Goal: Task Accomplishment & Management: Manage account settings

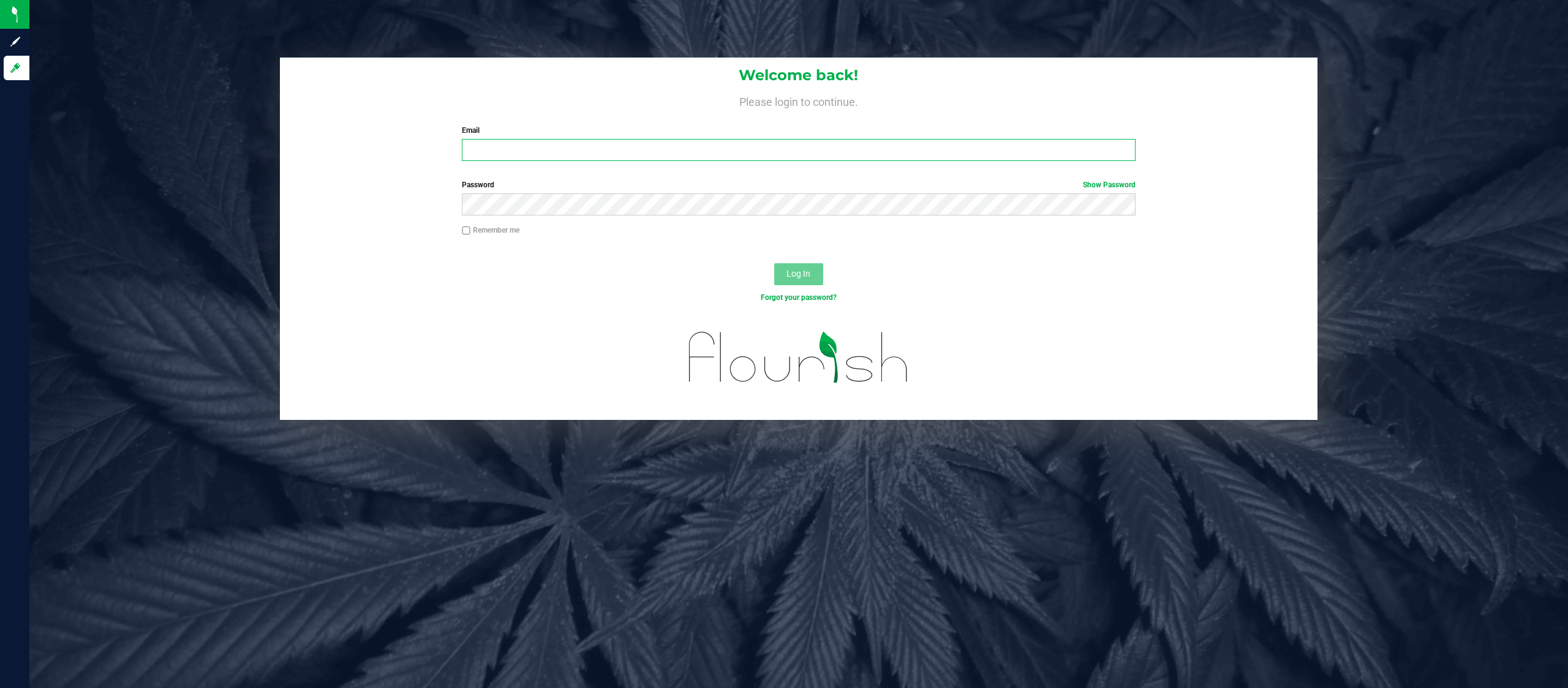
type input "rudyb@earthshealing.org"
click at [775, 269] on button "Log In" at bounding box center [799, 274] width 49 height 22
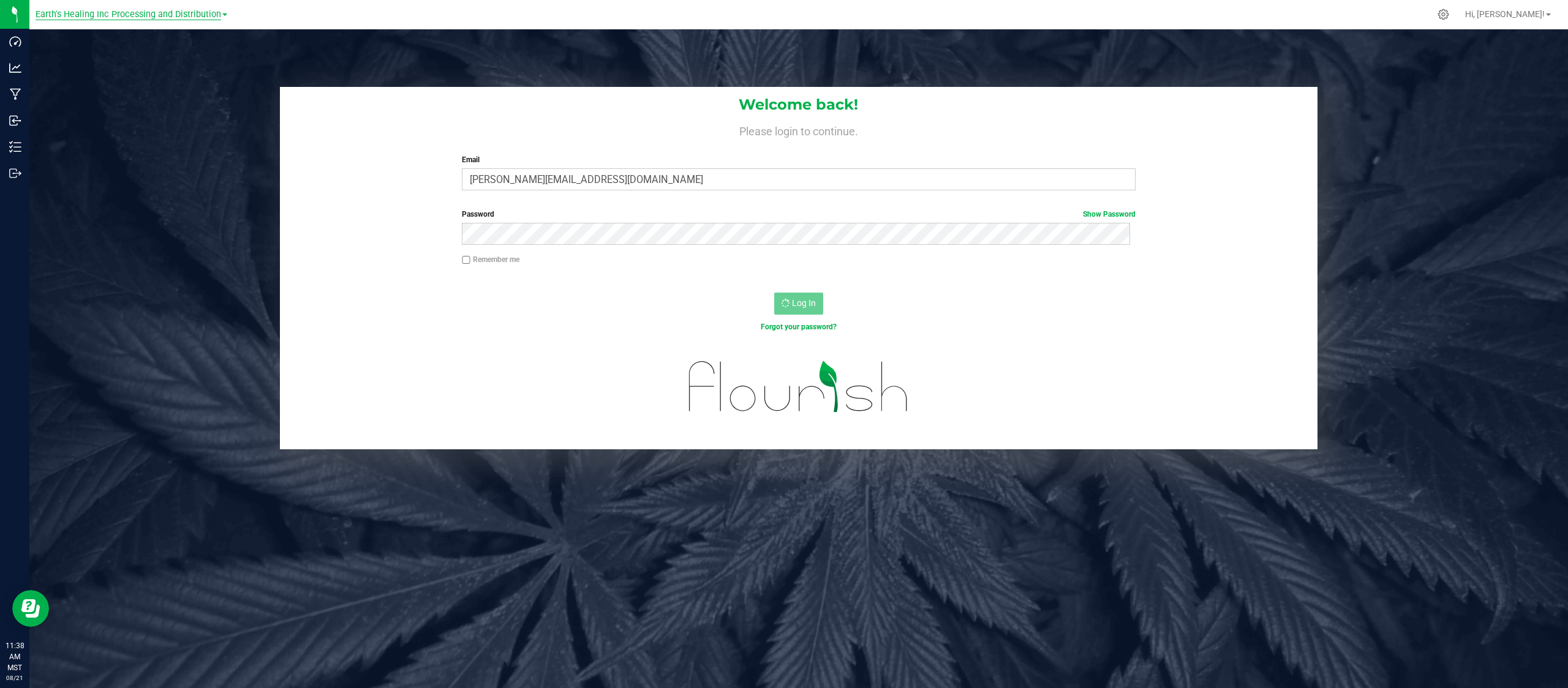
click at [171, 18] on span "Earth's Healing Inc Processing and Distribution" at bounding box center [128, 15] width 186 height 11
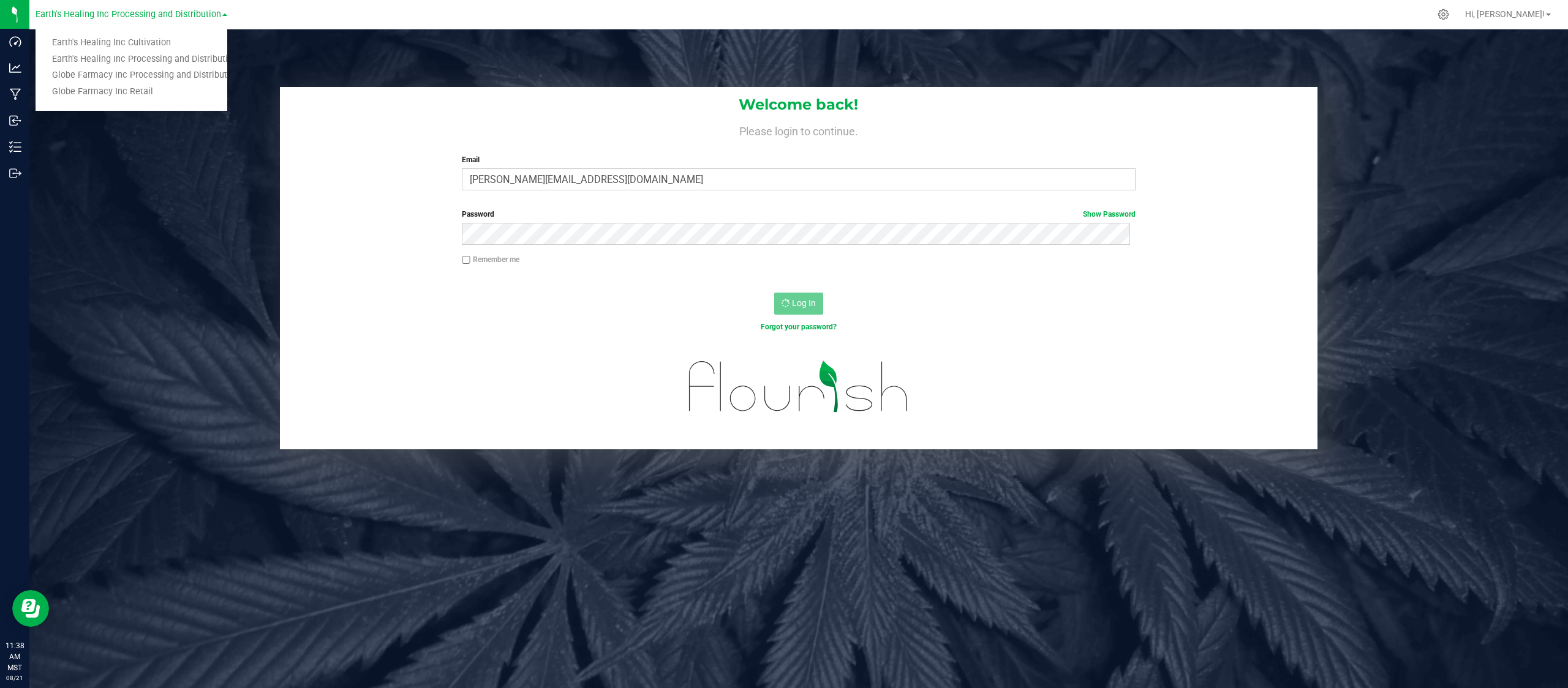
click at [95, 260] on div "Welcome back! Please login to continue. Email rudyb@earthshealing.org Required …" at bounding box center [799, 269] width 1556 height 363
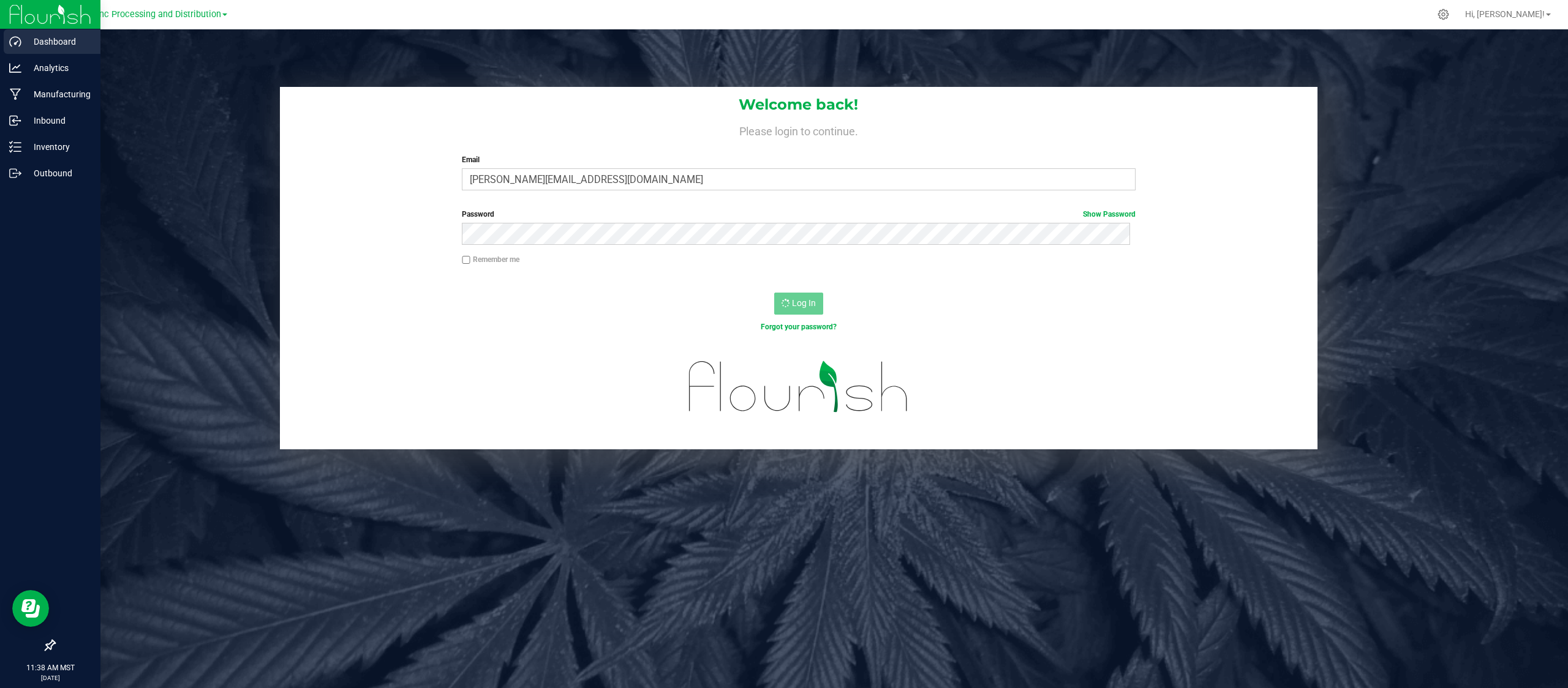
click at [41, 44] on p "Dashboard" at bounding box center [59, 41] width 73 height 15
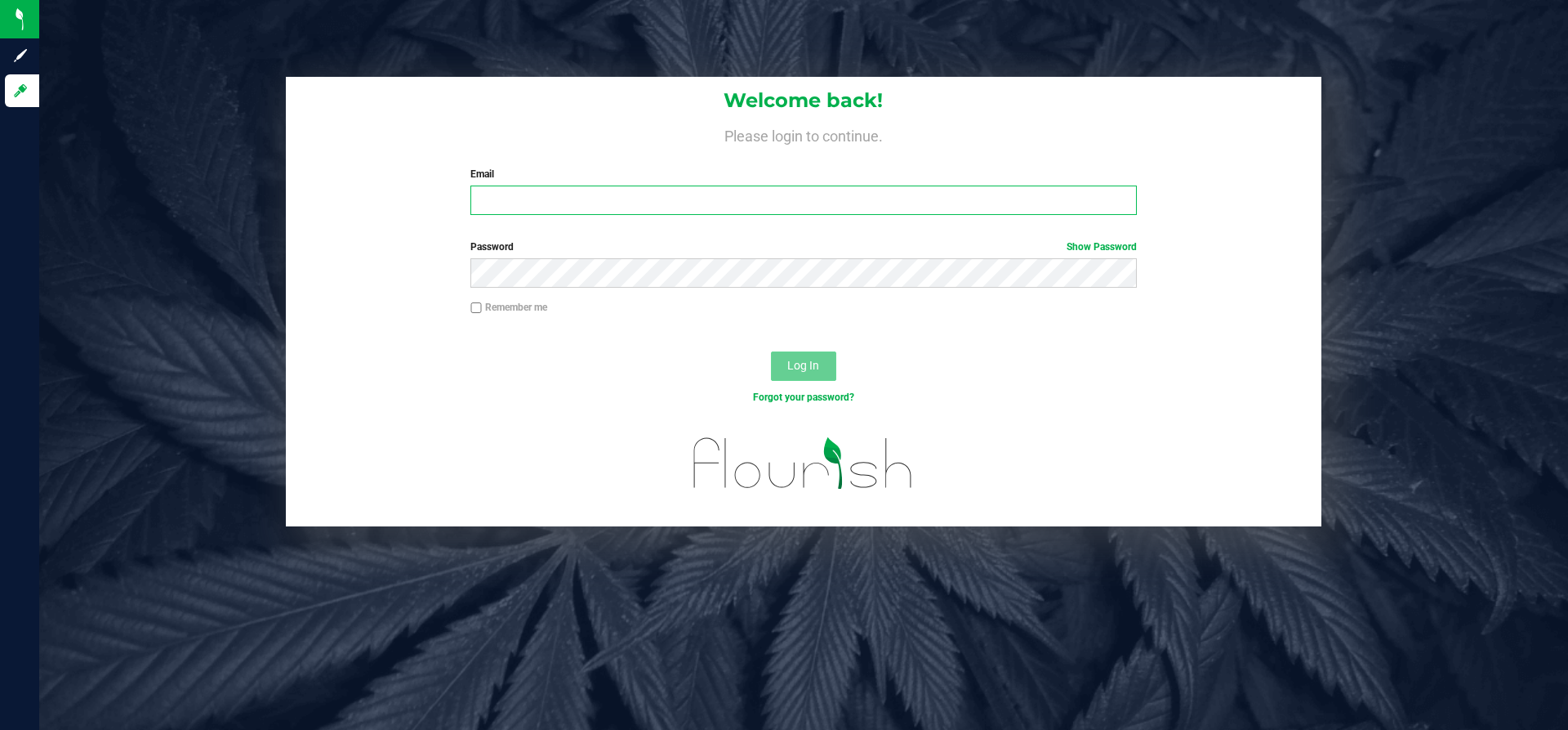
type input "rudyb@earthshealing.org"
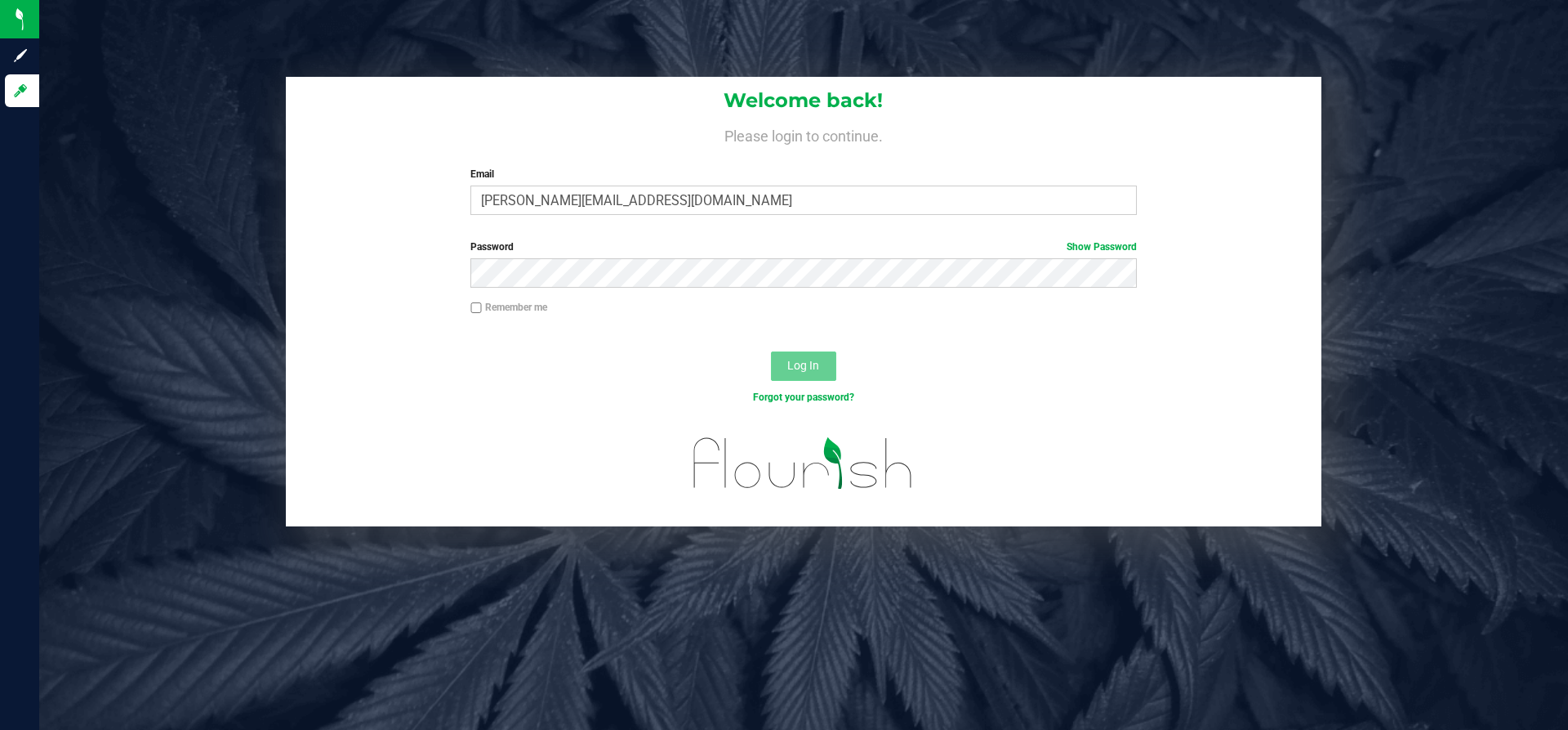
click at [808, 353] on button "Log In" at bounding box center [804, 366] width 65 height 29
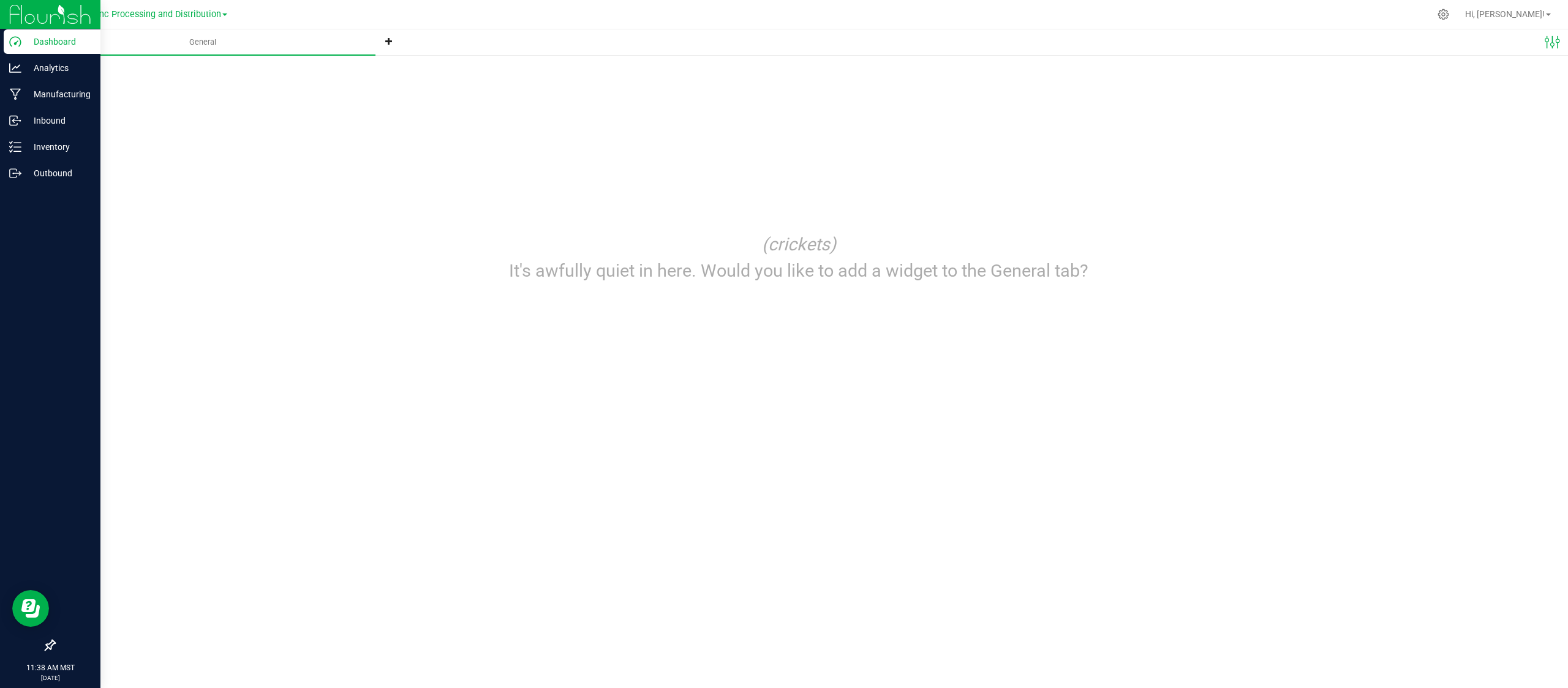
click at [67, 37] on p "Dashboard" at bounding box center [59, 41] width 73 height 15
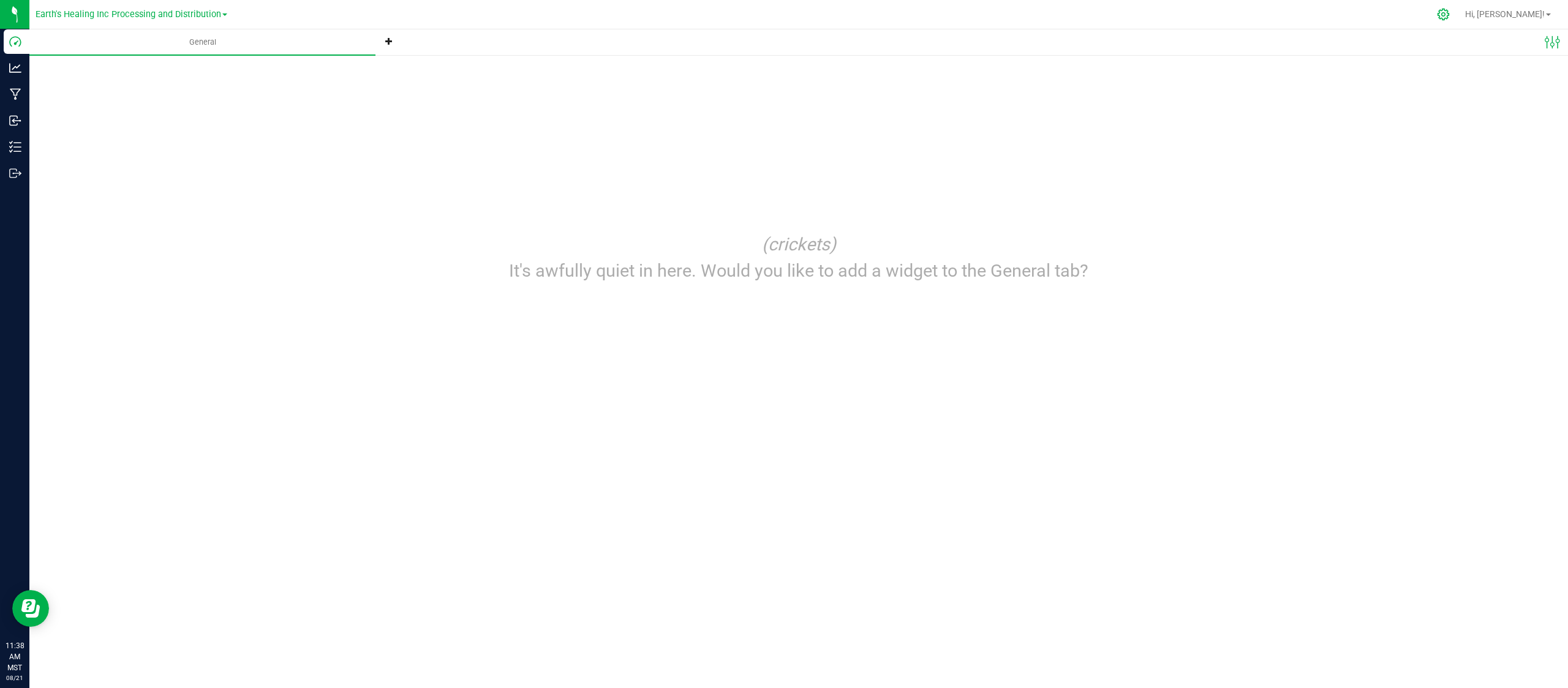
click at [1456, 16] on div at bounding box center [1443, 14] width 31 height 27
click at [1448, 12] on div at bounding box center [1443, 14] width 31 height 27
click at [1450, 15] on icon at bounding box center [1443, 14] width 13 height 13
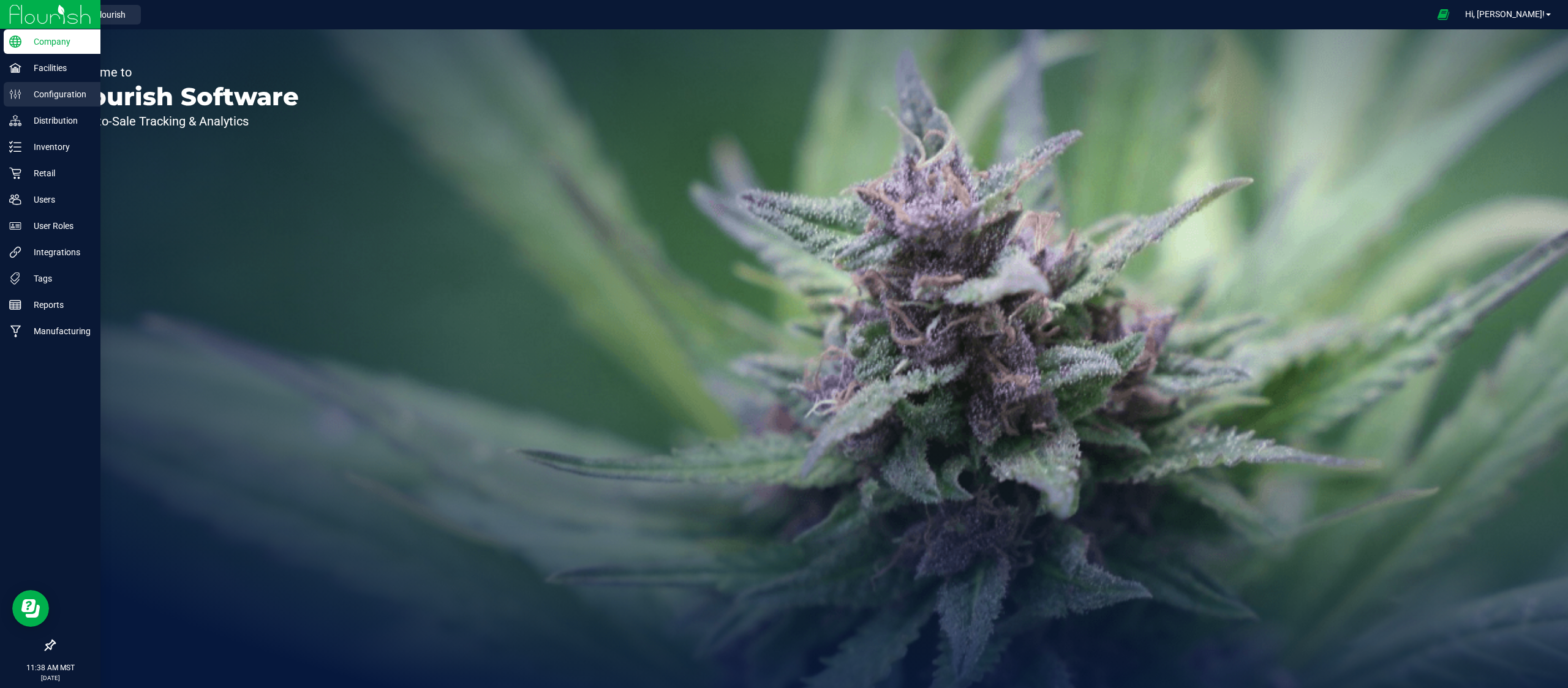
click at [54, 89] on p "Configuration" at bounding box center [59, 94] width 73 height 15
click at [36, 67] on p "Facilities" at bounding box center [59, 68] width 73 height 15
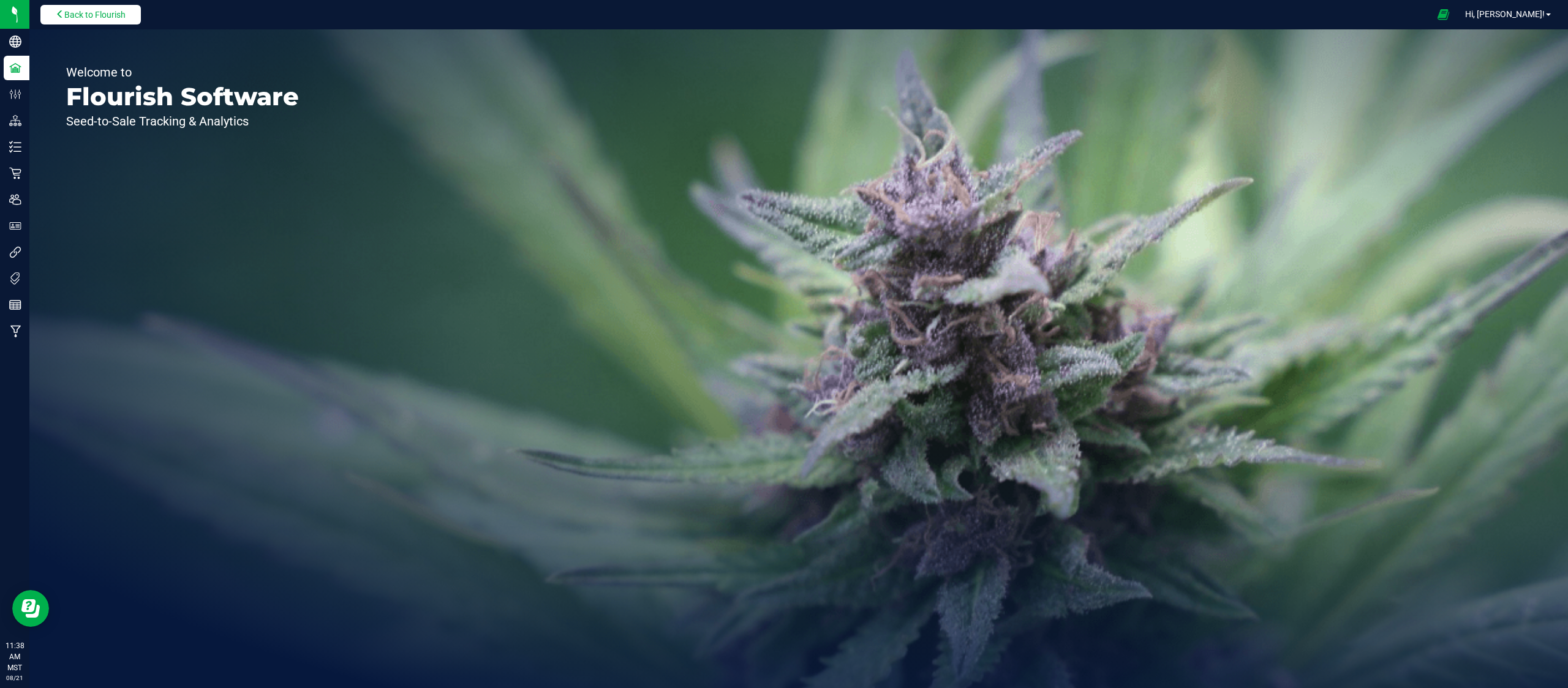
click at [59, 10] on icon at bounding box center [60, 14] width 9 height 9
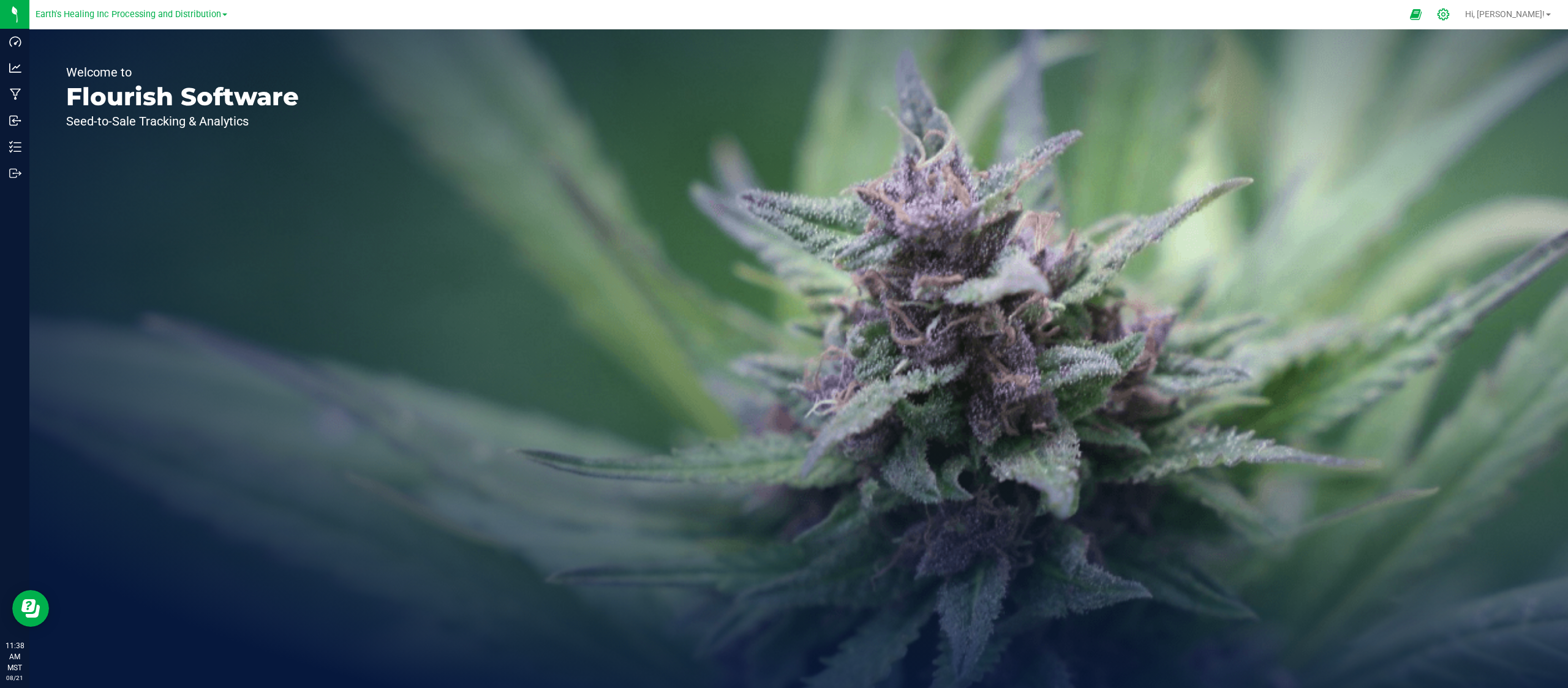
click at [1450, 13] on icon at bounding box center [1443, 14] width 13 height 13
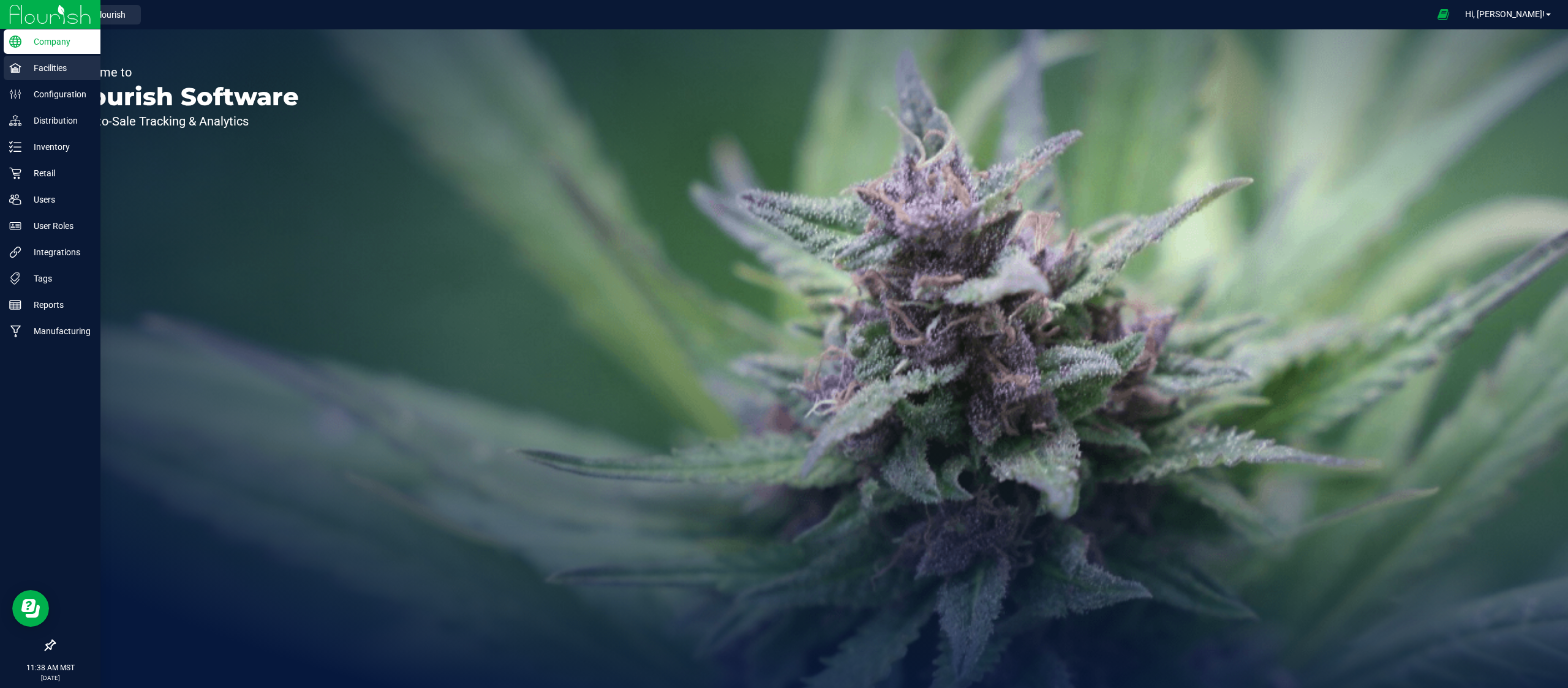
click at [34, 68] on p "Facilities" at bounding box center [59, 68] width 73 height 15
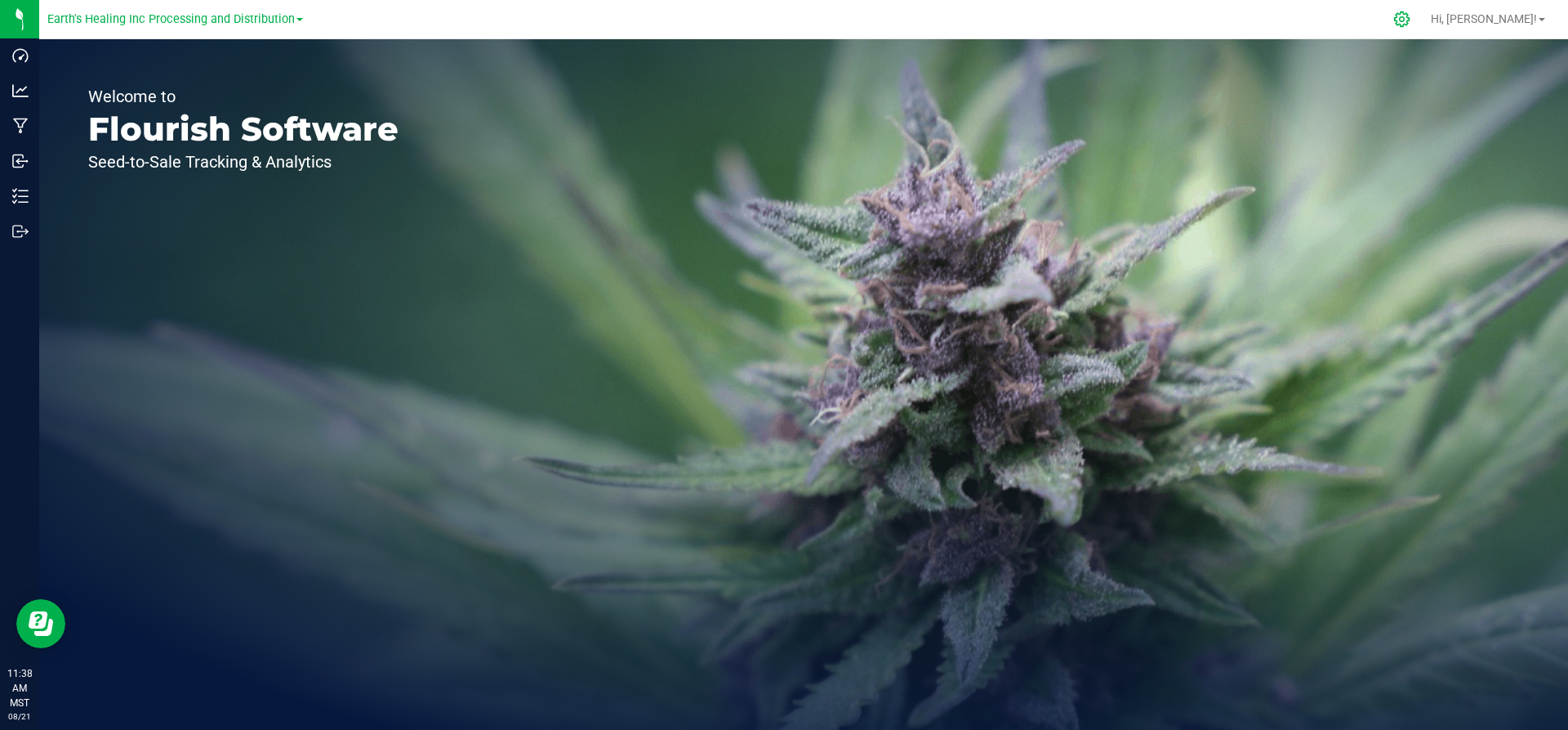
click at [1411, 26] on icon at bounding box center [1402, 19] width 17 height 17
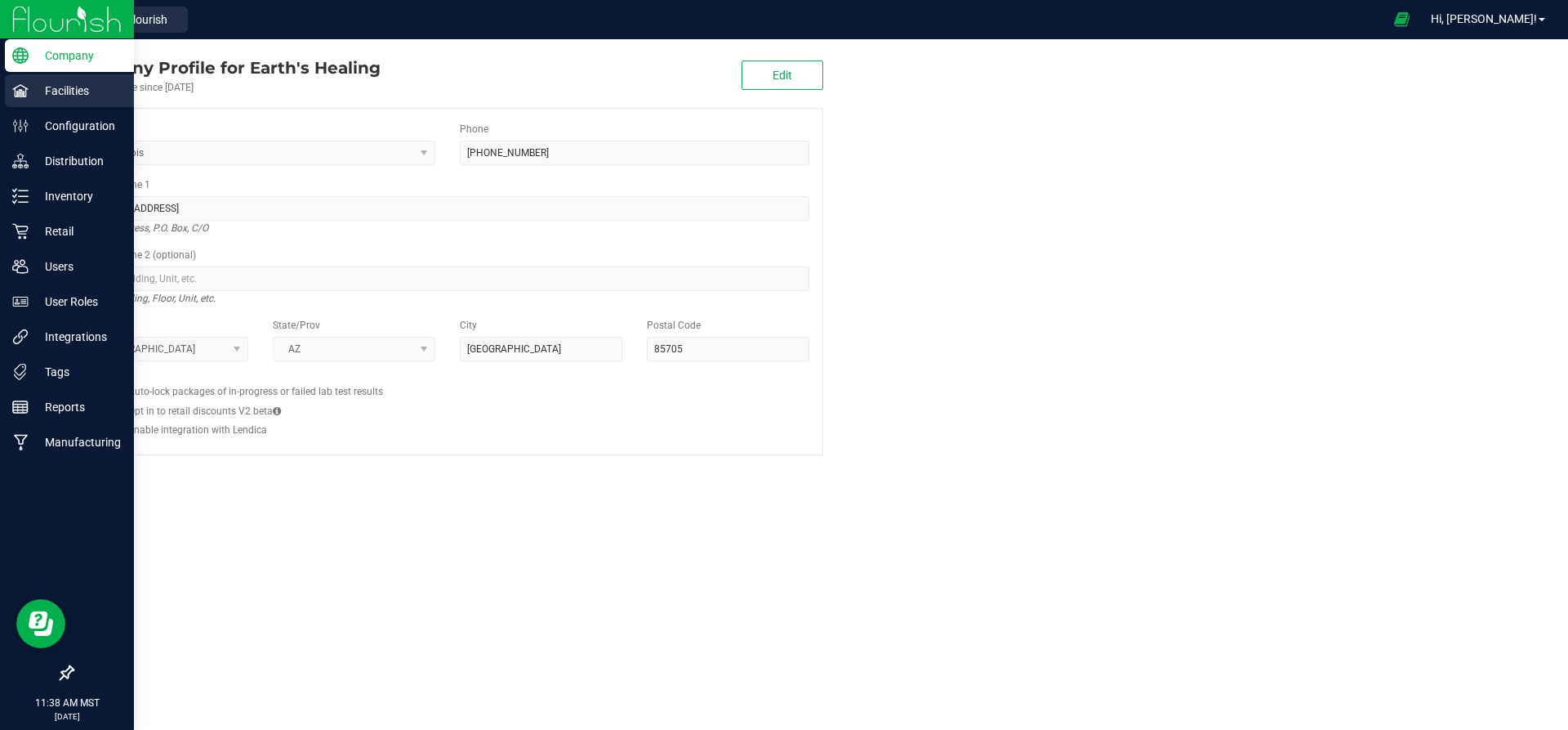
click at [27, 102] on div "Facilities" at bounding box center [69, 91] width 129 height 33
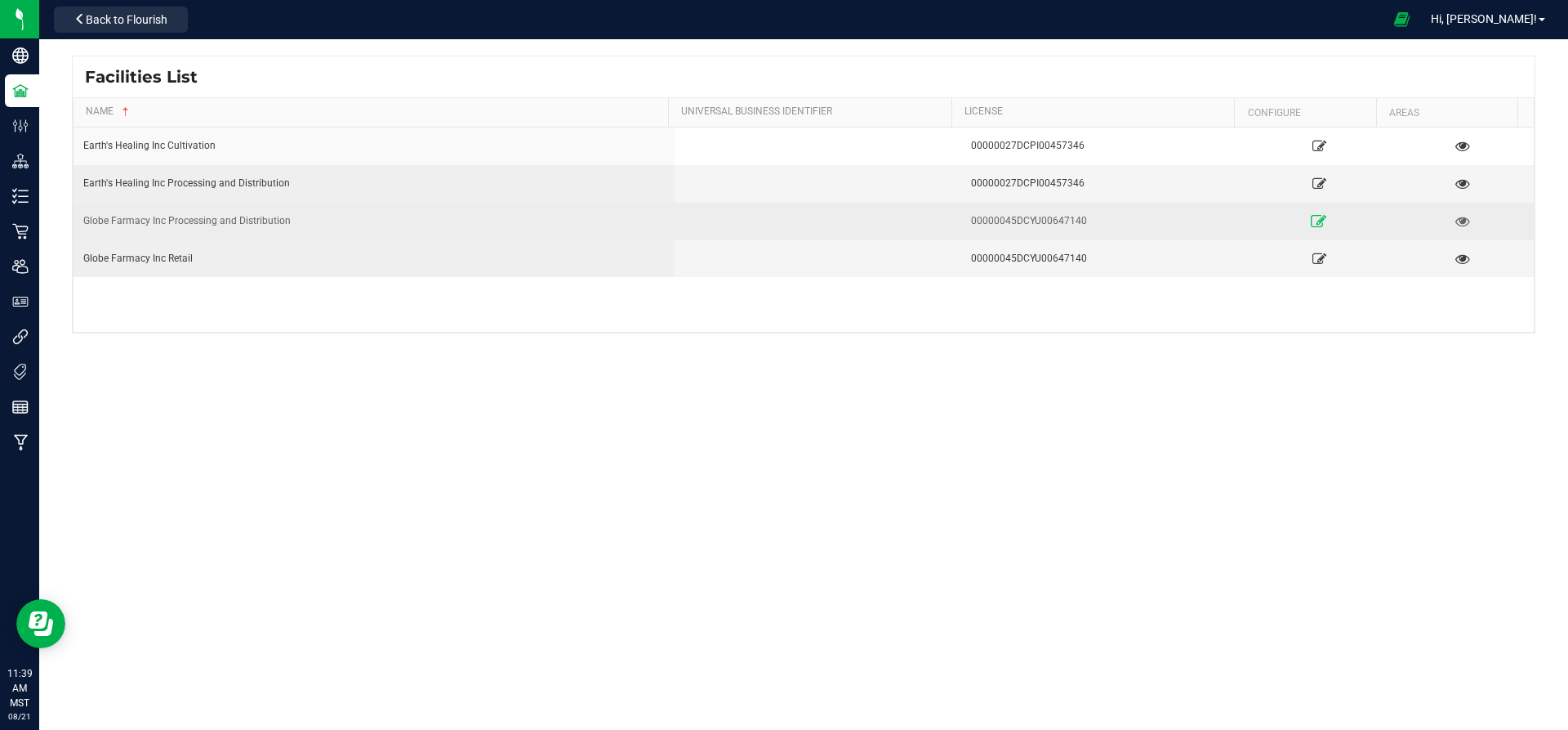
click at [1312, 217] on icon at bounding box center [1319, 221] width 15 height 12
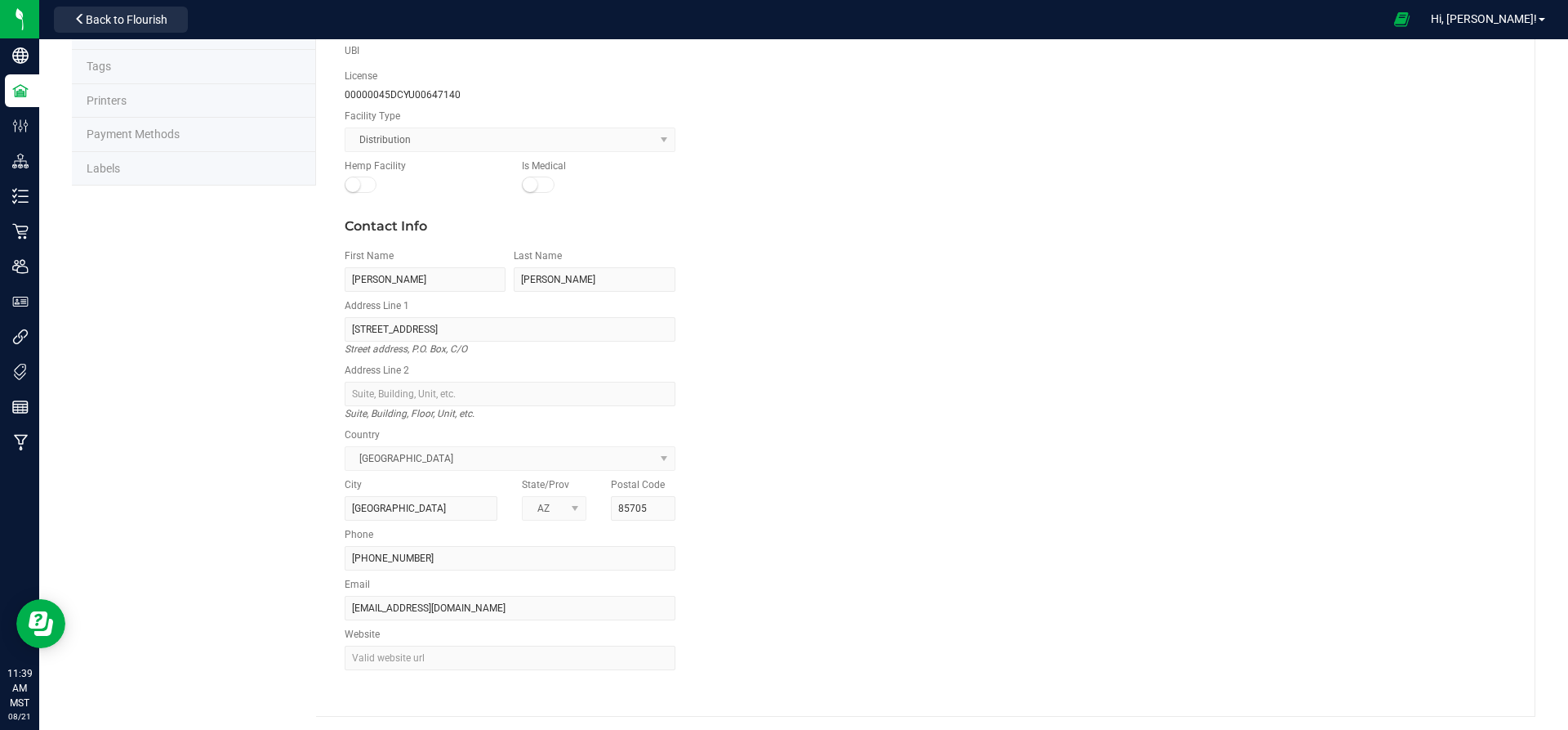
scroll to position [97, 0]
click at [106, 174] on li "Labels" at bounding box center [193, 169] width 244 height 35
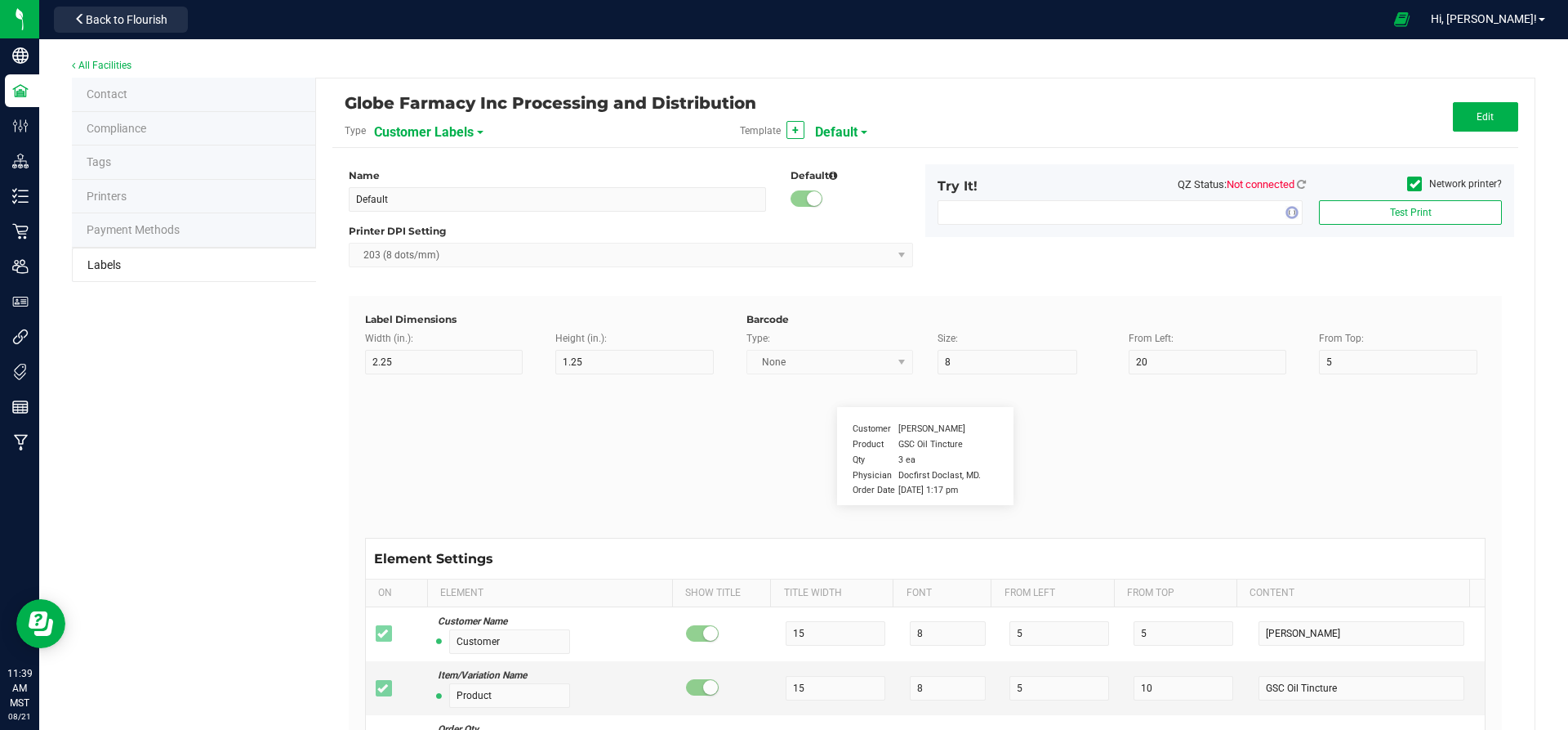
click at [421, 138] on span "Customer Labels" at bounding box center [424, 133] width 100 height 28
click at [464, 226] on li "Package Labels" at bounding box center [453, 229] width 162 height 29
type input "FLOWER LABELS (small)"
type input "1.5"
type input "0.5"
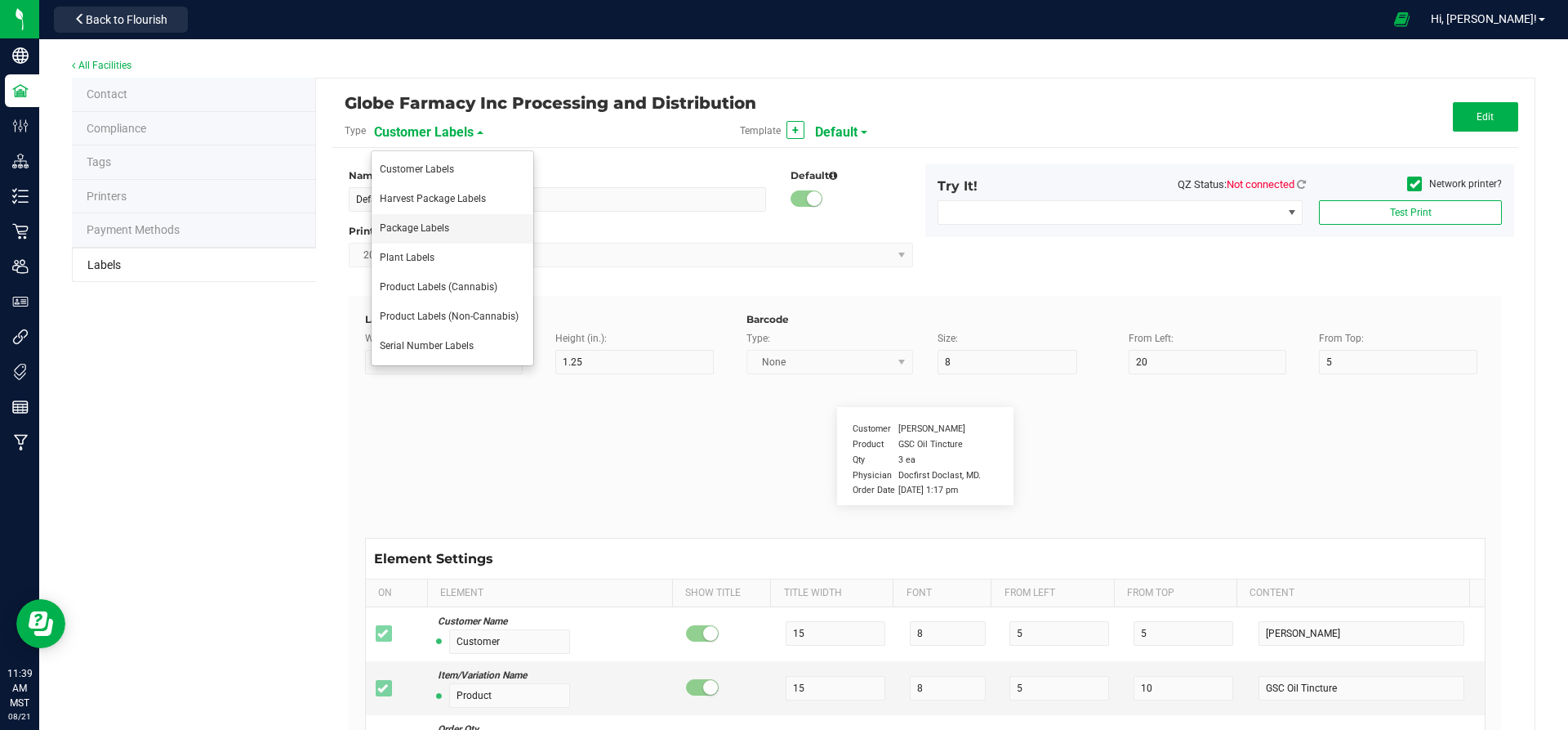
type input "3.5"
type input "13"
type input "Package ID"
type input "8"
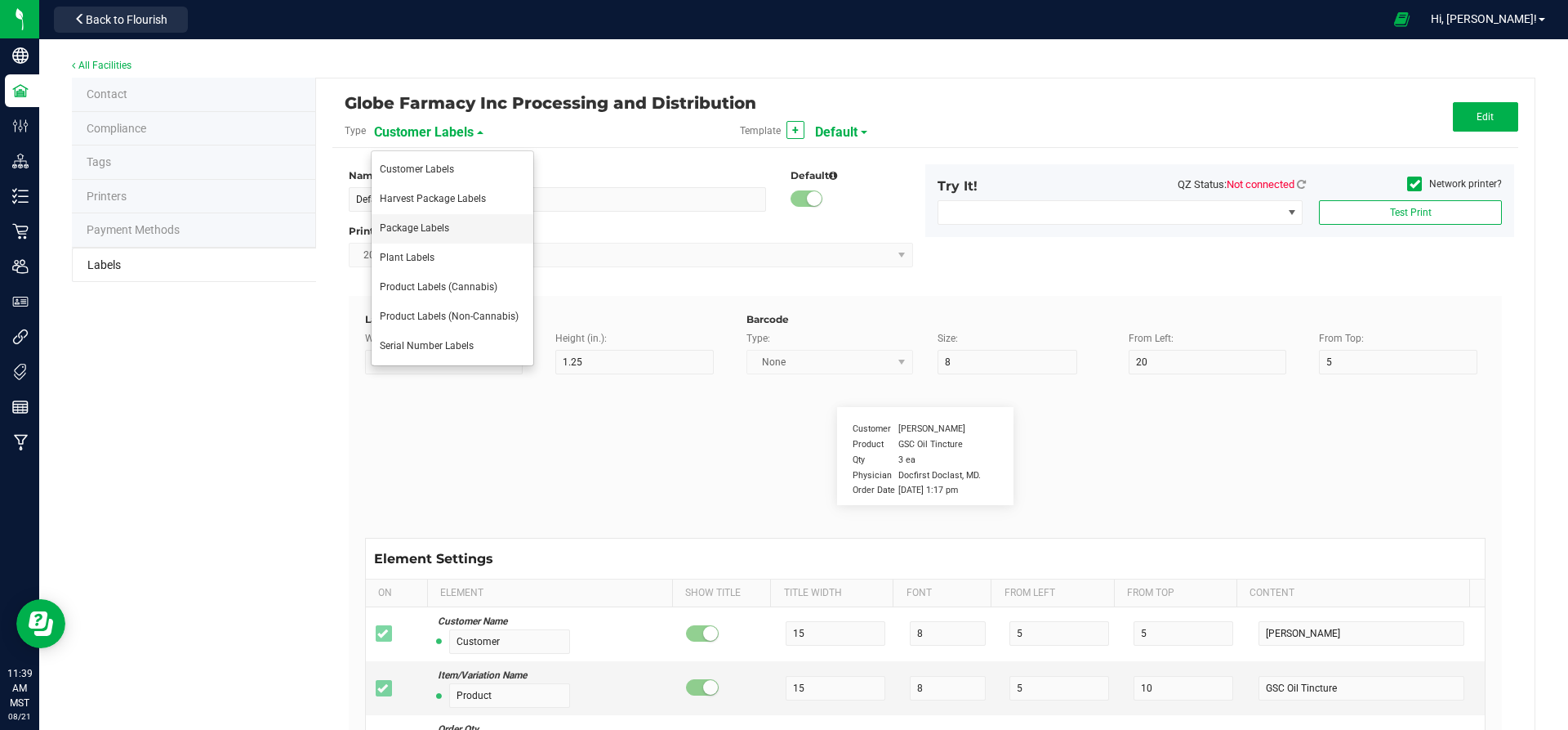
type input "5"
type input "12"
type input "5.6"
type input "CADMODS-20200420-096"
type input "25"
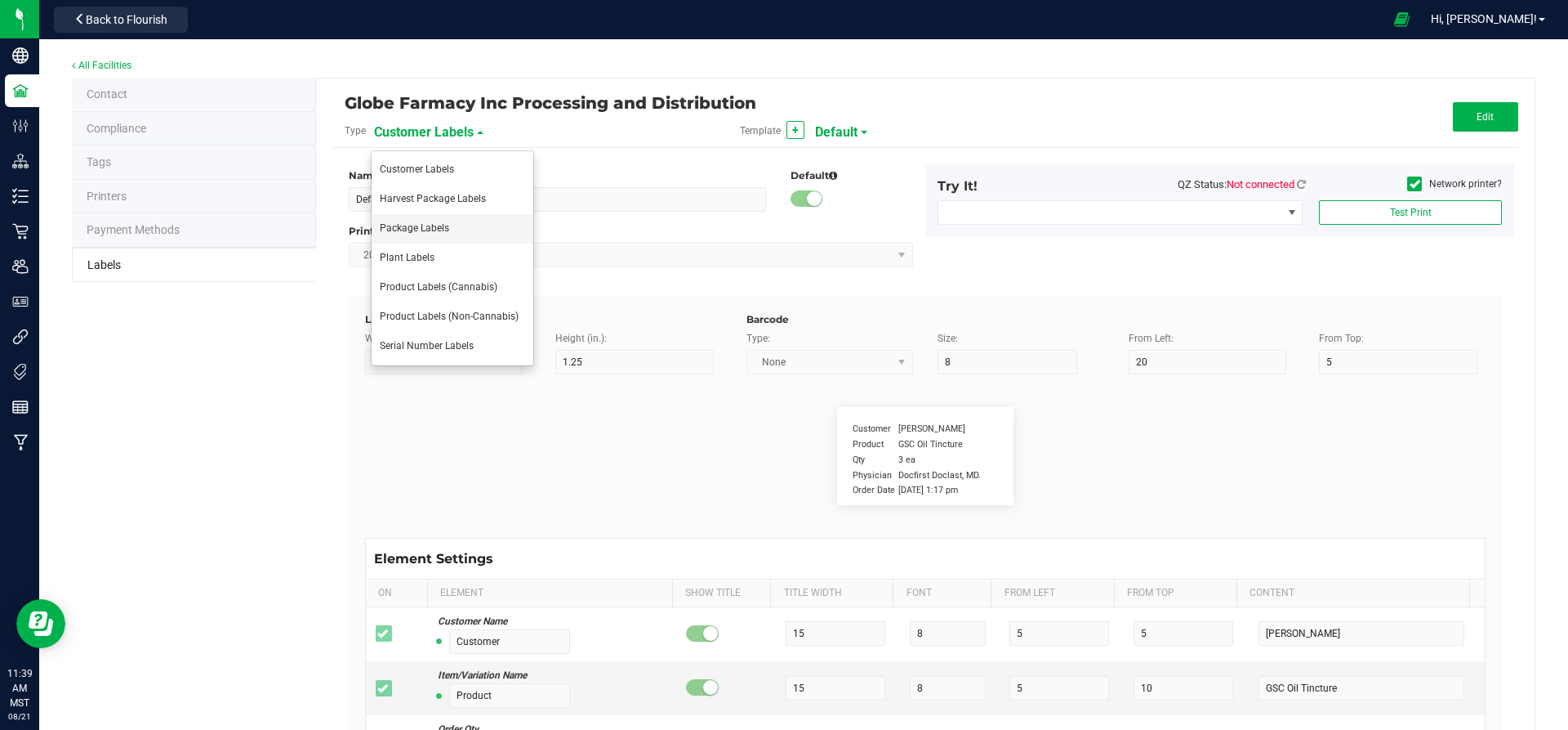
type input "5"
type input "12"
type input "4"
type input "Gelato Pen"
type input "Manufactured:"
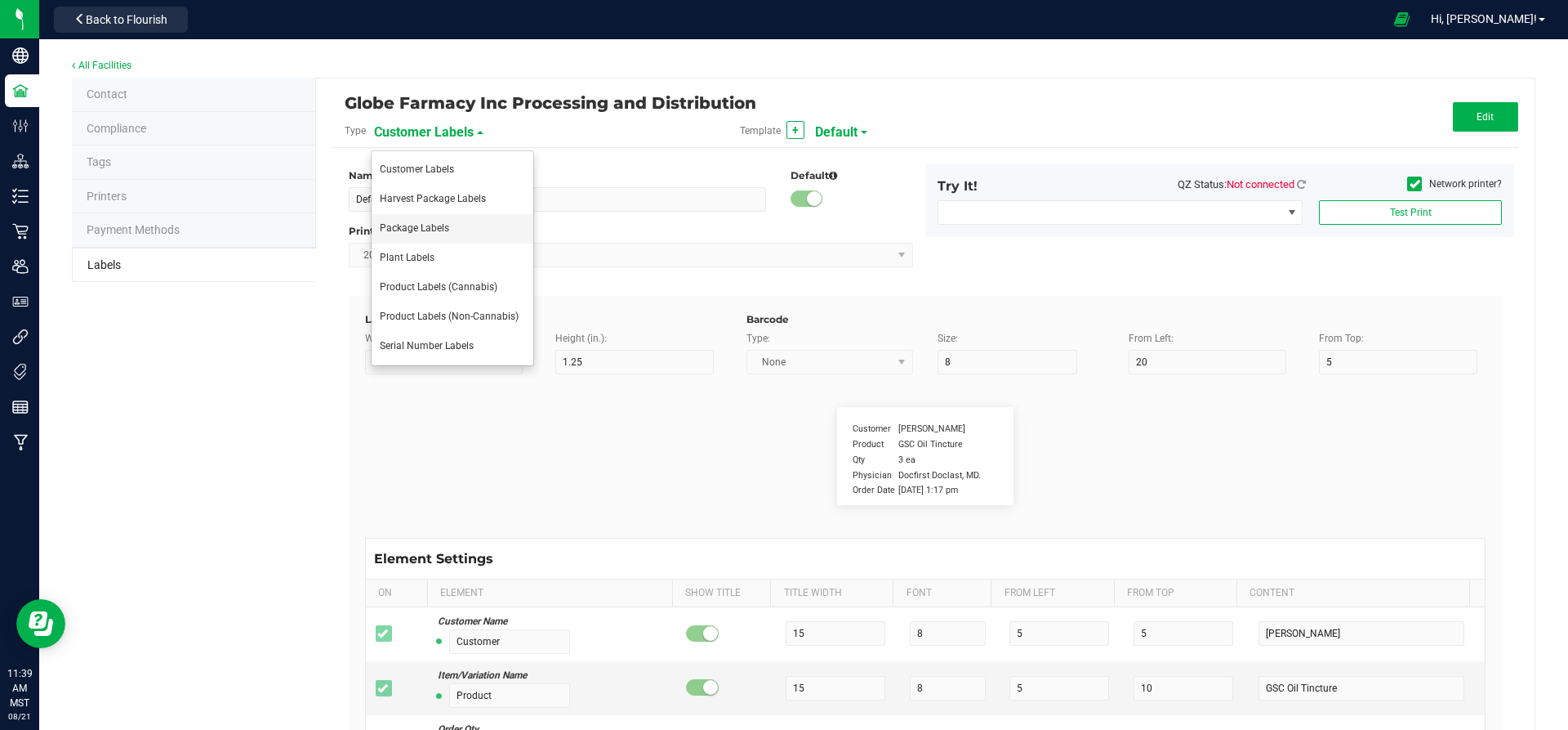
type input "10"
type input "4"
type input "27"
type input "7.5"
type input "4/20/2019"
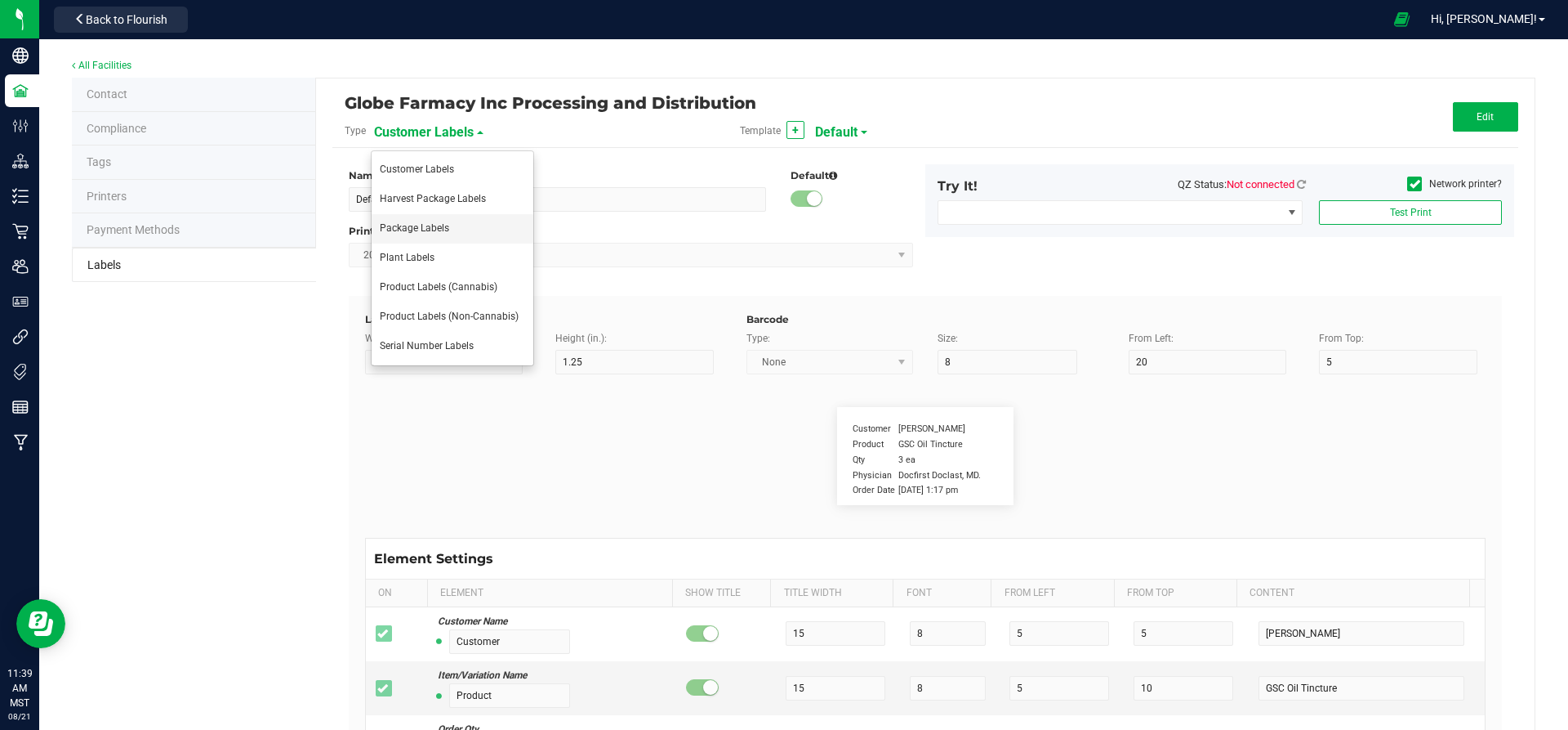
type input "Lot Number"
type input "25"
type input "5"
type input "12"
type input "7.5"
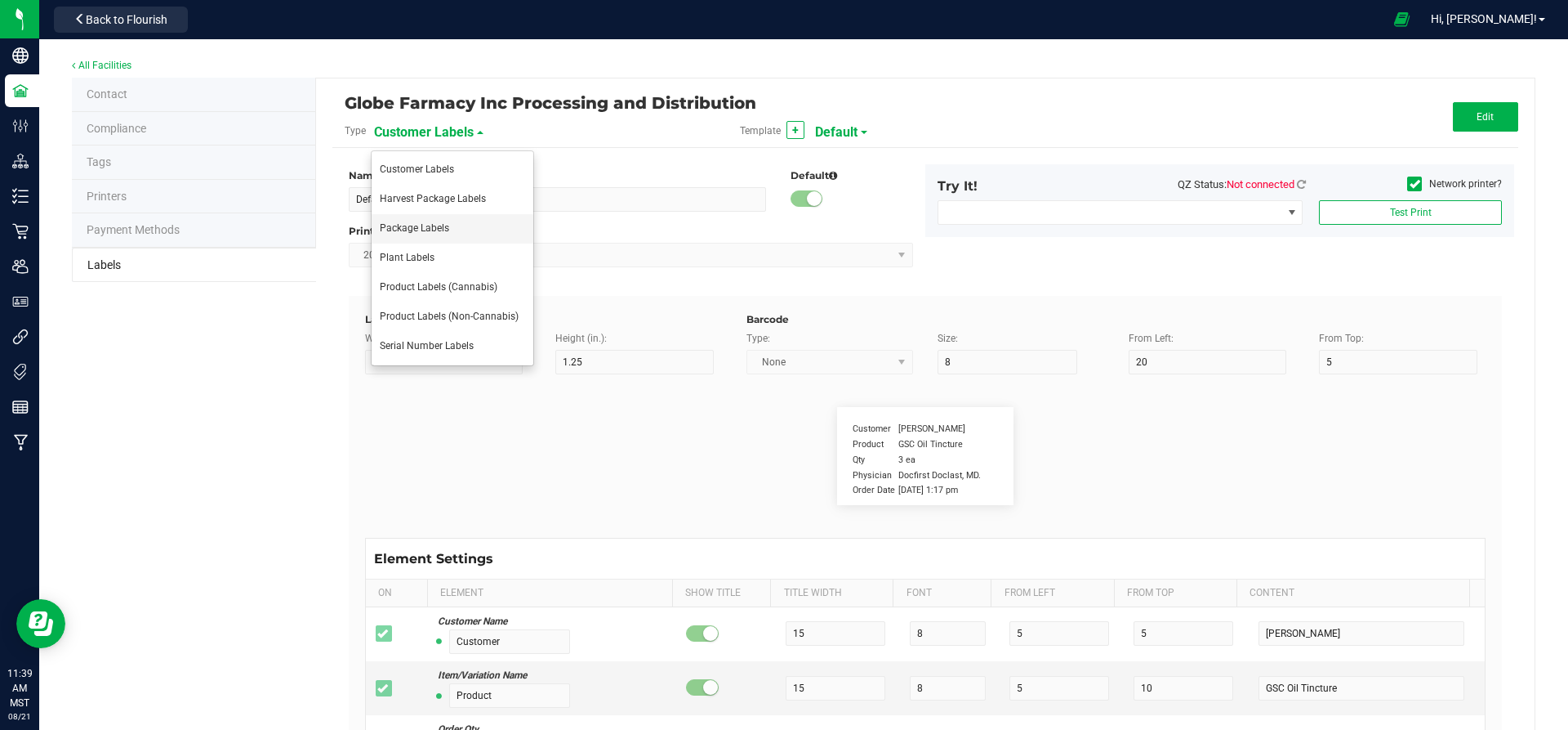
type input "LOT918234"
type input "Dispensary ID:"
type input "6.5"
type input "4"
type input "12"
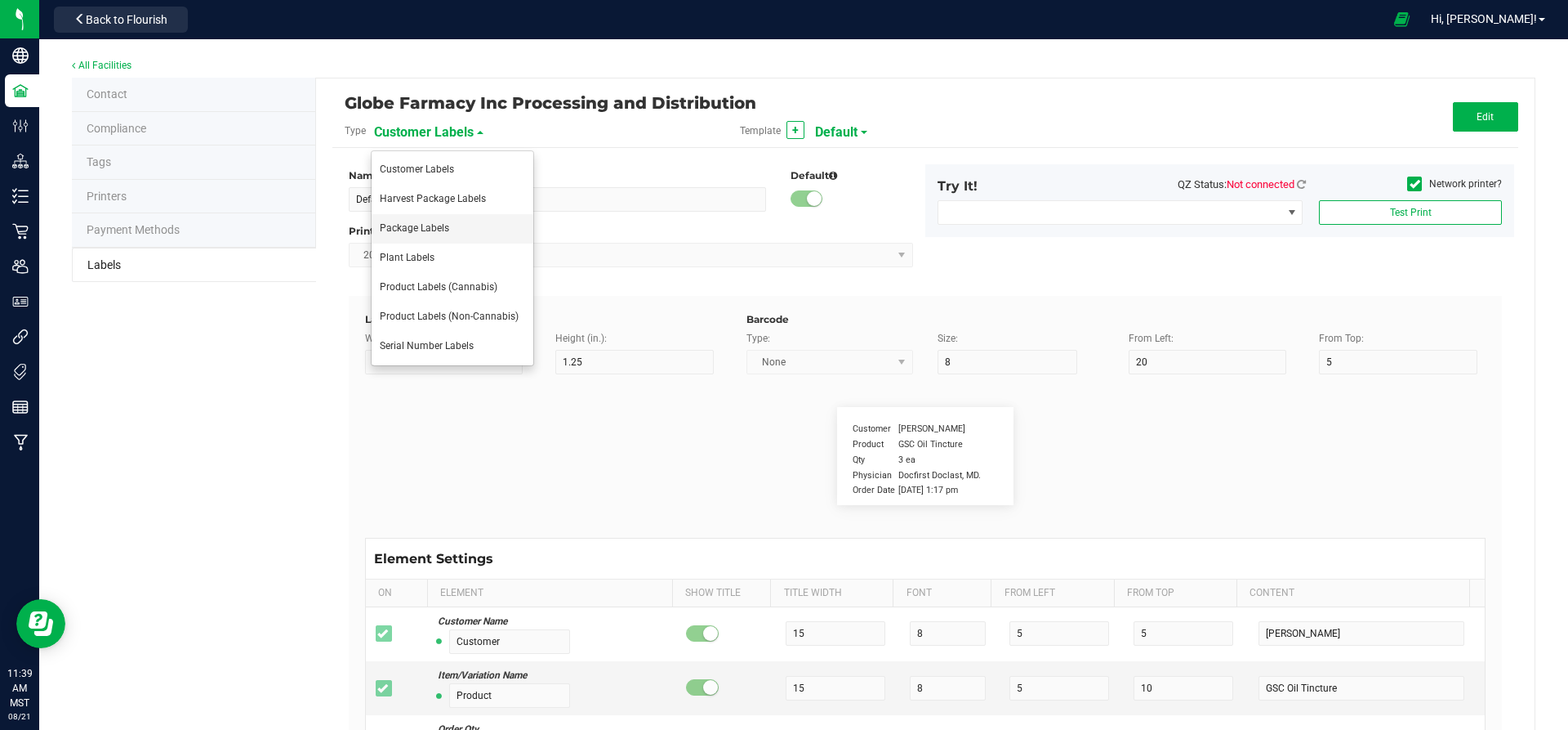
type input "2.5"
type input "[00000045DCYU00647140]"
type input "Type:"
type input "6.5"
type input "4"
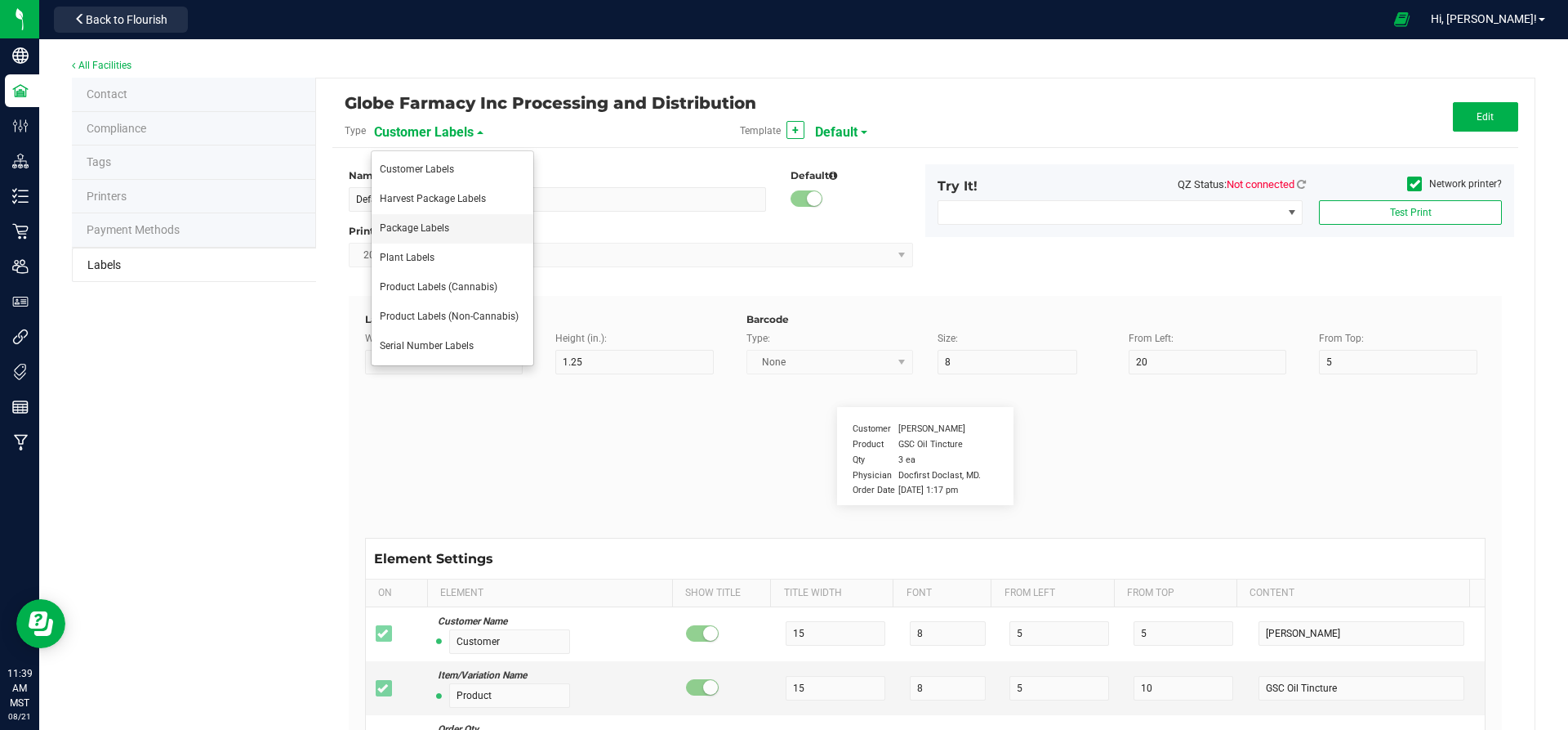
type input "12"
type input "FLOWER"
type input "THC %"
type input "5"
type input "3"
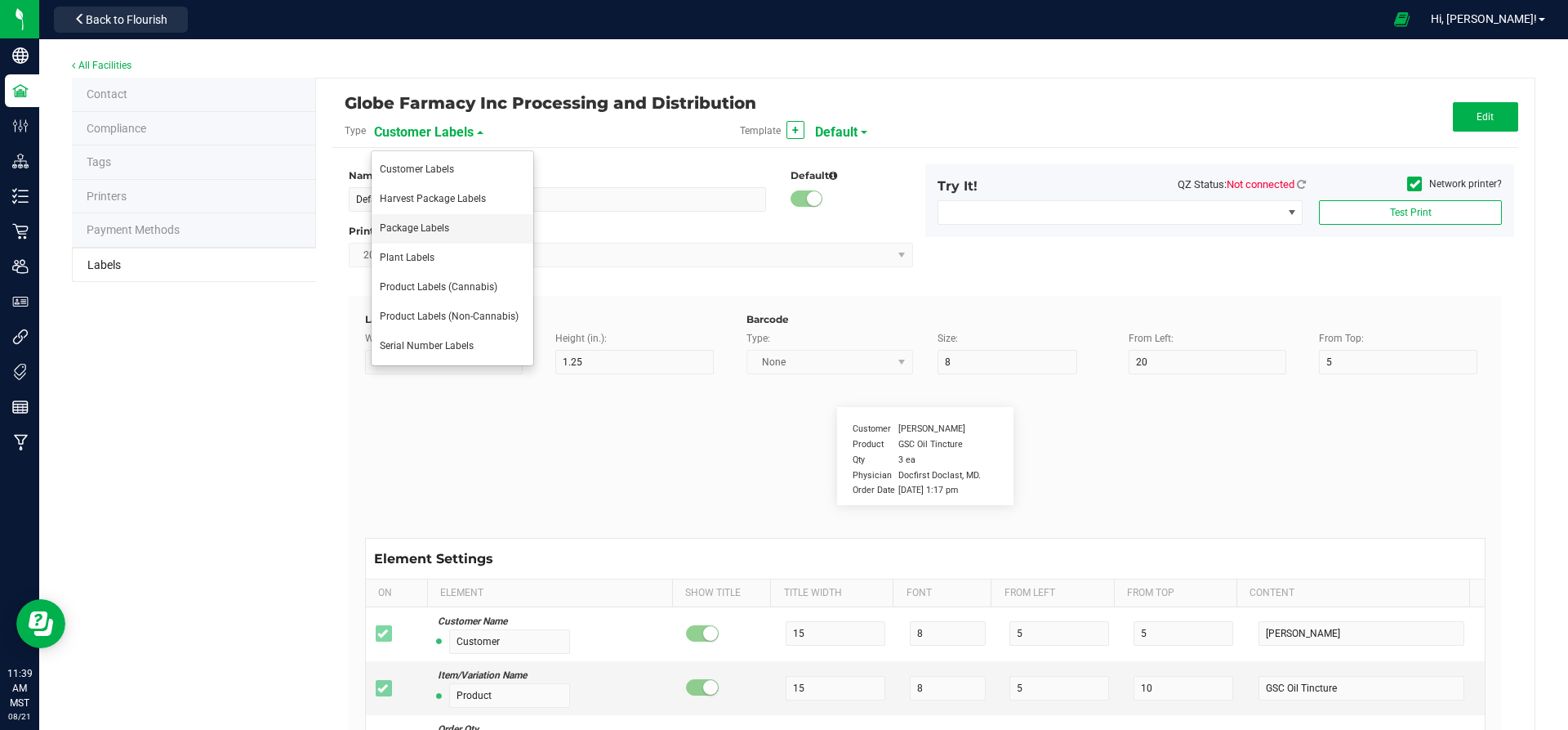
type input "30"
type input "9"
type input "21.5"
type input "CBD %"
type input "5"
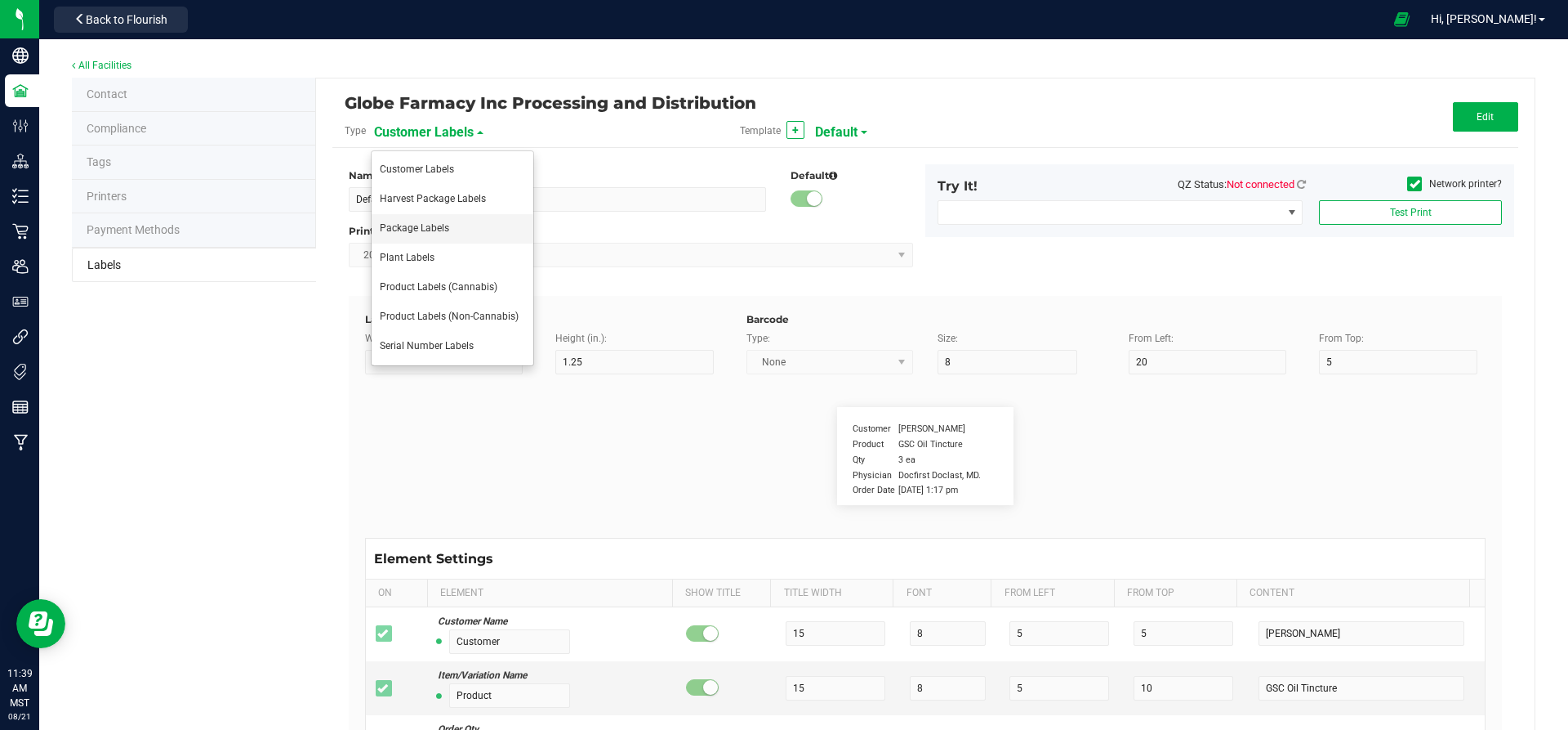
type input "3"
type input "30"
type input "10.5"
type input "3.6"
type input "HARVEST:"
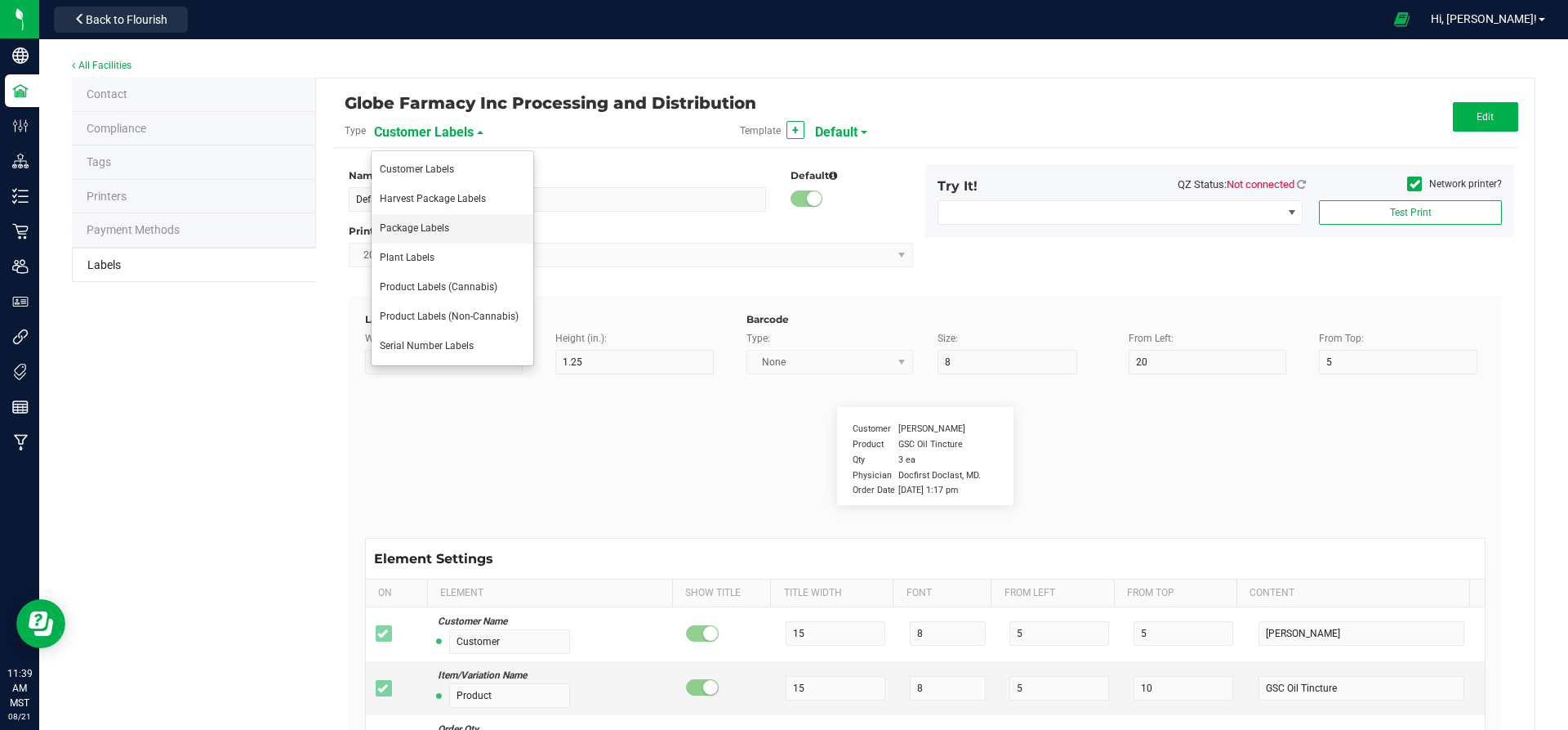
type input "8"
type input "4"
type input "26"
type input "2.5"
type input "Ref Field 3 Value"
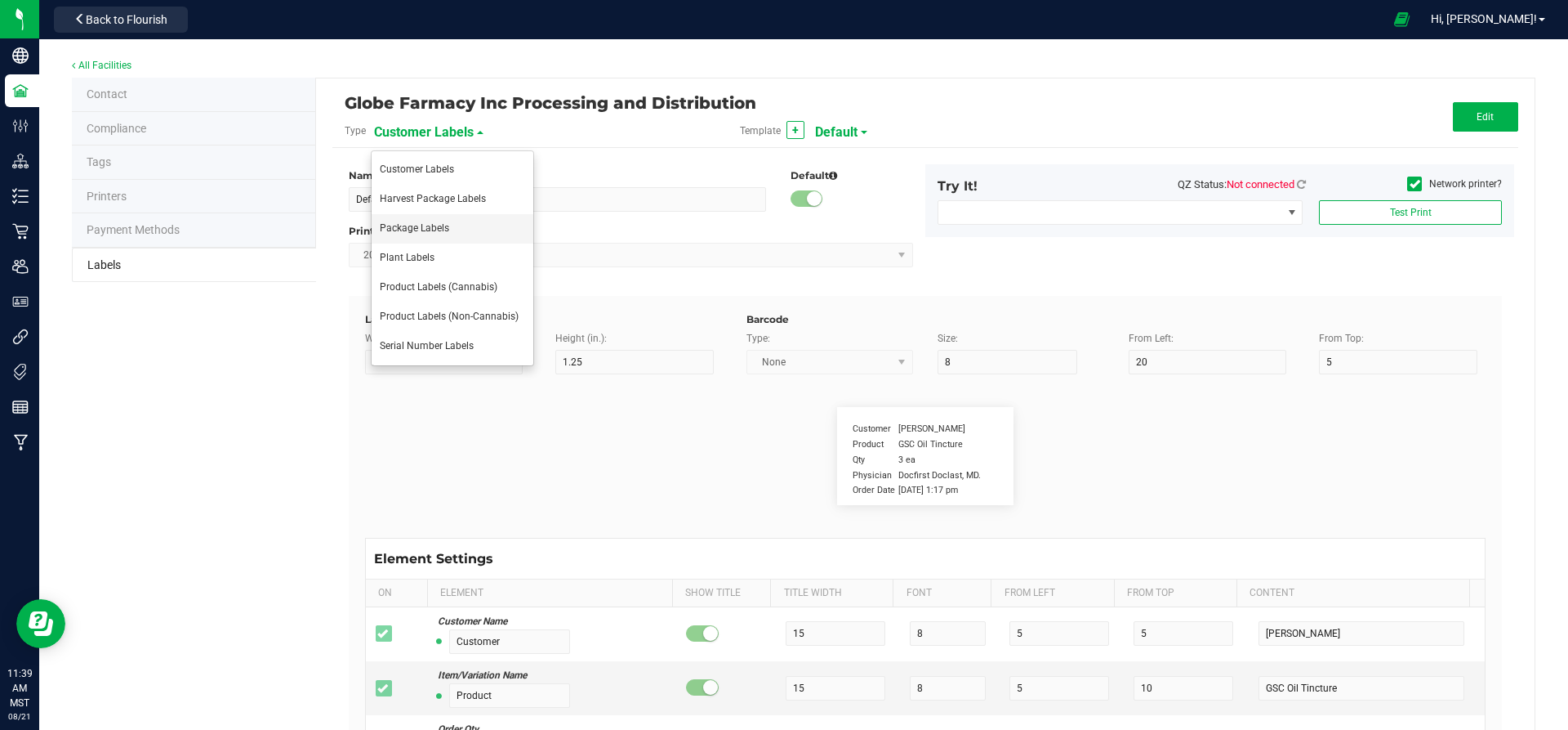
type input "Strain"
type input "25"
type input "10"
type input "15"
type input "Gelato"
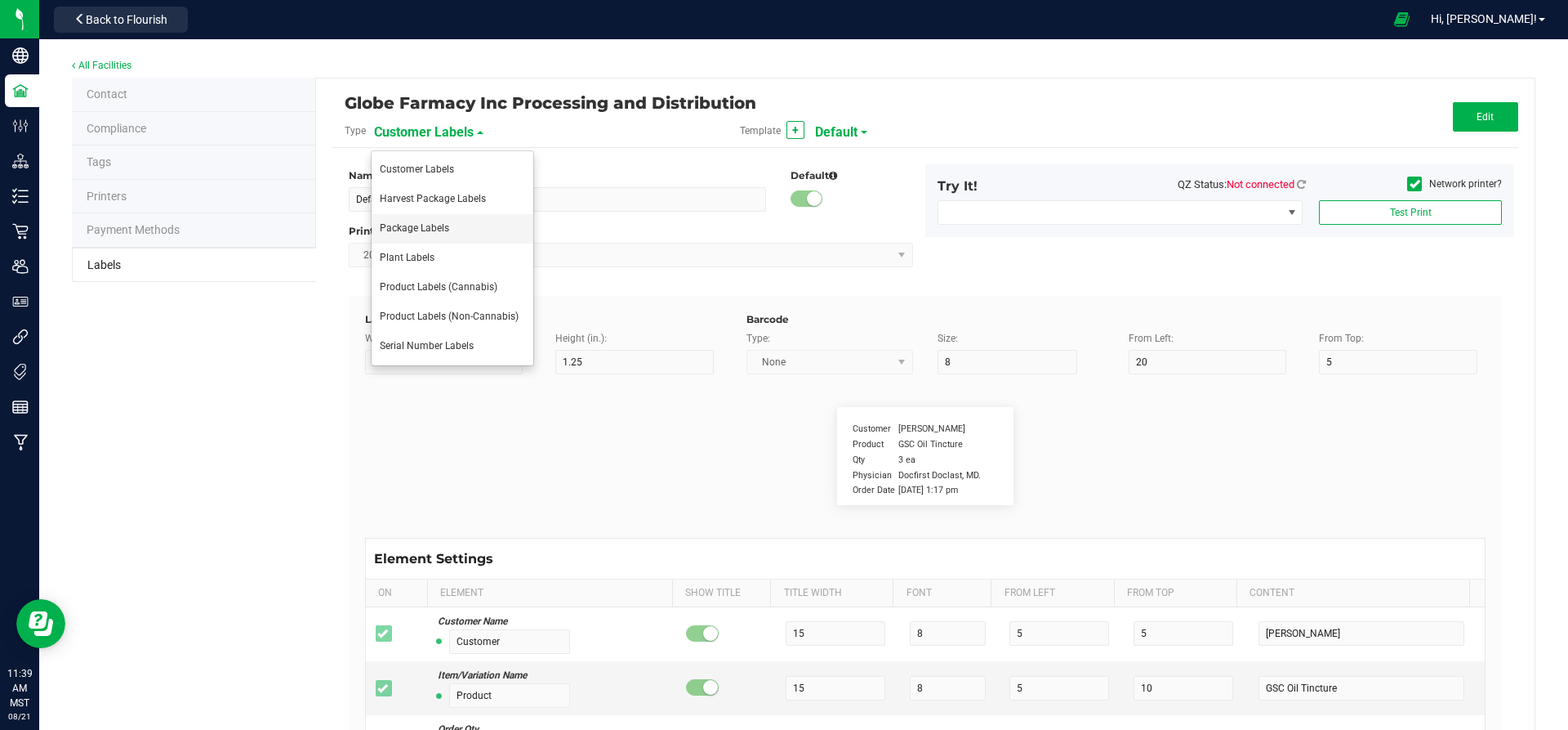
type input "Size"
type input "25"
type input "10"
type input "20"
type input "44 ea"
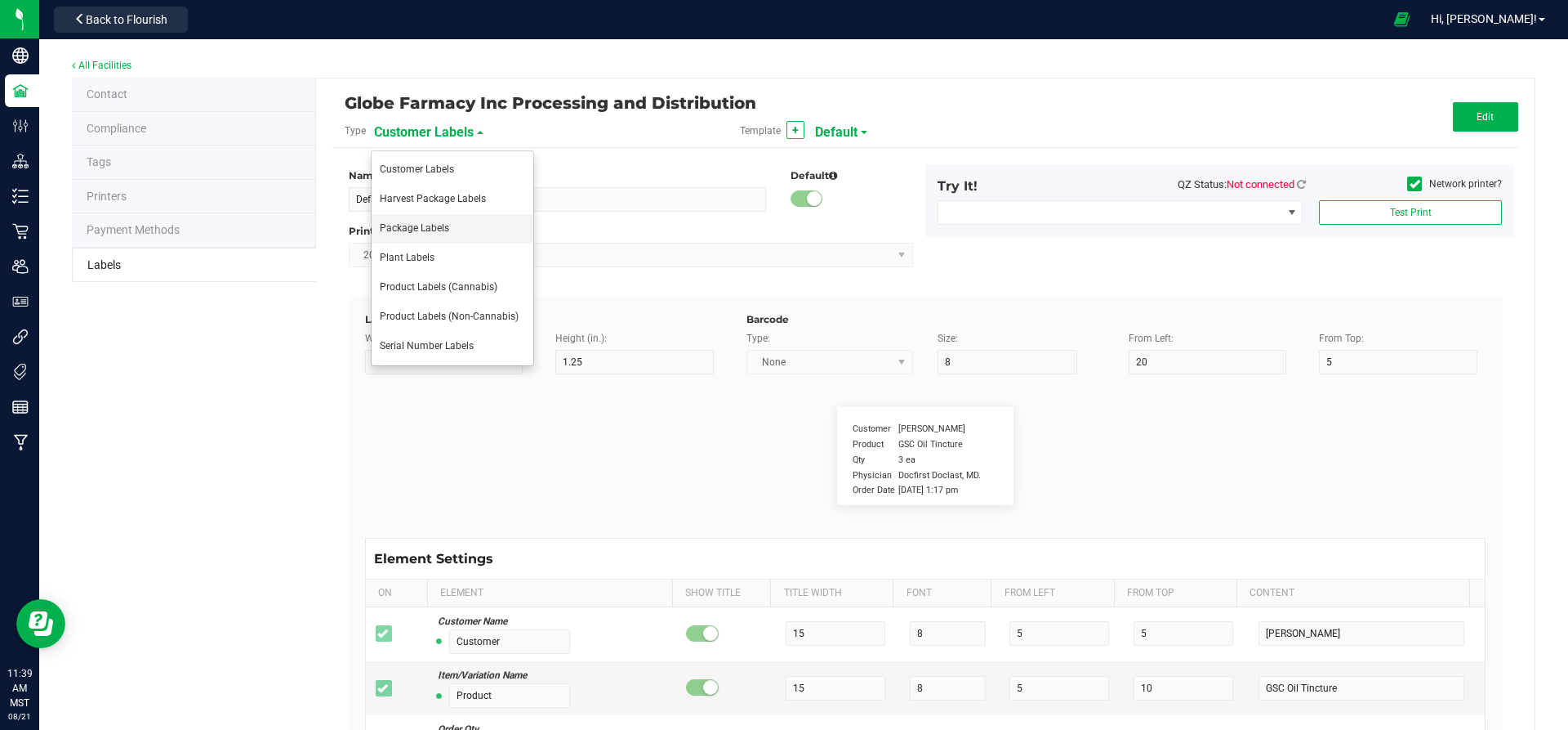
type input "SKU"
type input "25"
type input "10"
type input "42P017"
type input "Ref Field 1"
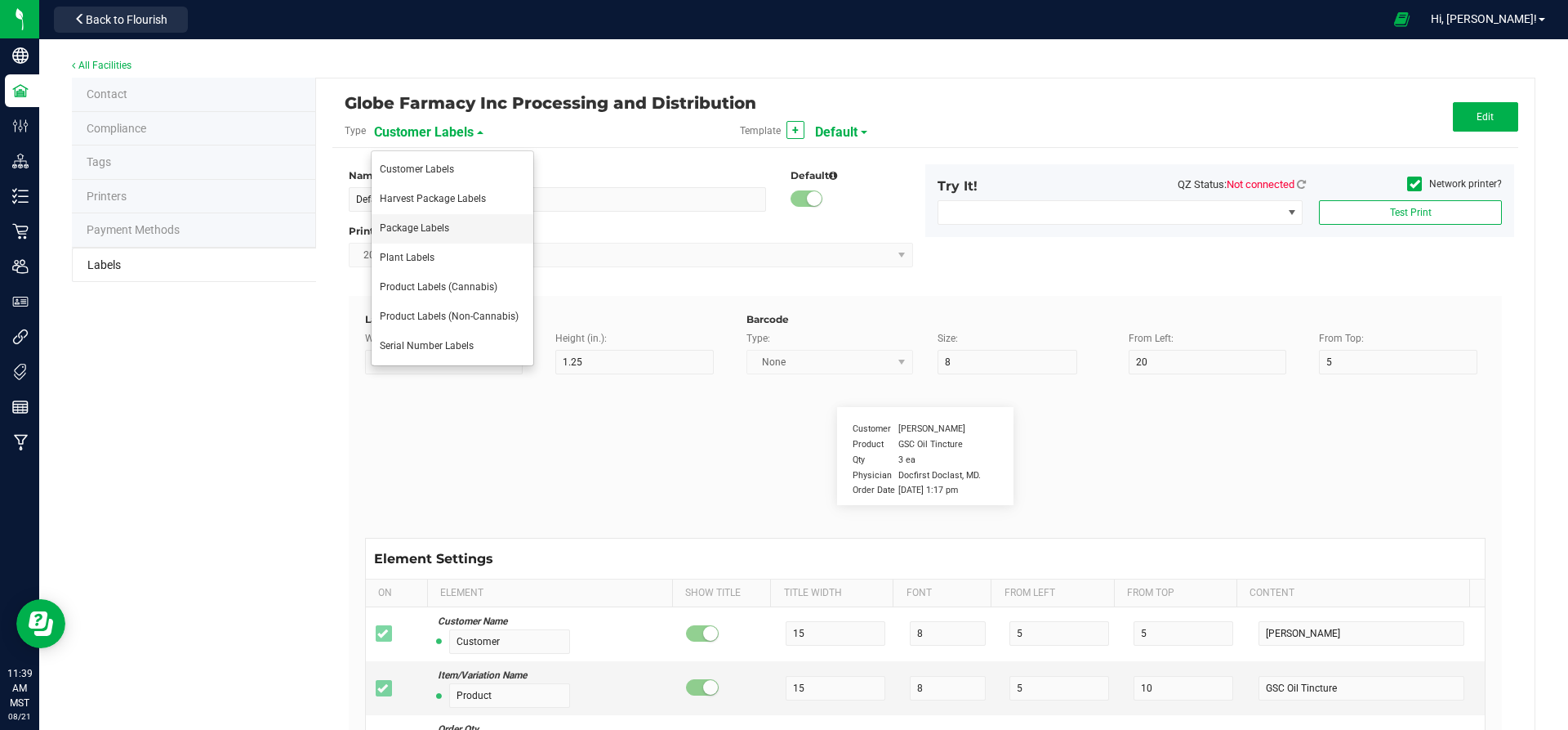
type input "25"
type input "10"
type input "35"
type input "Ref Field 1 Value"
type input "Ref Field 2"
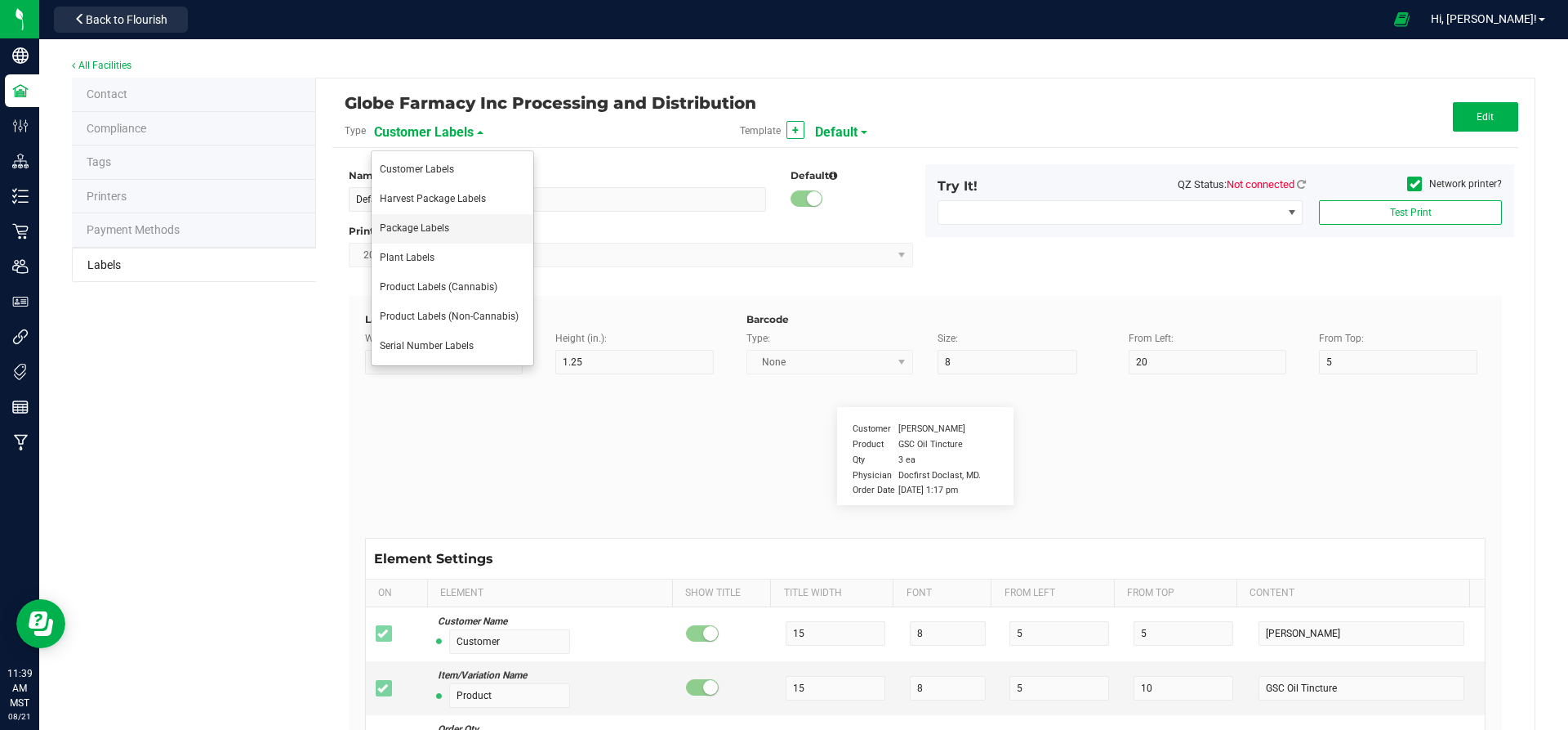
type input "25"
type input "10"
type input "35"
type input "Ref Field 2 Value"
type input "Item Ref Field 1"
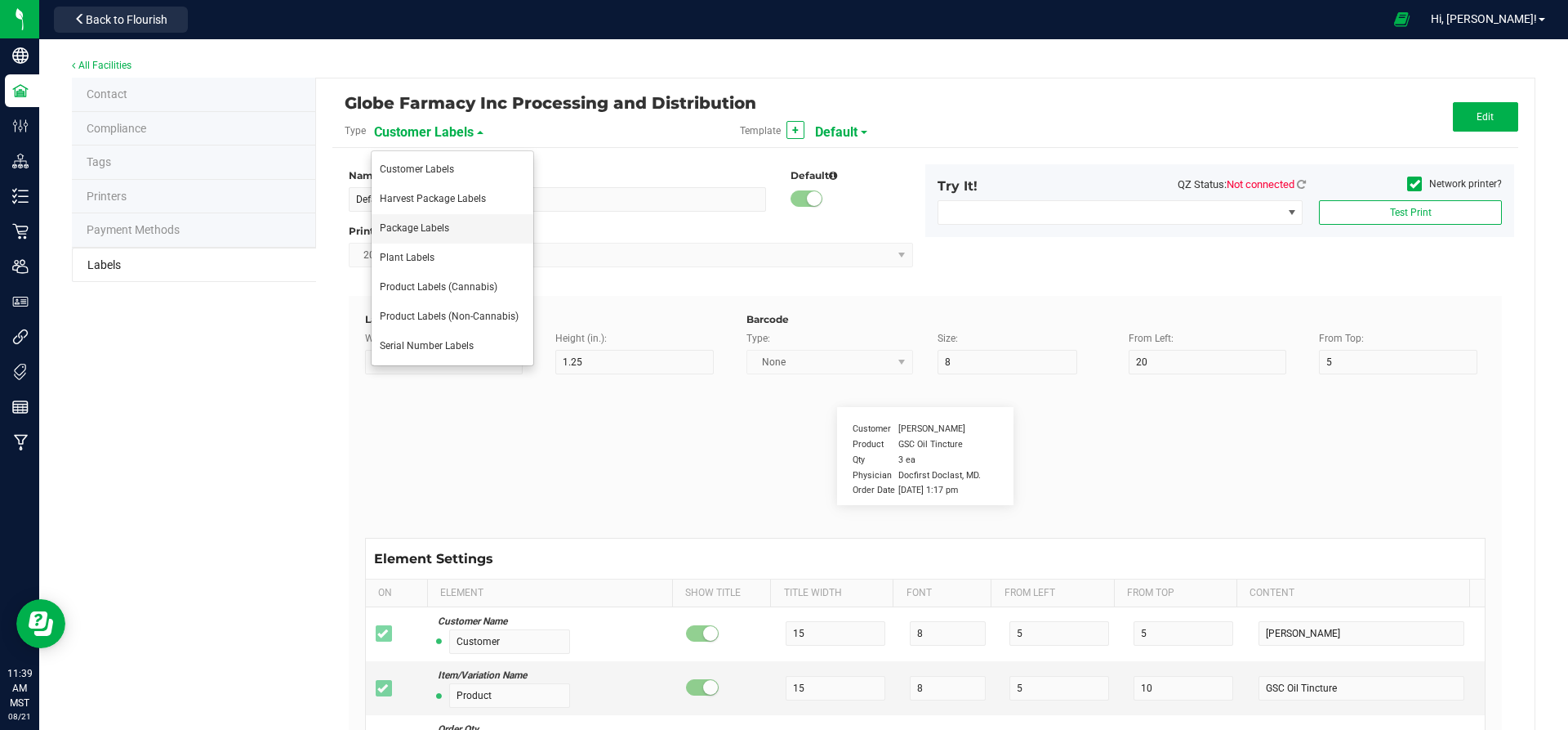
type input "25"
type input "10"
type input "35"
type input "Item Ref Field 1 Value"
type input "Item Ref Field 2"
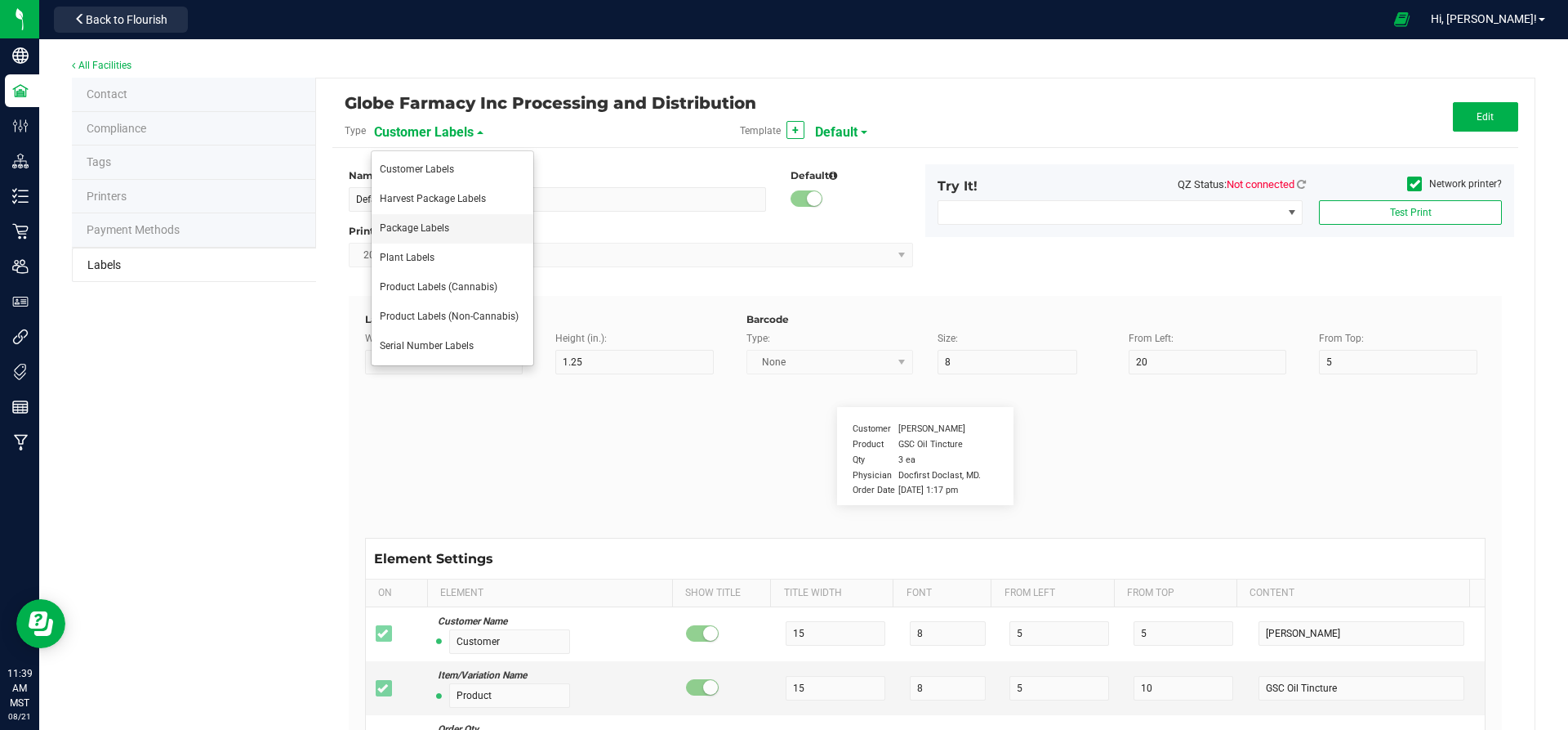
type input "25"
type input "10"
type input "35"
type input "Item Ref Field 2 Value"
type input "Item Ref Field 3"
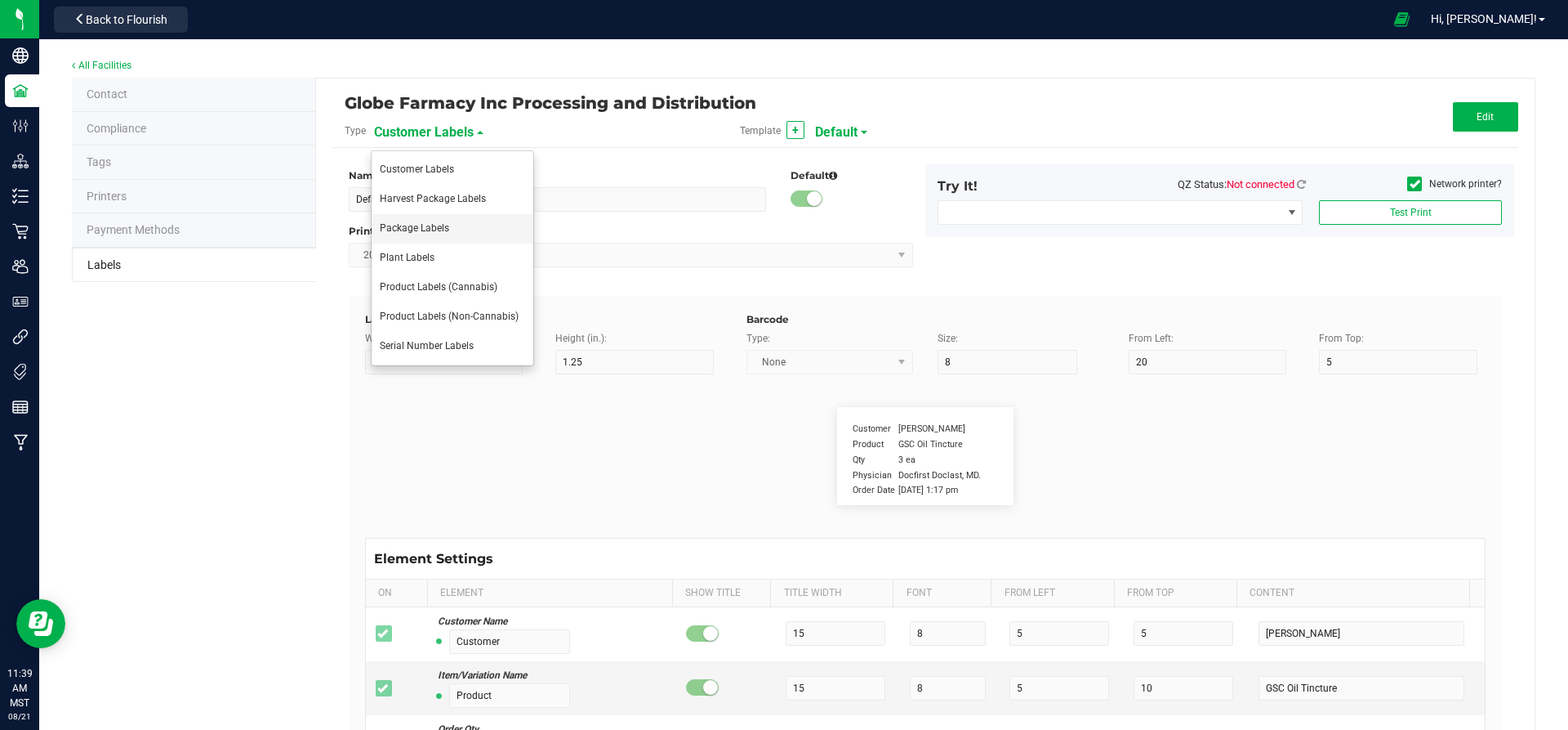
type input "25"
type input "10"
type input "35"
type input "Item Ref Field 3 Value"
type input "Item Ref Field 4"
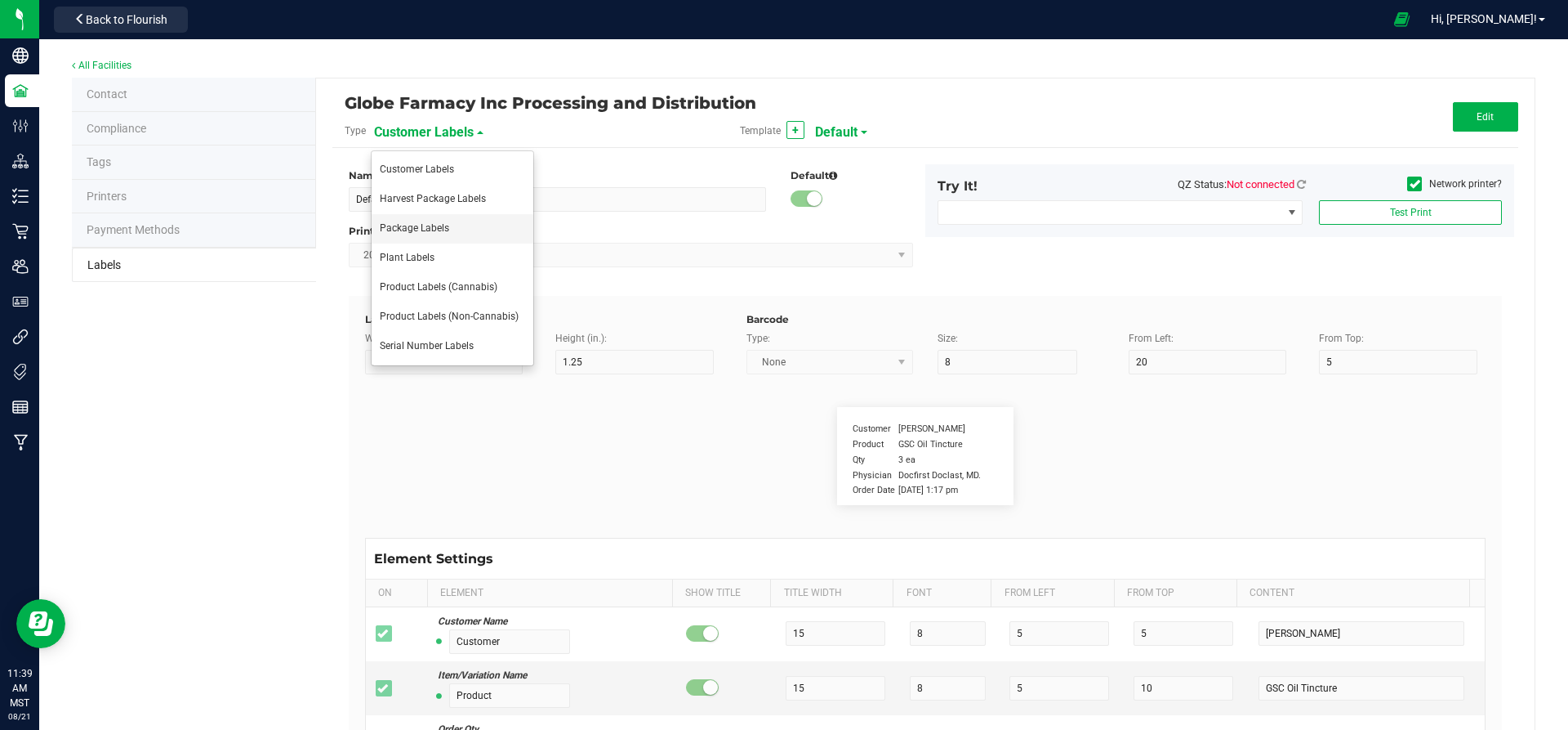
type input "25"
type input "10"
type input "35"
type input "Item Ref Field 4 Value"
type input "Item Ref Field 5"
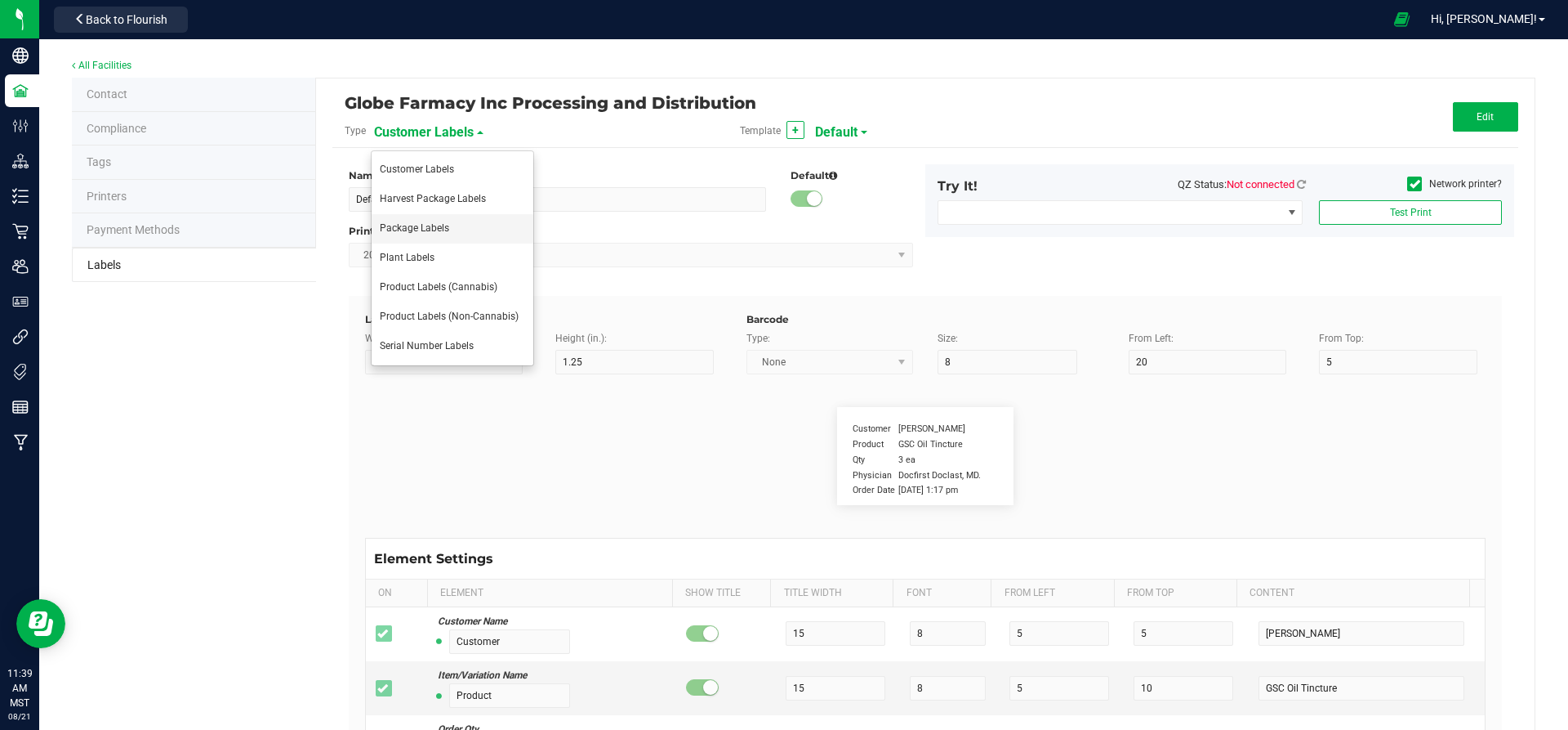
type input "25"
type input "10"
type input "35"
type input "Item Ref Field 5 Value"
type input "NDC Number"
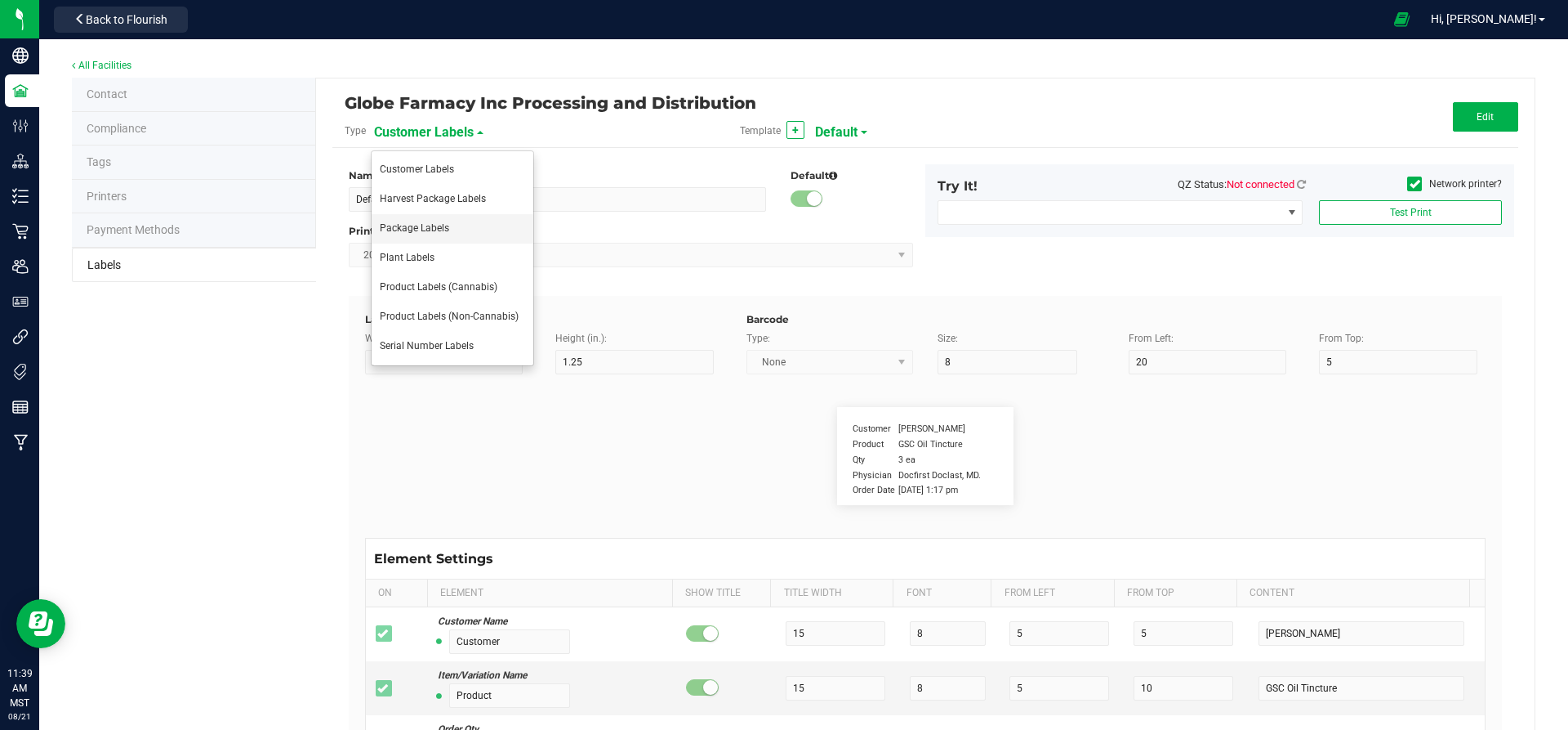
type input "25"
type input "10"
type input "35"
type input "[PHONE_NUMBER]"
type input "Number of Servings"
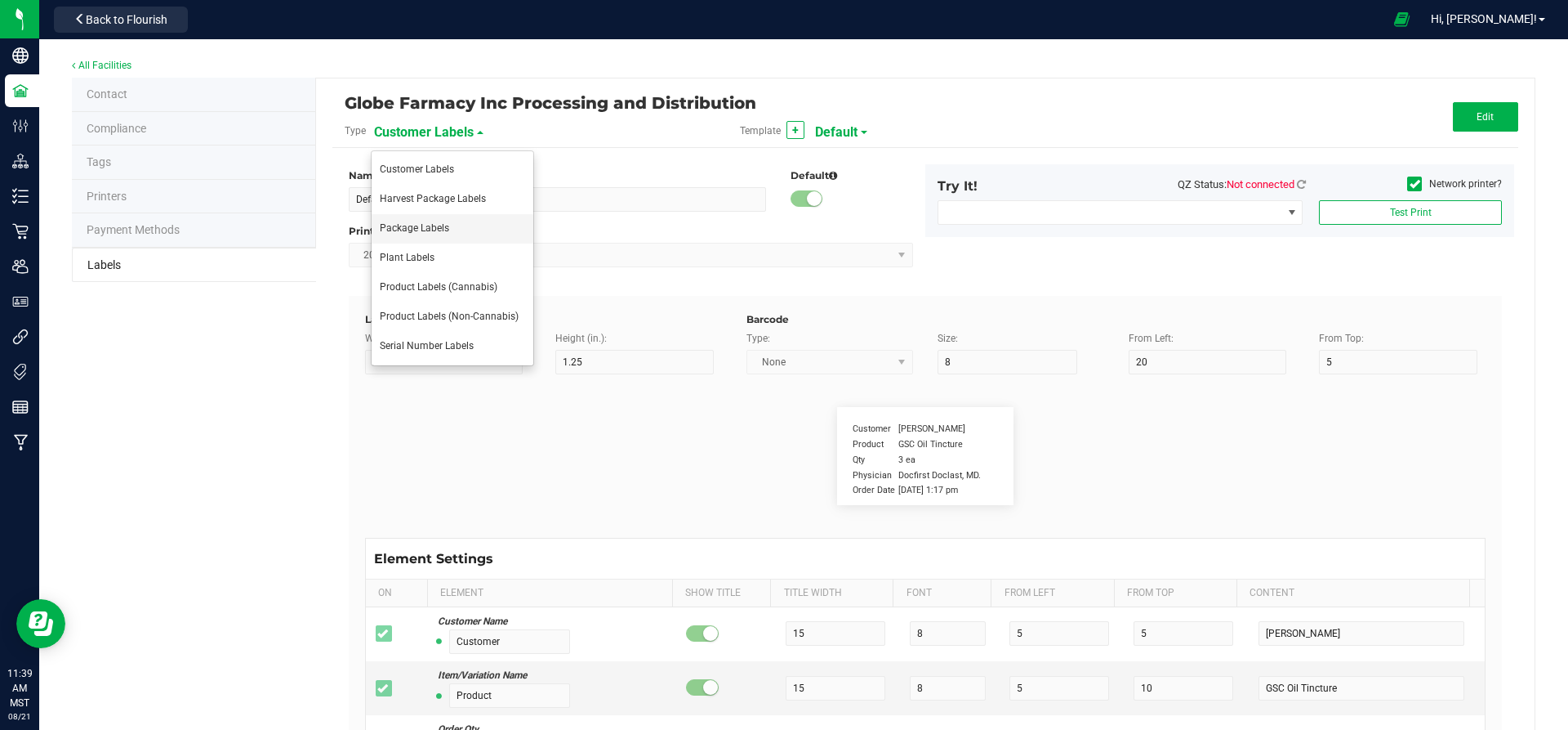
type input "25"
type input "10"
type input "35"
type input "4 servings/item"
type input "Serving Size"
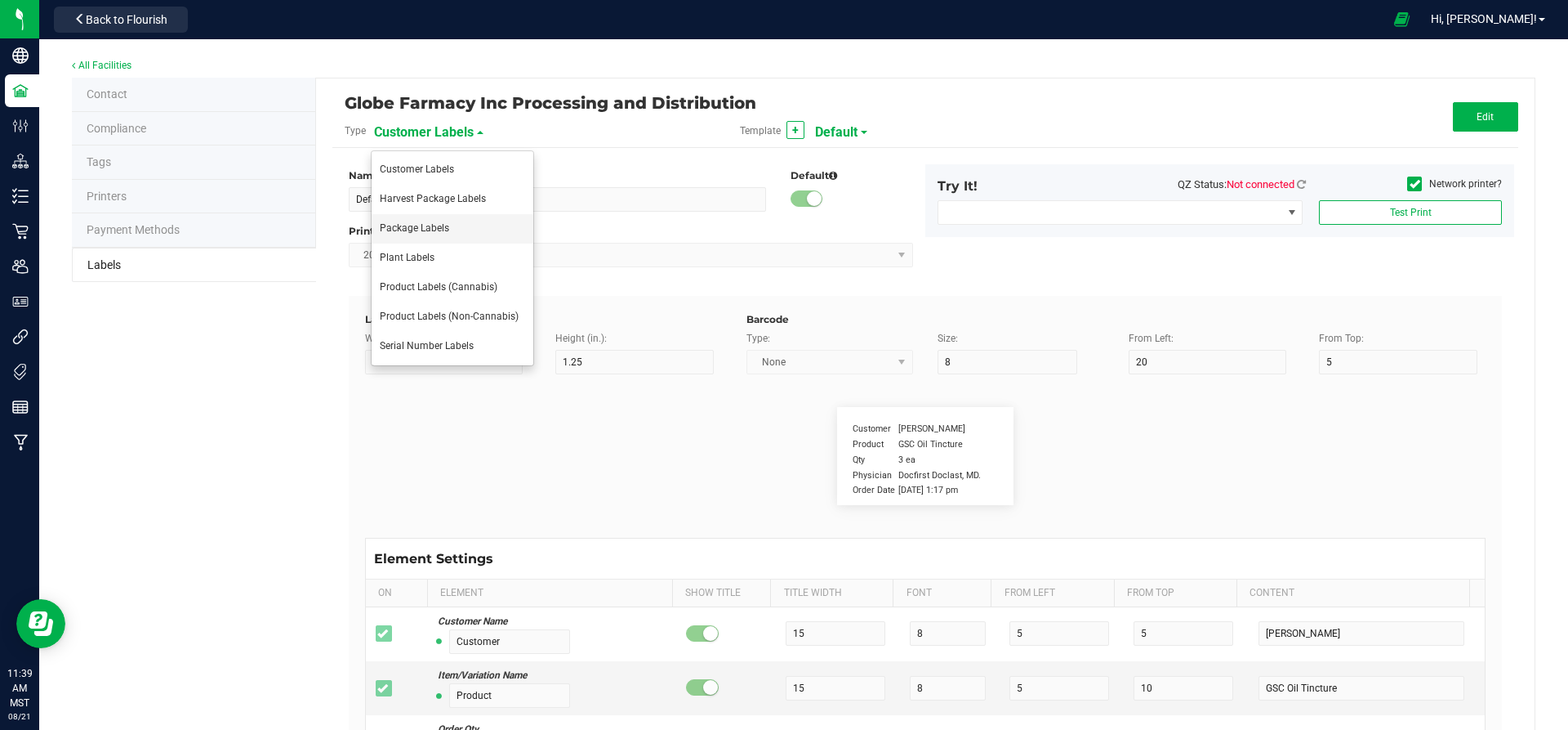
type input "25"
type input "10"
type input "35"
type input "1 cup"
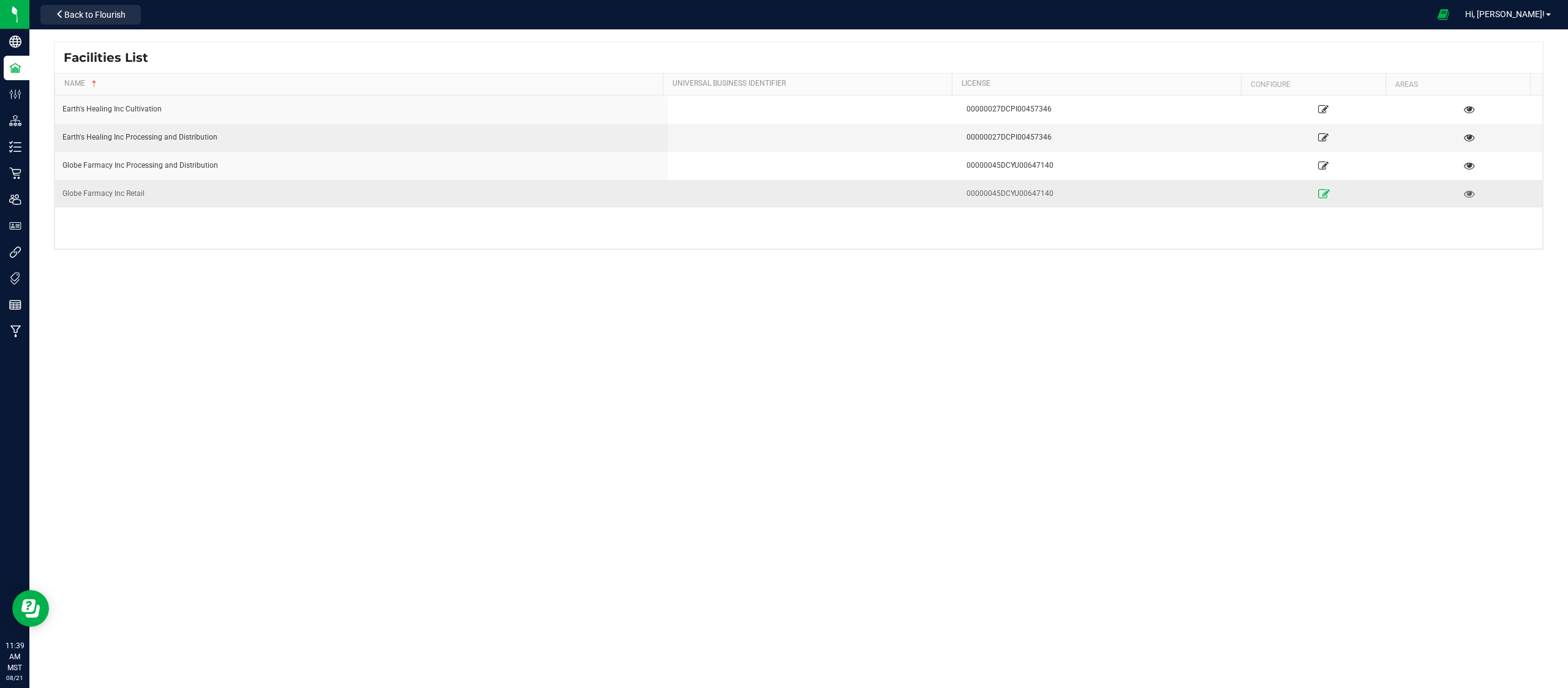
click at [1321, 193] on link at bounding box center [1323, 193] width 144 height 20
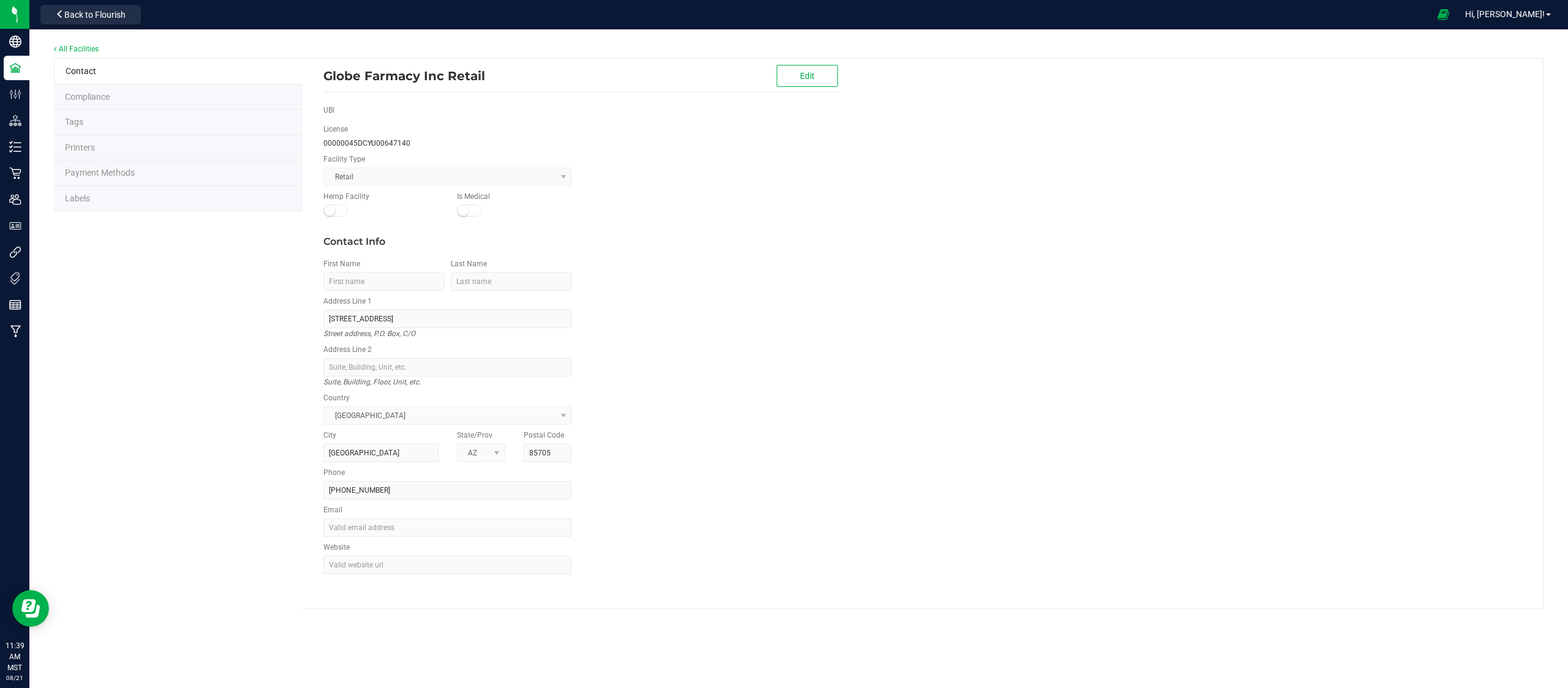
click at [74, 205] on li "Labels" at bounding box center [178, 199] width 248 height 26
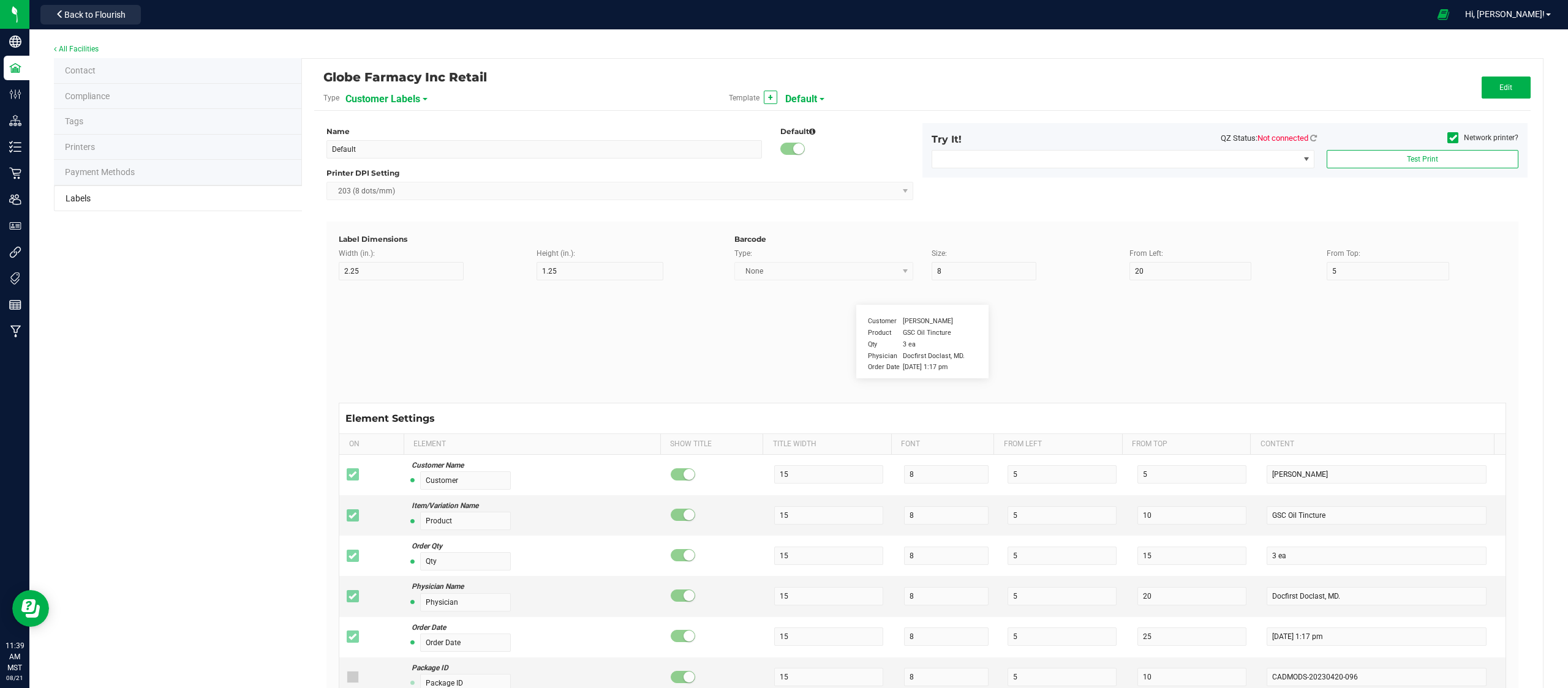
click at [380, 94] on span "Customer Labels" at bounding box center [383, 99] width 75 height 21
click at [384, 169] on span "Package Labels" at bounding box center [376, 171] width 52 height 9
type input "4"
type input "3"
type input "5"
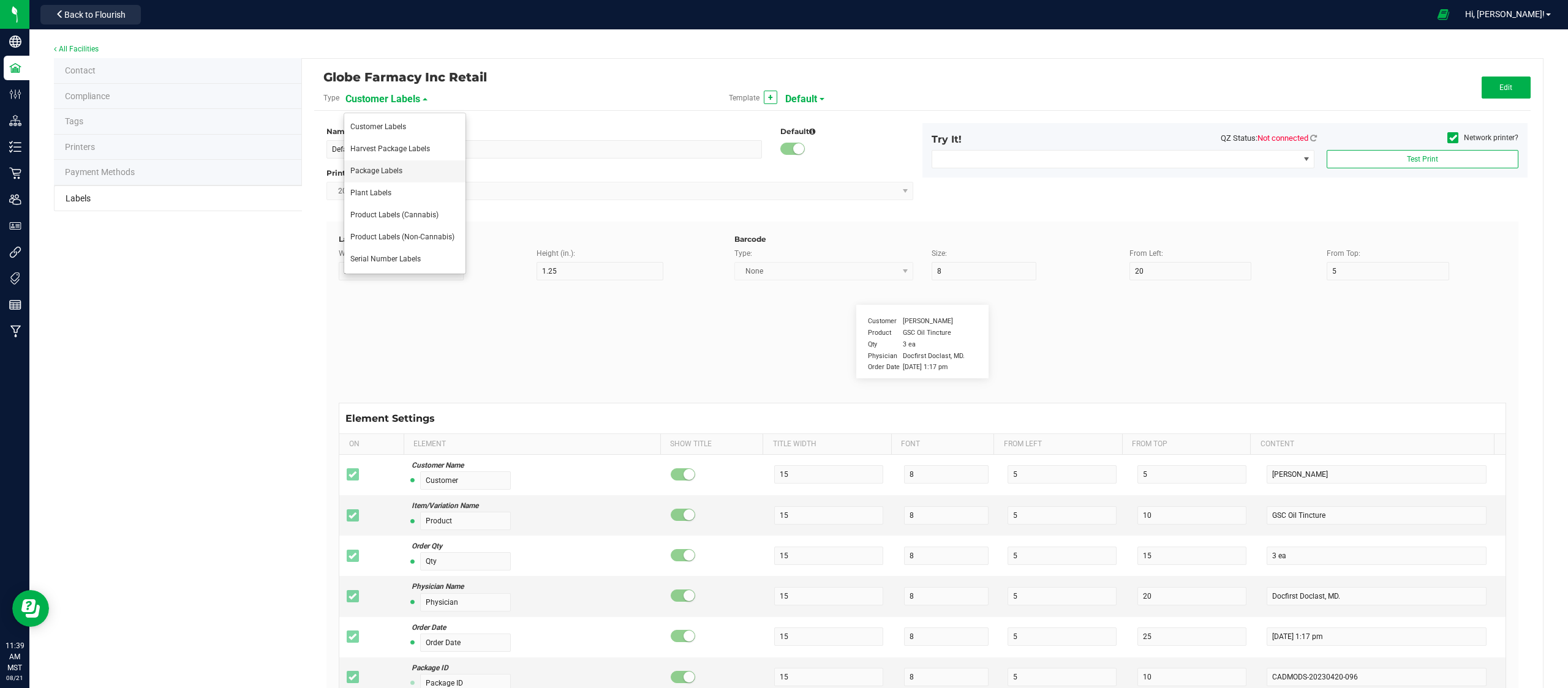
type input "40"
type input "Package ID"
type input "25"
type input "10"
type input "CADMODS-20200420-096"
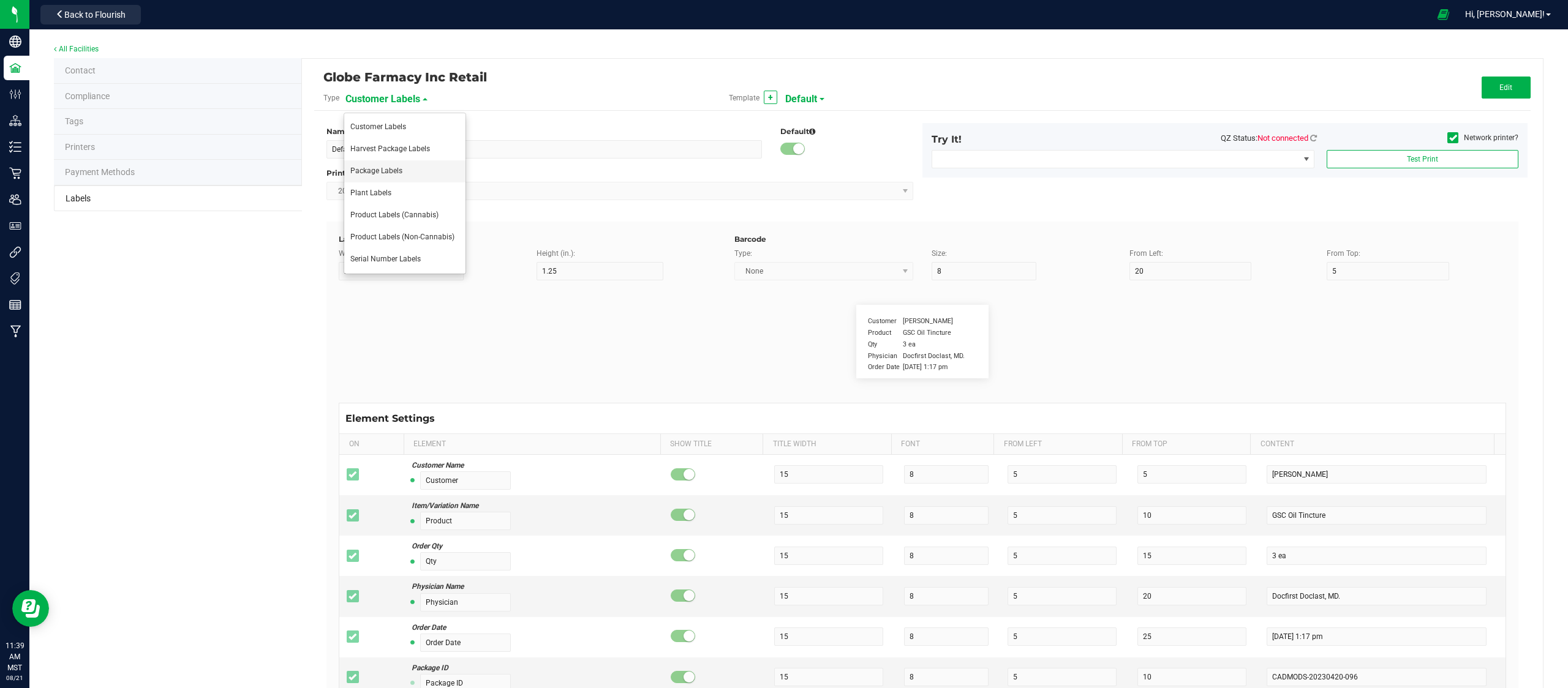
type input "SKU Name"
type input "25"
type input "10"
type input "Gelato Pen"
type input "Strain"
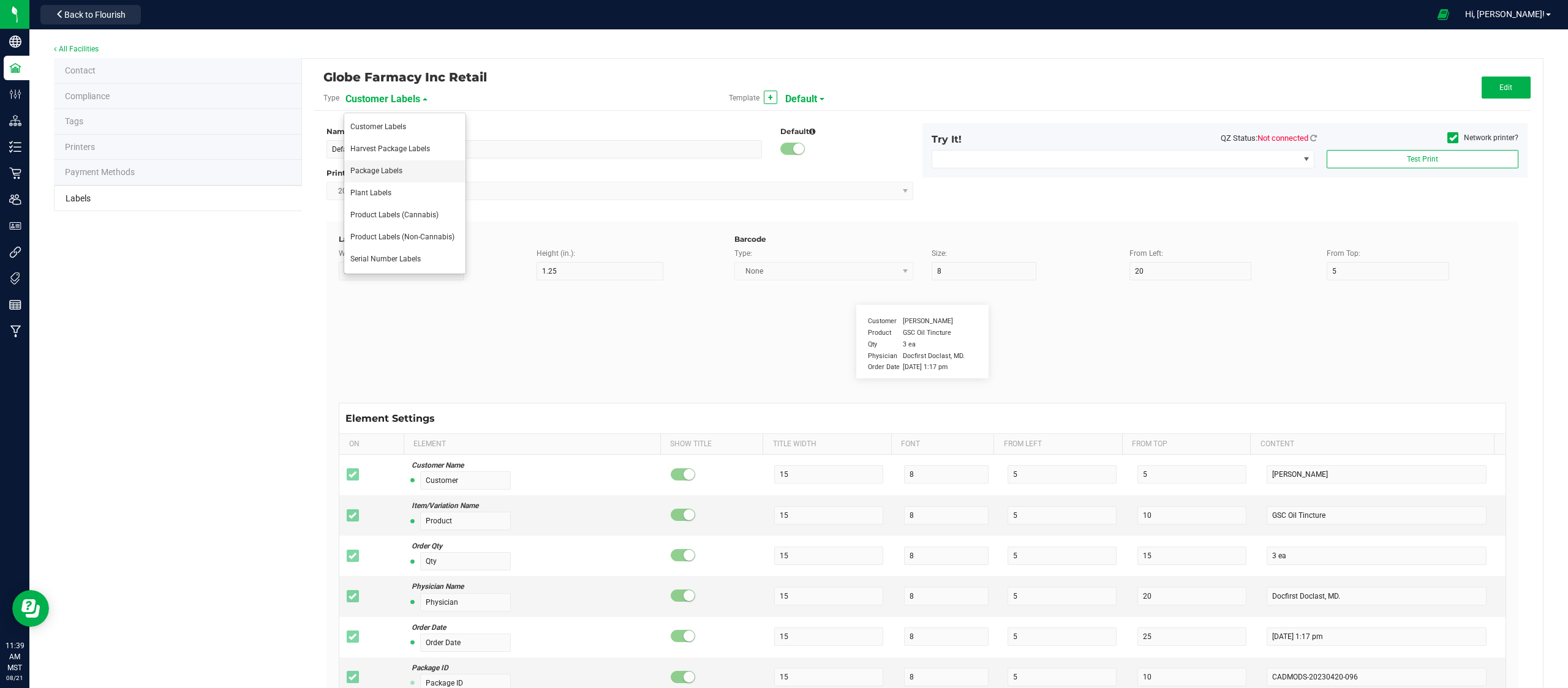
type input "25"
type input "10"
type input "Gelato"
type input "Size"
type input "25"
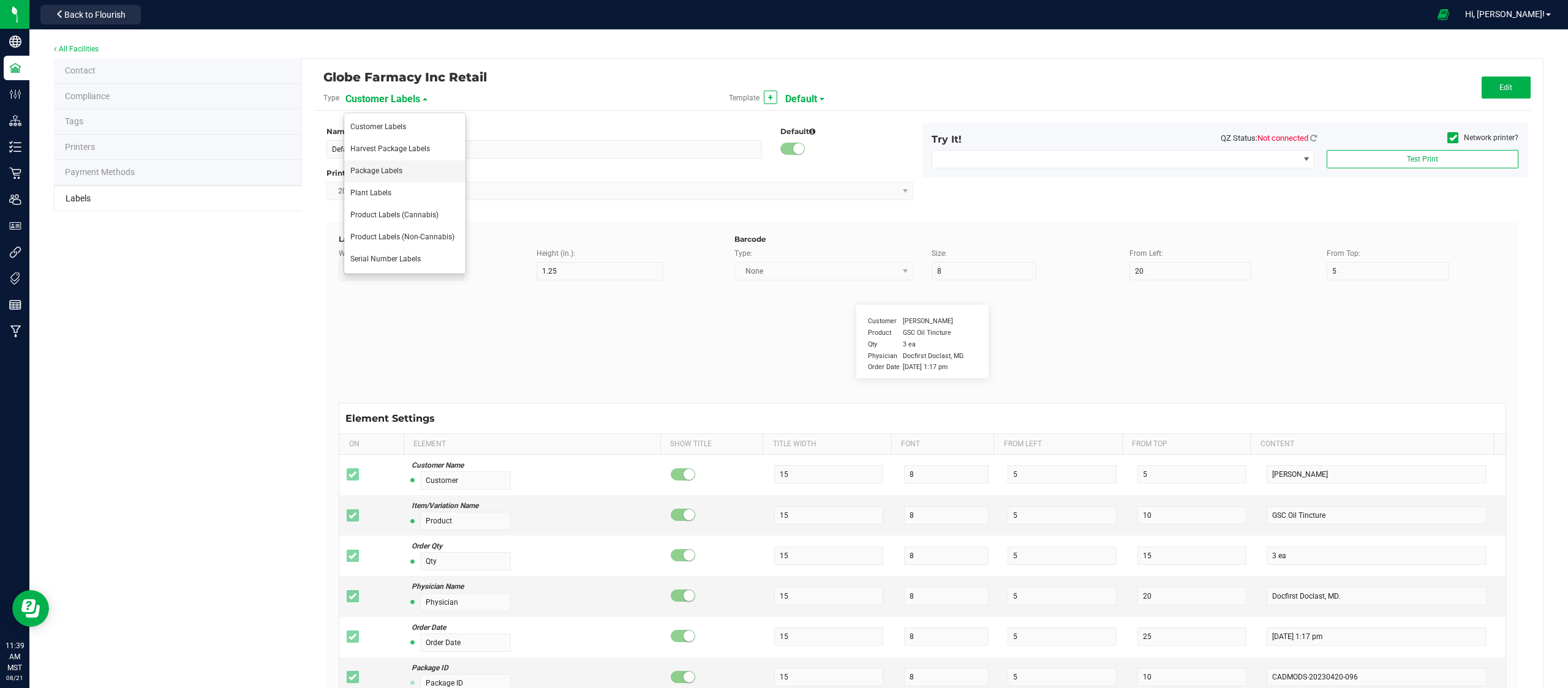
type input "10"
type input "44 ea"
type input "Package Date"
type input "25"
type input "10"
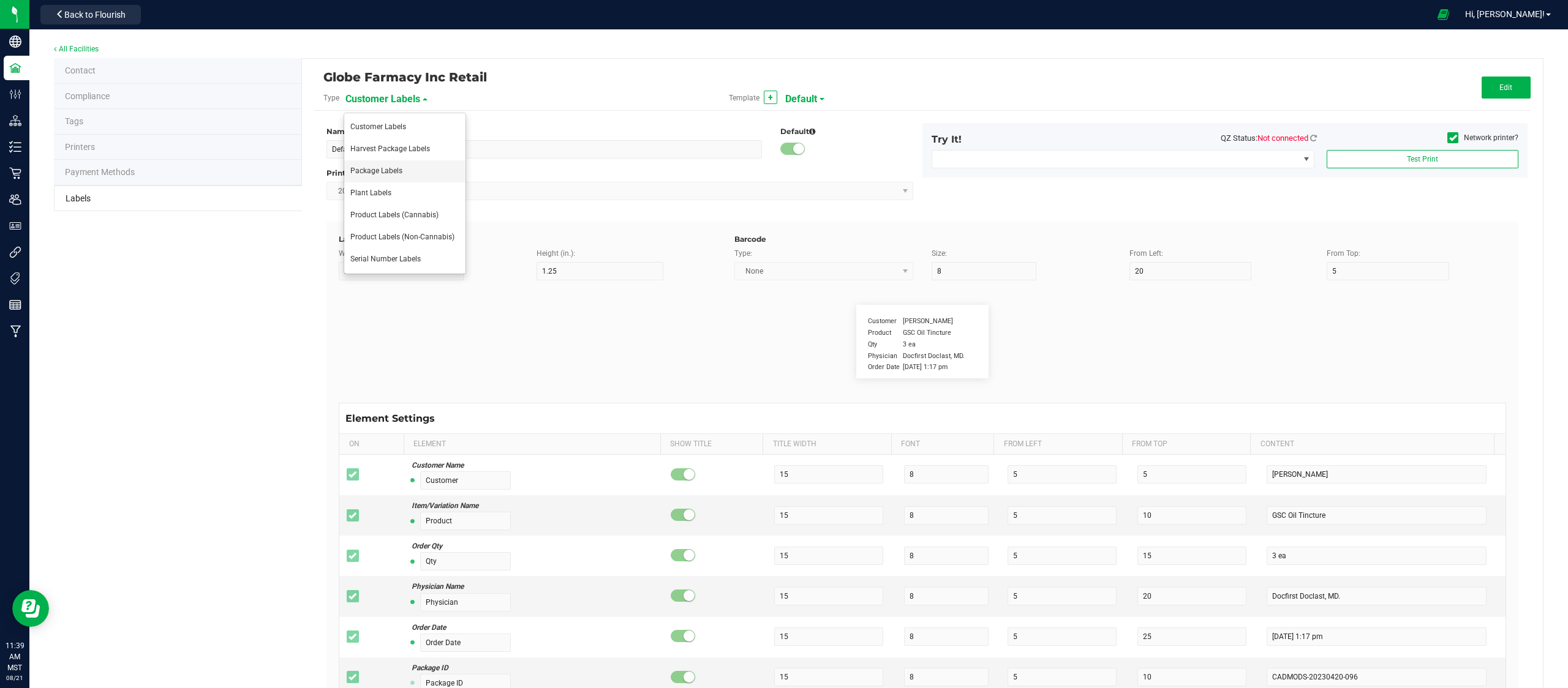
type input "[DATE] 10:14pm"
type input "Lot Number"
type input "25"
type input "10"
type input "30"
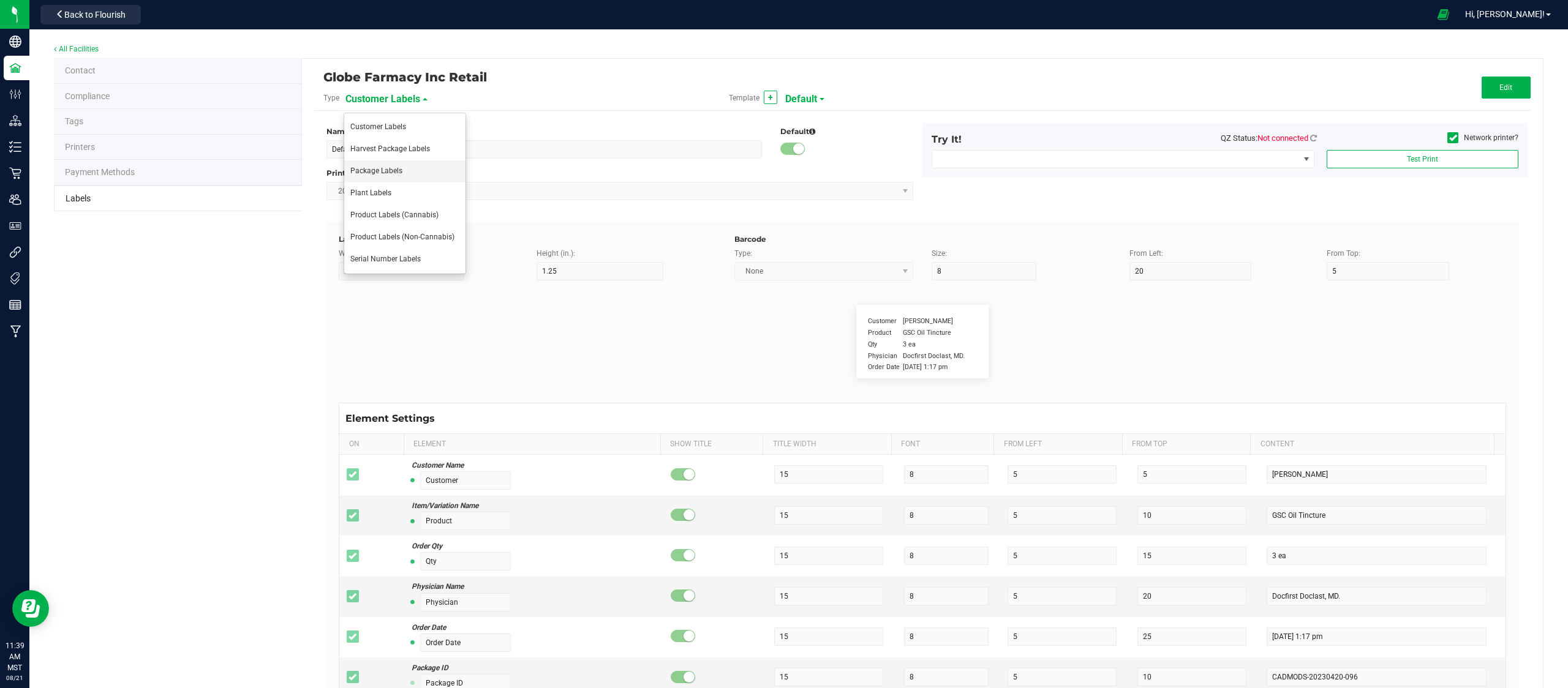
type input "LOT918234"
type input "SKU"
type input "25"
type input "10"
type input "30"
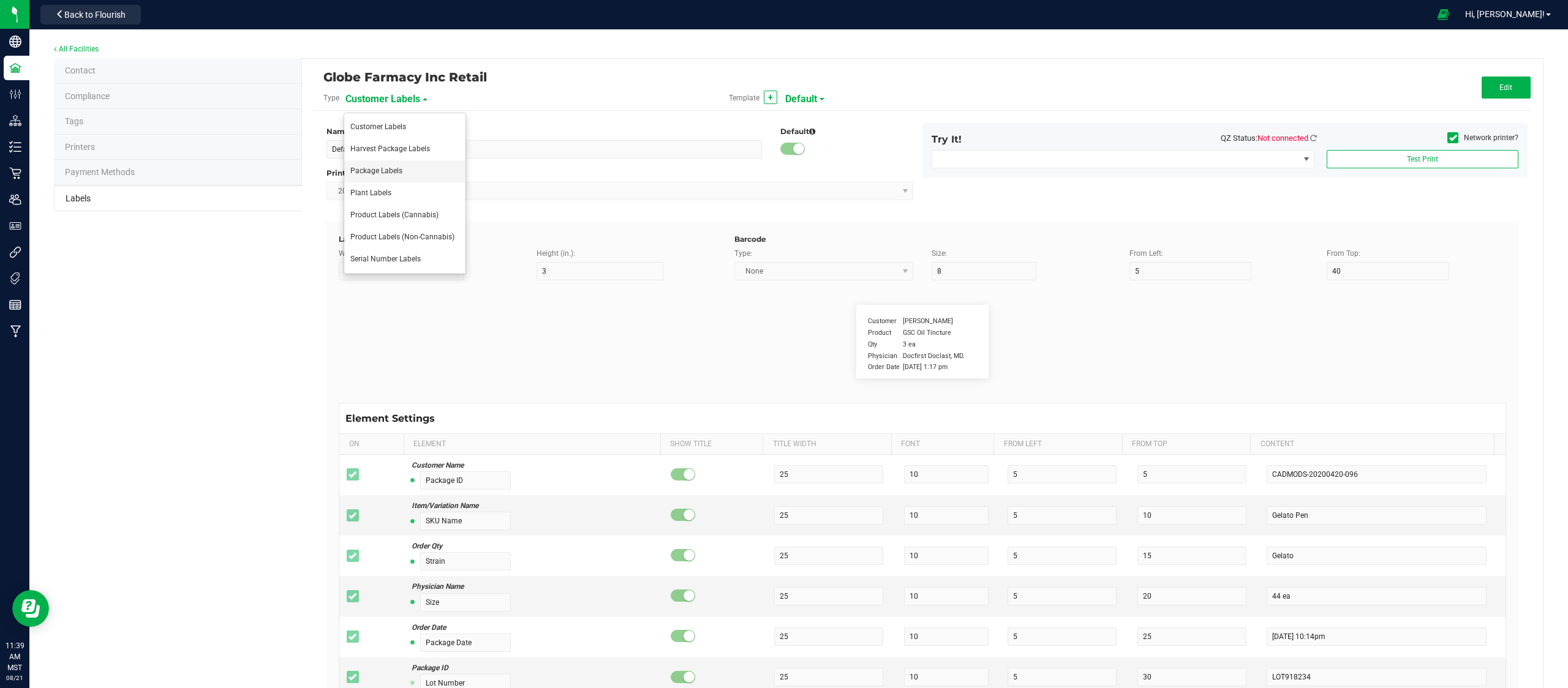
type input "42P017"
type input "Ref Field 1"
type input "25"
type input "10"
type input "35"
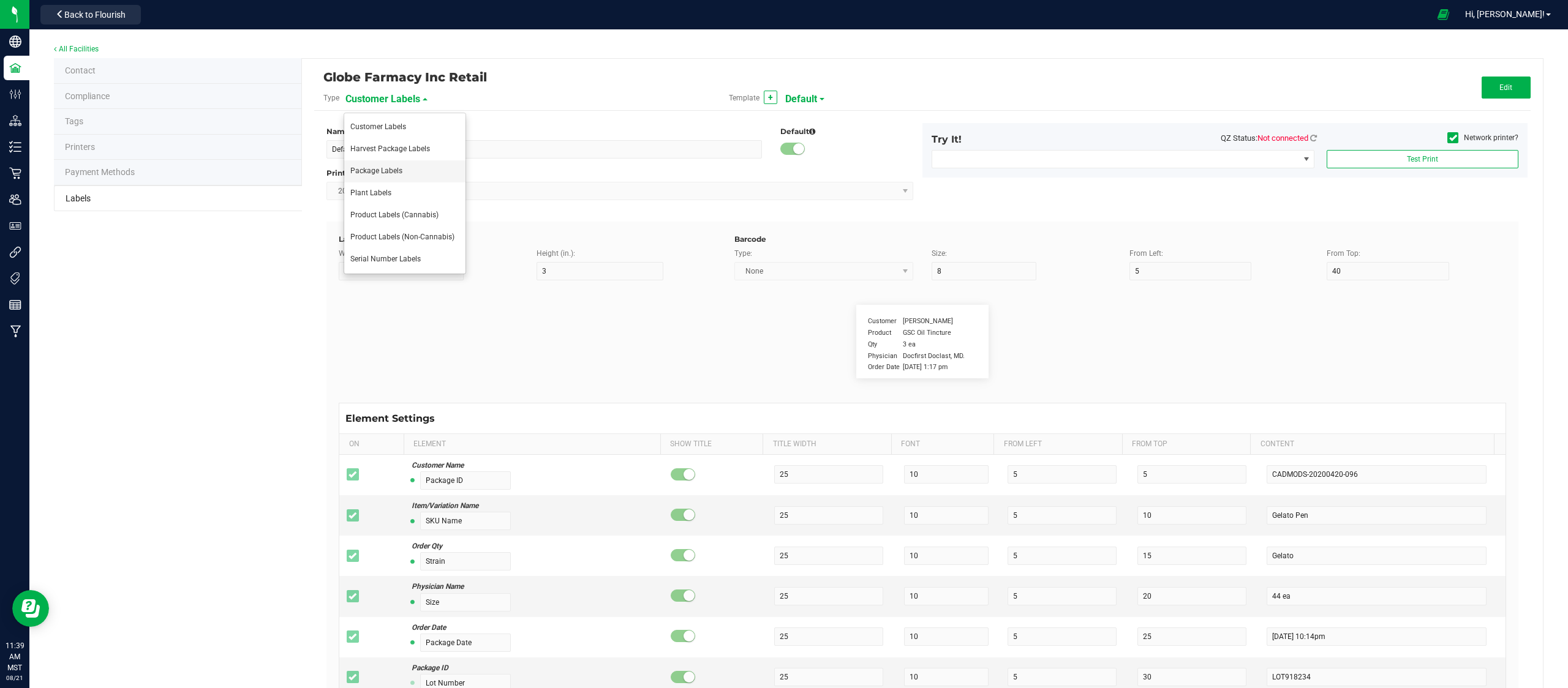
type input "Ref Field 1 Value"
type input "Ref Field 2"
type input "25"
type input "10"
type input "35"
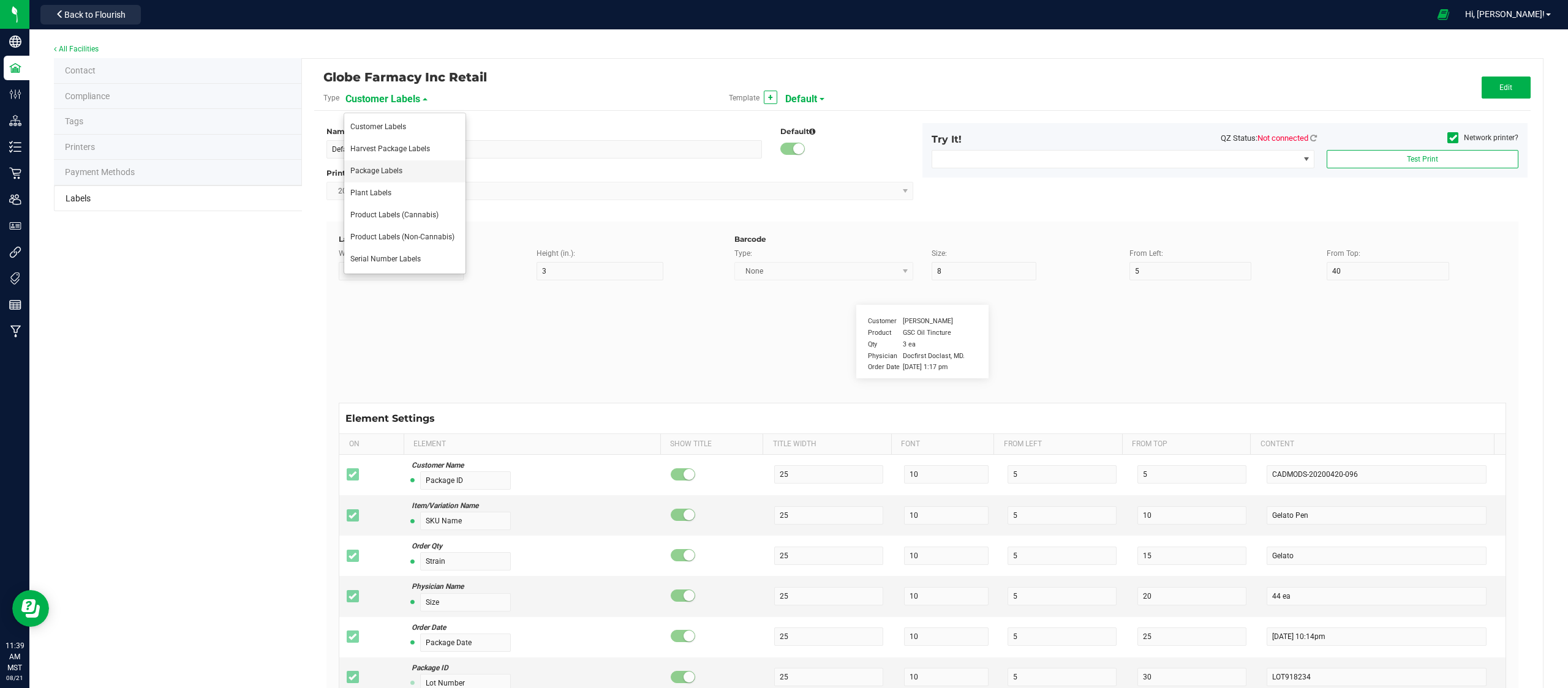
type input "Ref Field 2 Value"
type input "Ref Field 3"
type input "25"
type input "10"
type input "35"
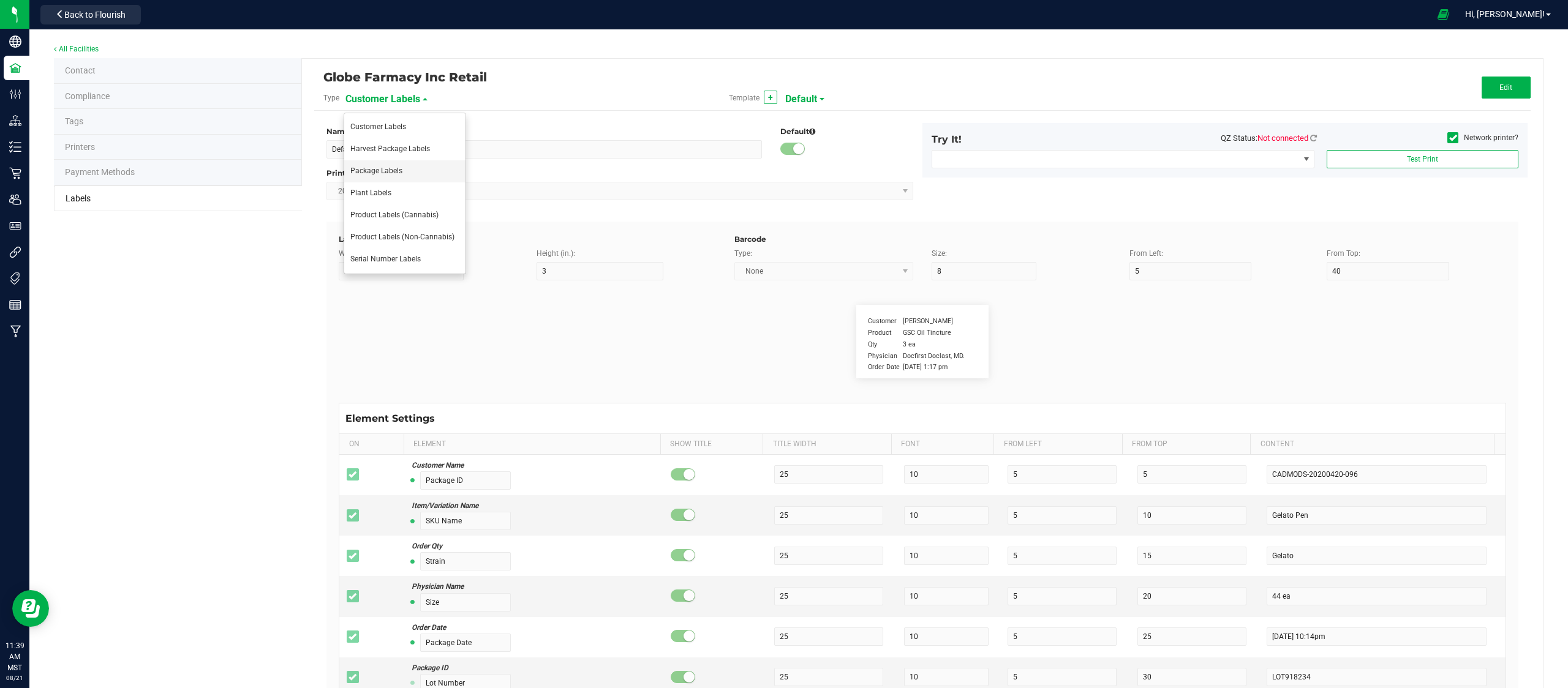
type input "Ref Field 3 Value"
type input "Item Ref Field 1"
type input "25"
type input "10"
type input "35"
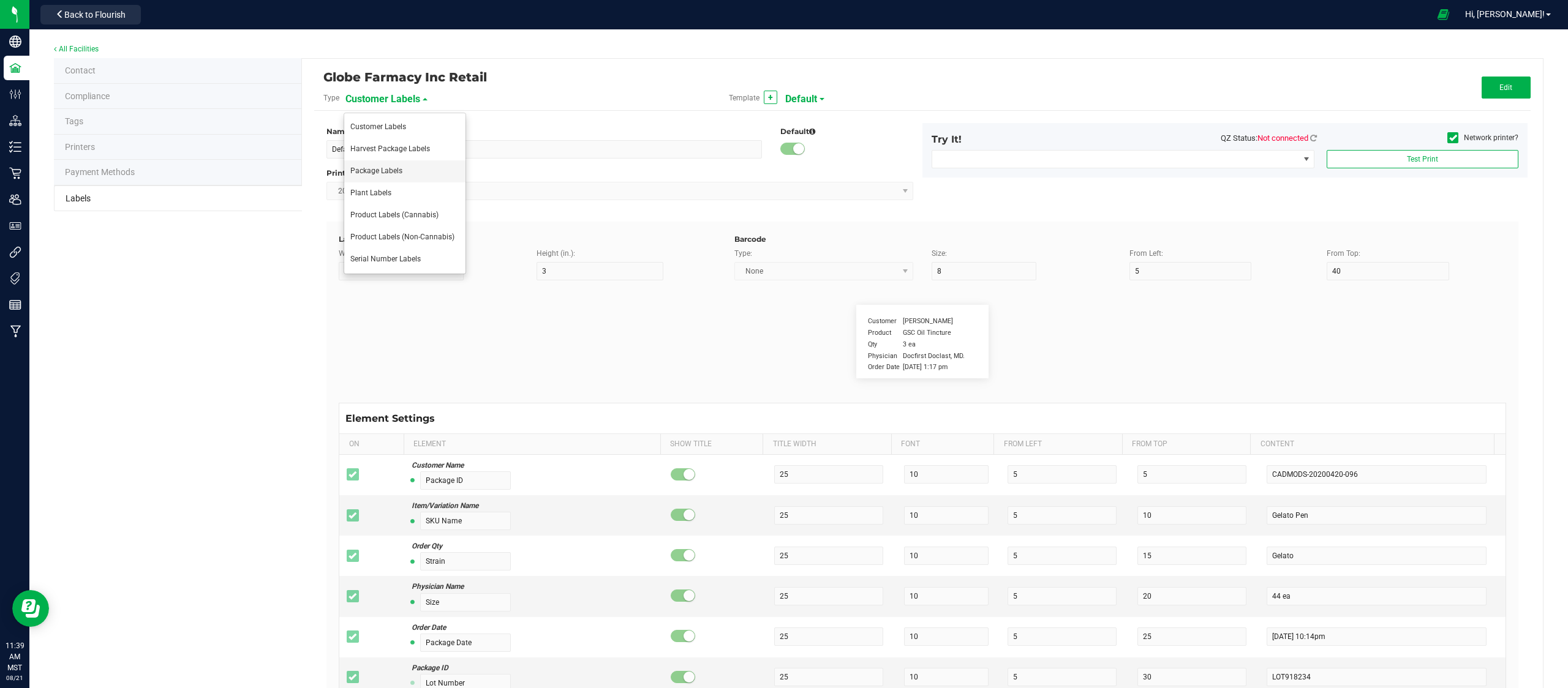
type input "Item Ref Field 1 Value"
type input "Item Ref Field 2"
type input "25"
type input "10"
type input "35"
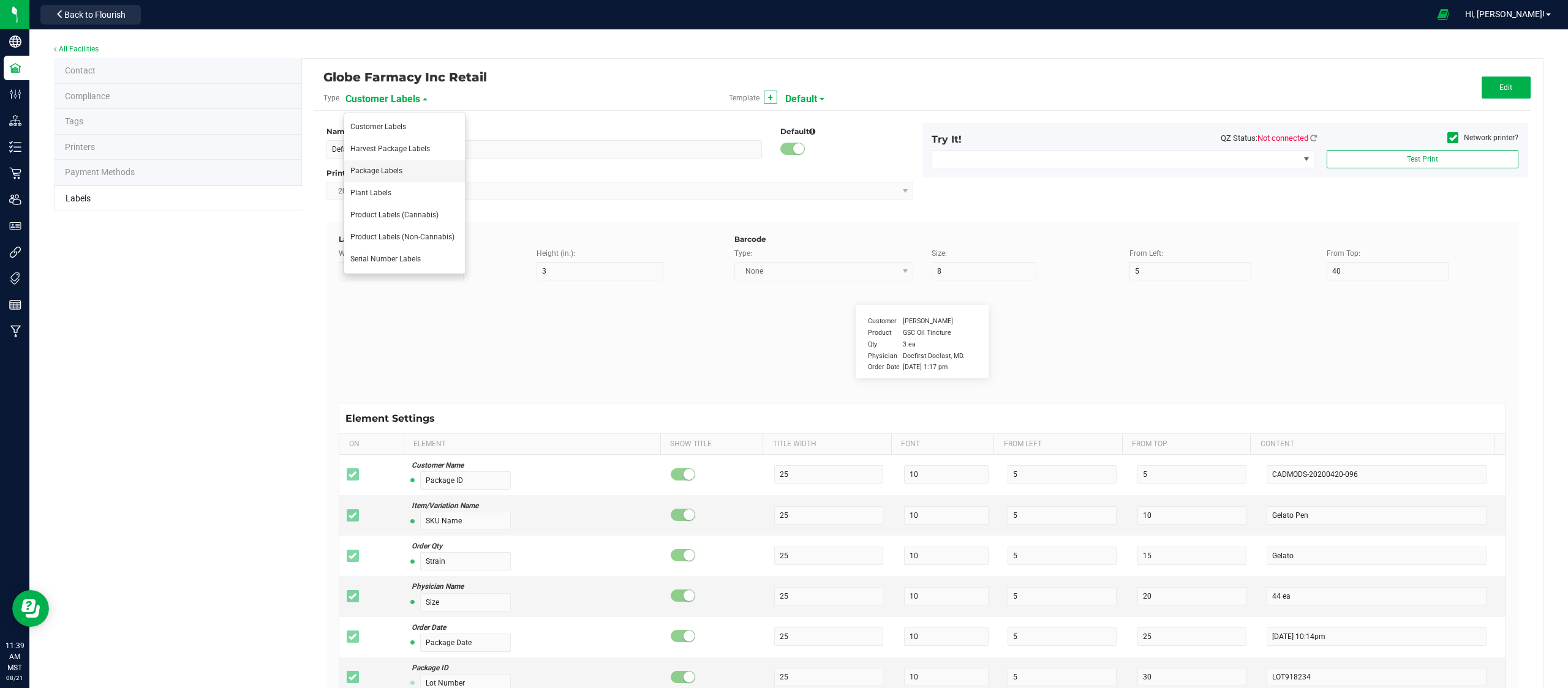
type input "Item Ref Field 2 Value"
type input "Item Ref Field 3"
type input "25"
type input "10"
type input "35"
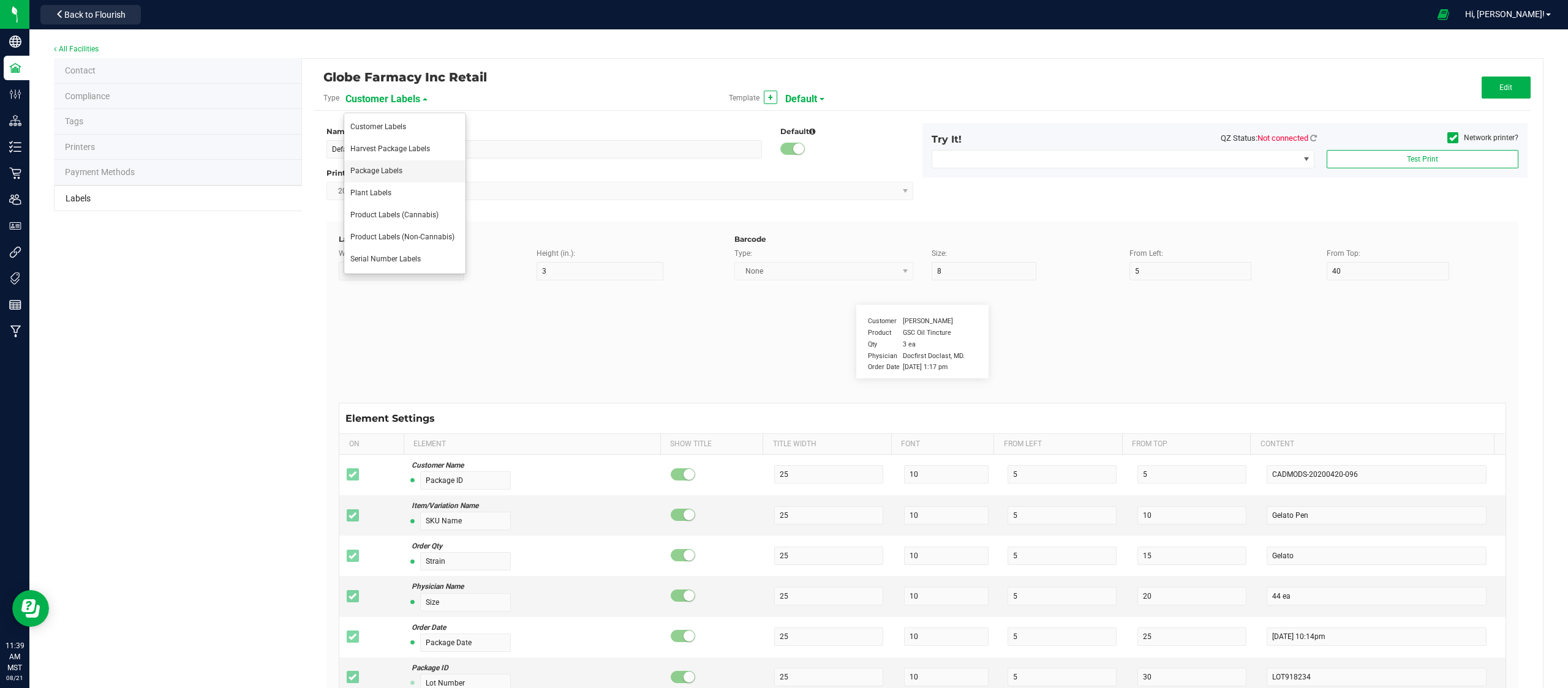
type input "Item Ref Field 3 Value"
type input "Item Ref Field 4"
type input "25"
type input "10"
type input "35"
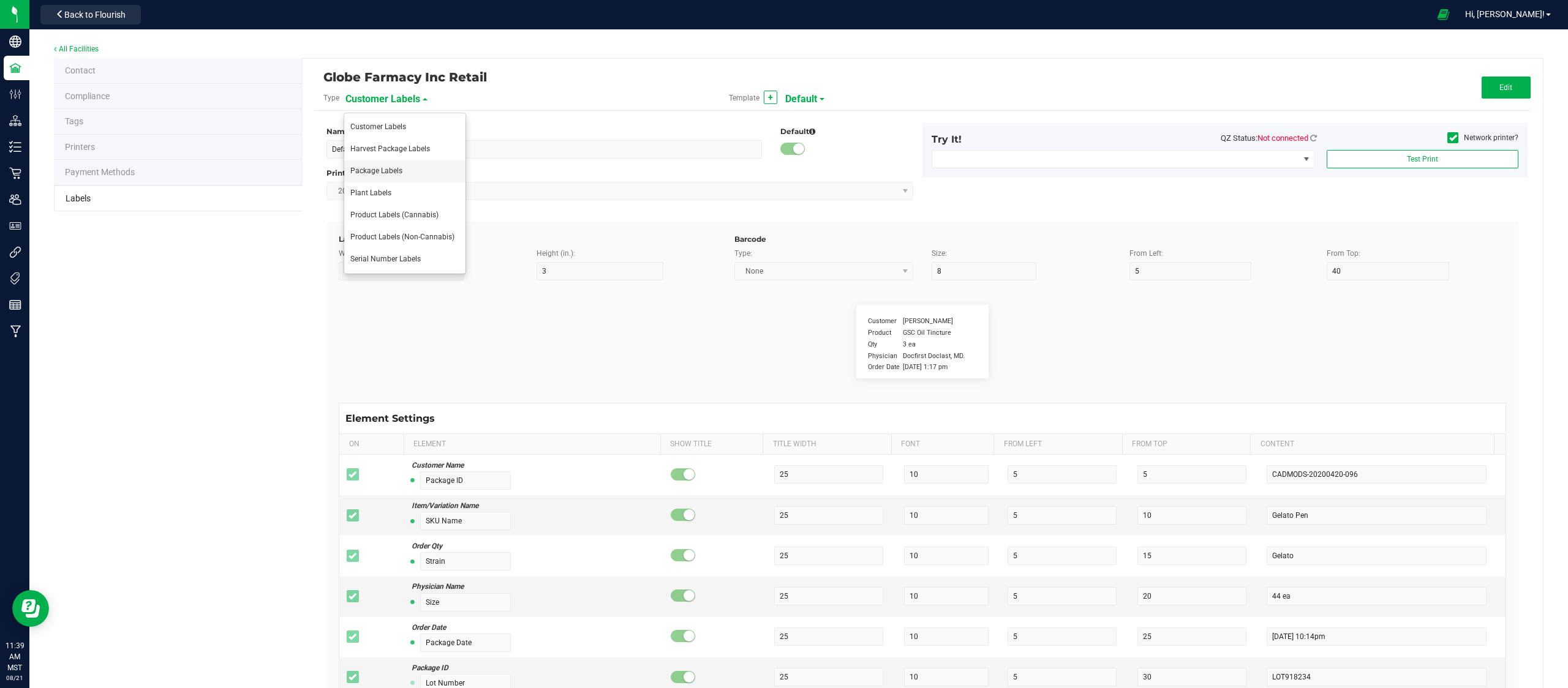
type input "Item Ref Field 4 Value"
type input "Item Ref Field 5"
type input "25"
type input "10"
type input "35"
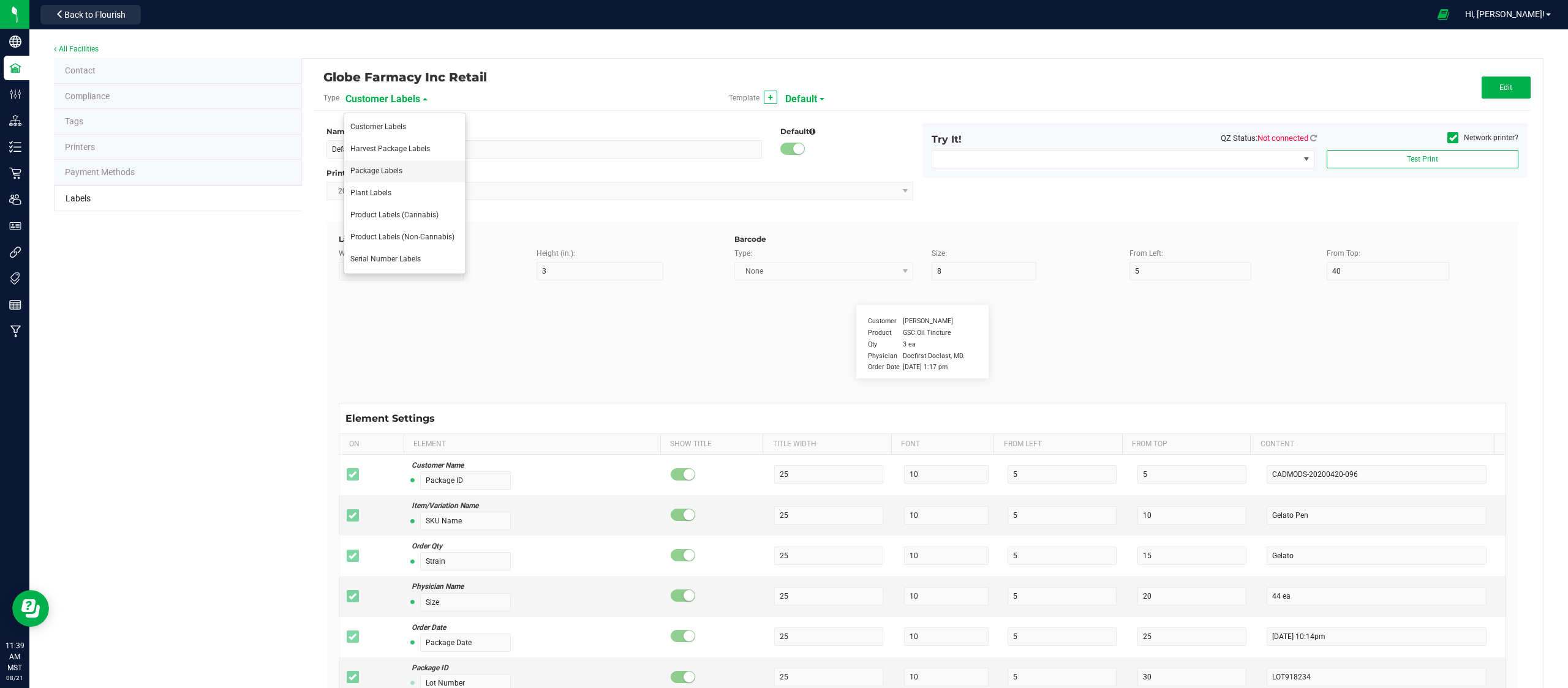
type input "Item Ref Field 5 Value"
type input "NDC Number"
type input "25"
type input "10"
type input "35"
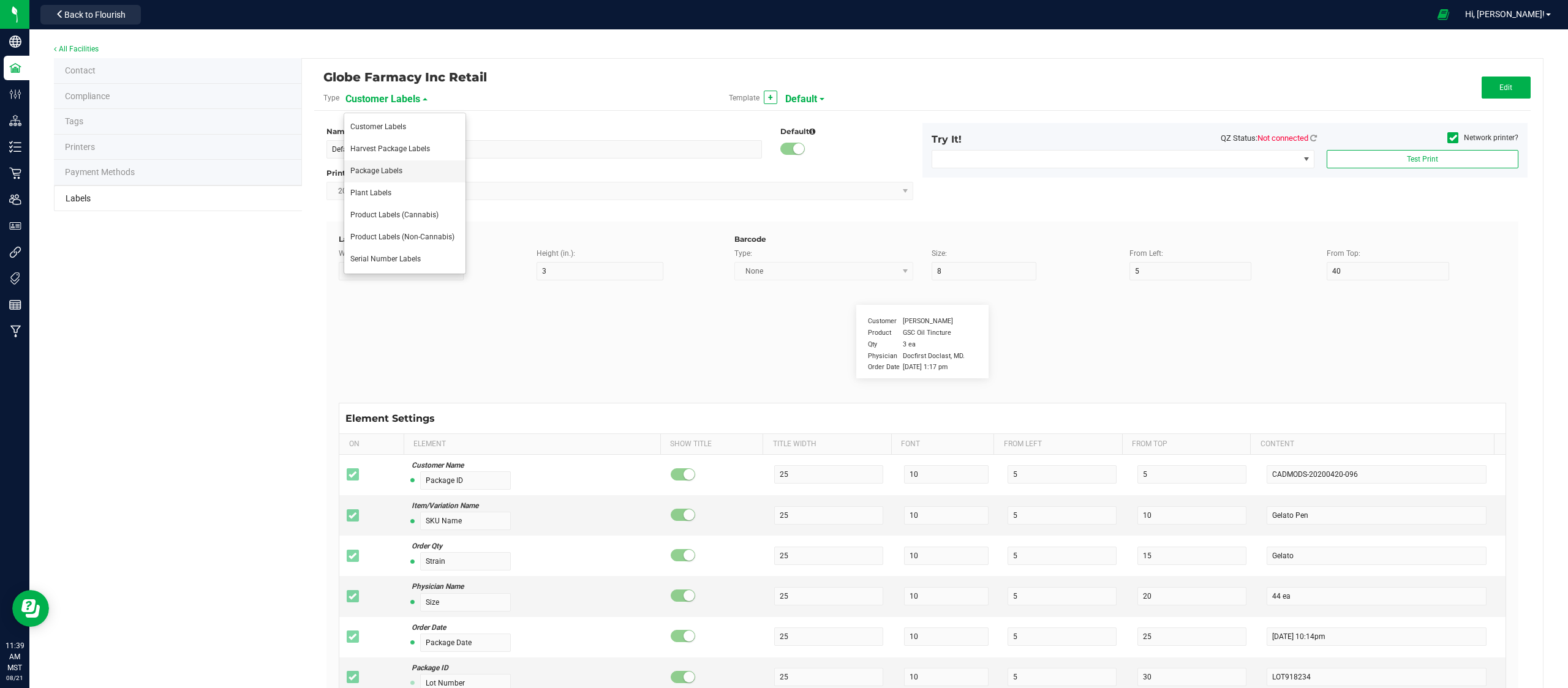
type input "[PHONE_NUMBER]"
type input "Number of Servings"
type input "25"
type input "10"
type input "35"
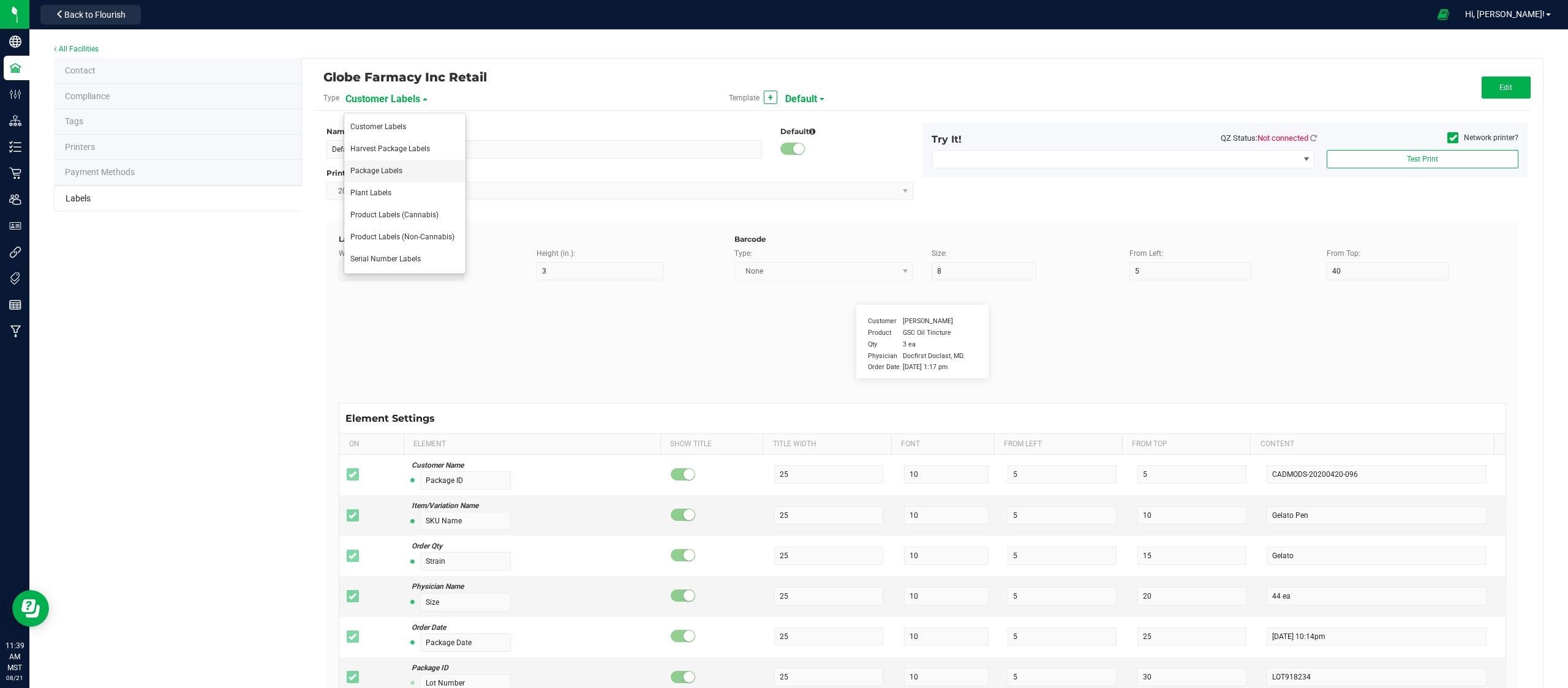
type input "4 servings/item"
type input "Serving Size"
type input "25"
type input "10"
type input "35"
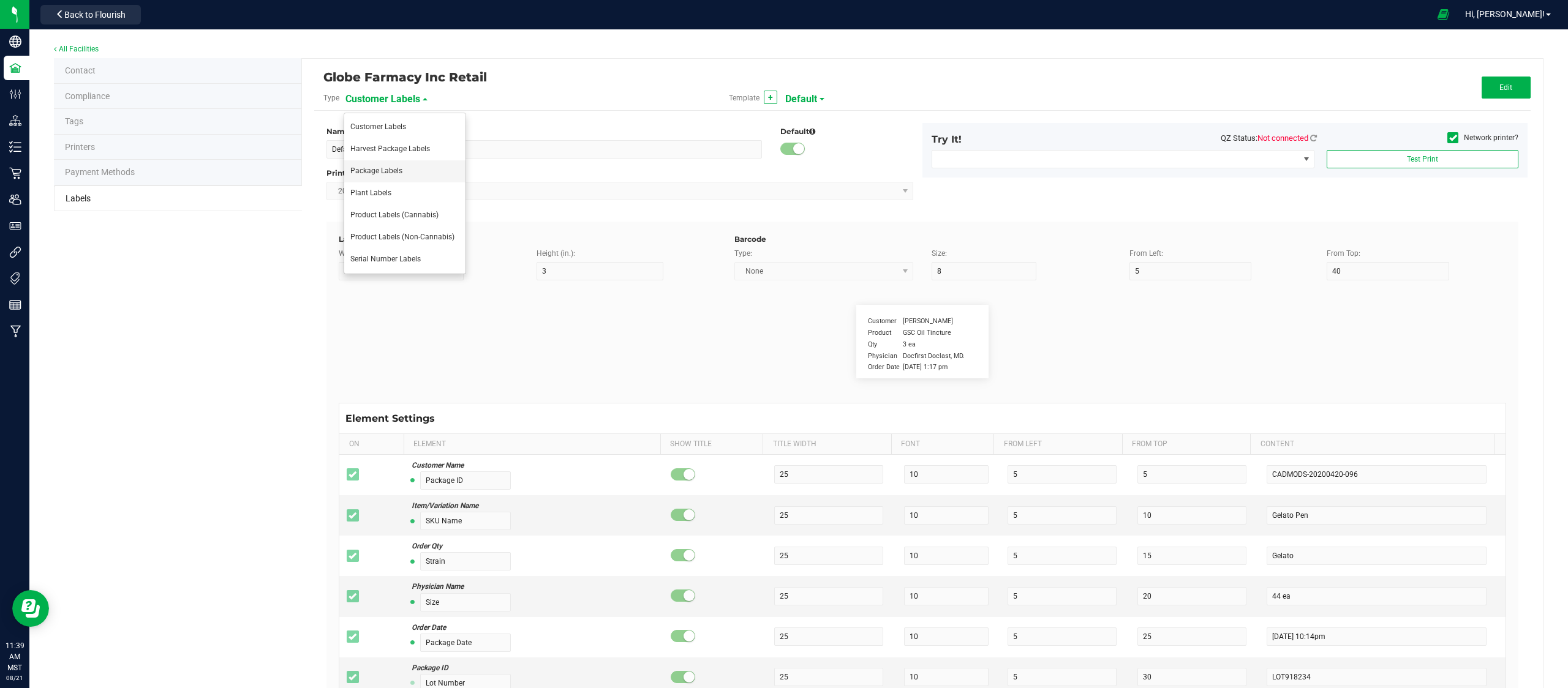
type input "1 cup"
type input "Serving Size (Grams)"
type input "25"
type input "10"
type input "35"
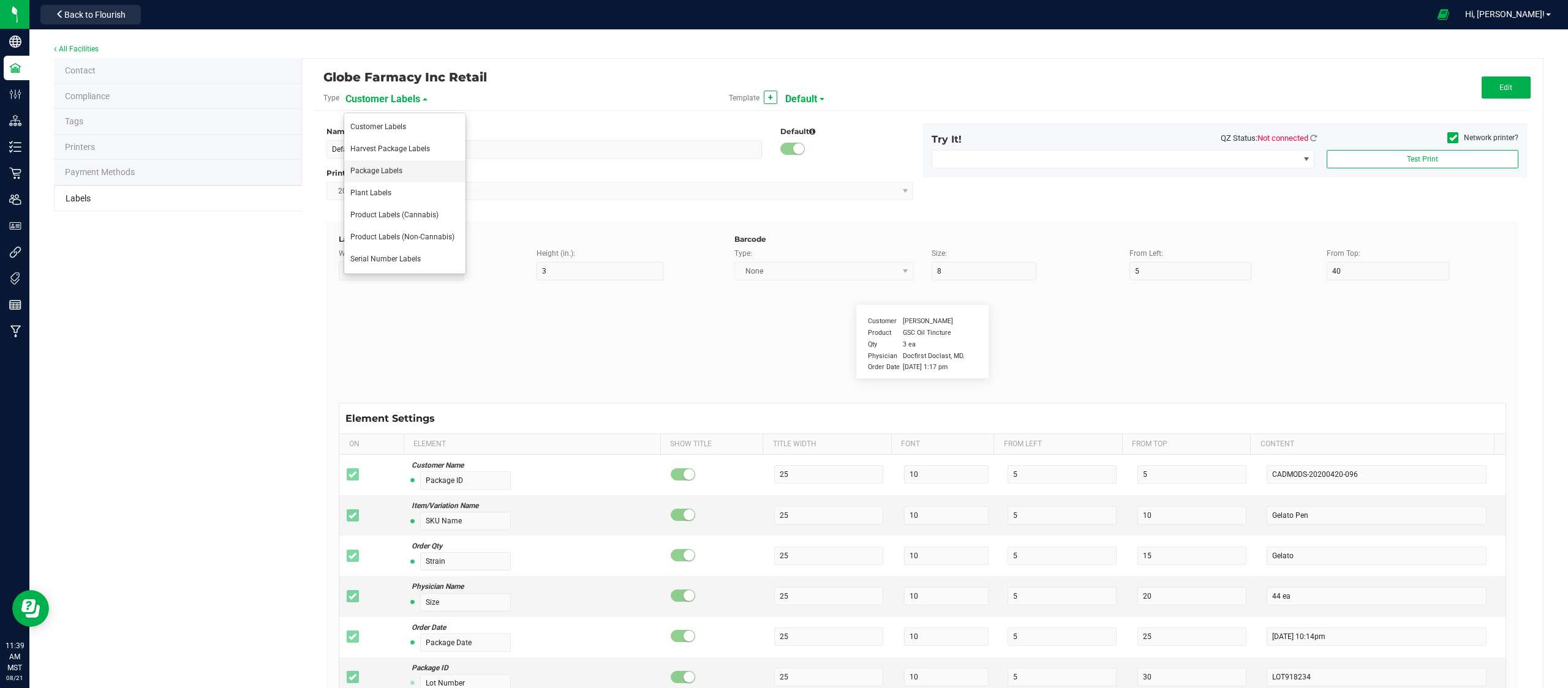
type input "4 g"
type input "Item Ingredients"
type input "25"
type input "10"
type input "35"
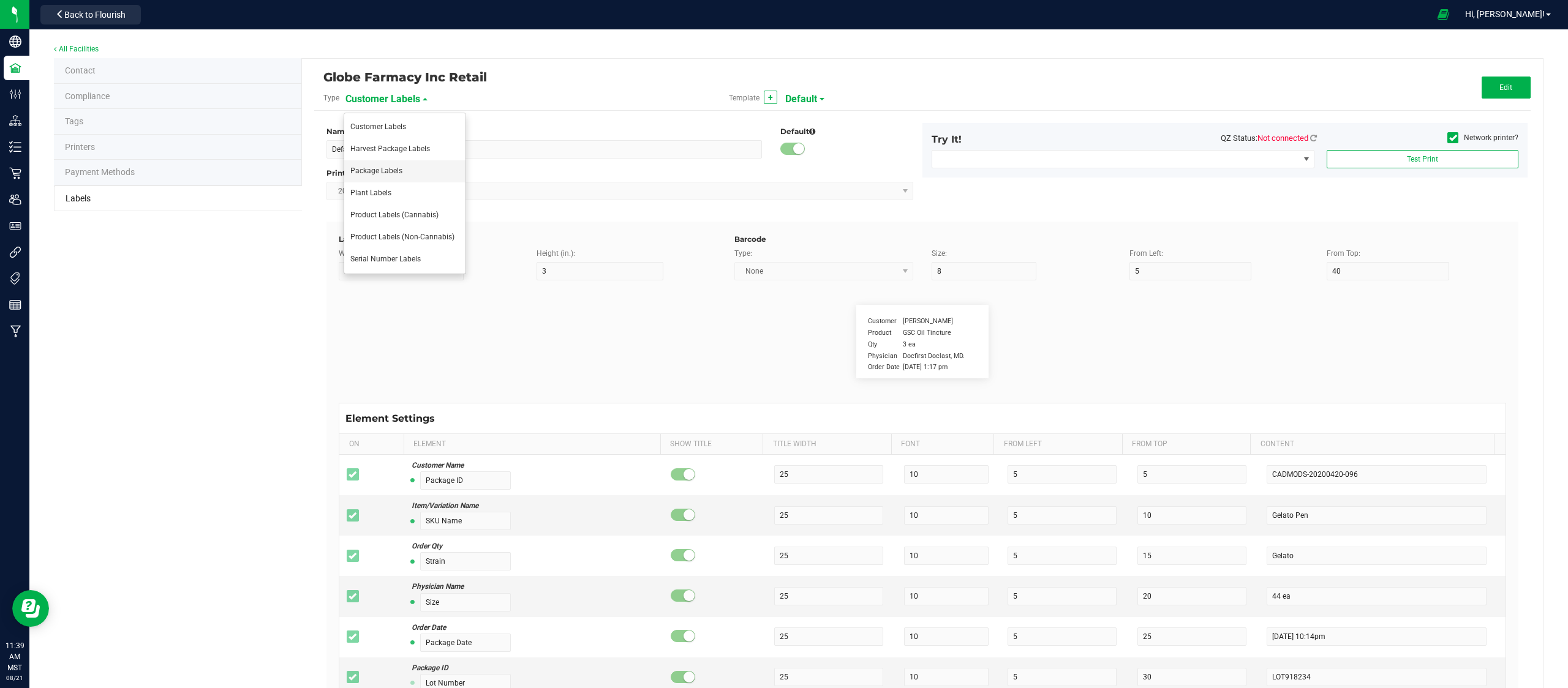
type input "Ingredient one, ingredient two"
type input "Allergens"
type input "25"
type input "10"
type input "35"
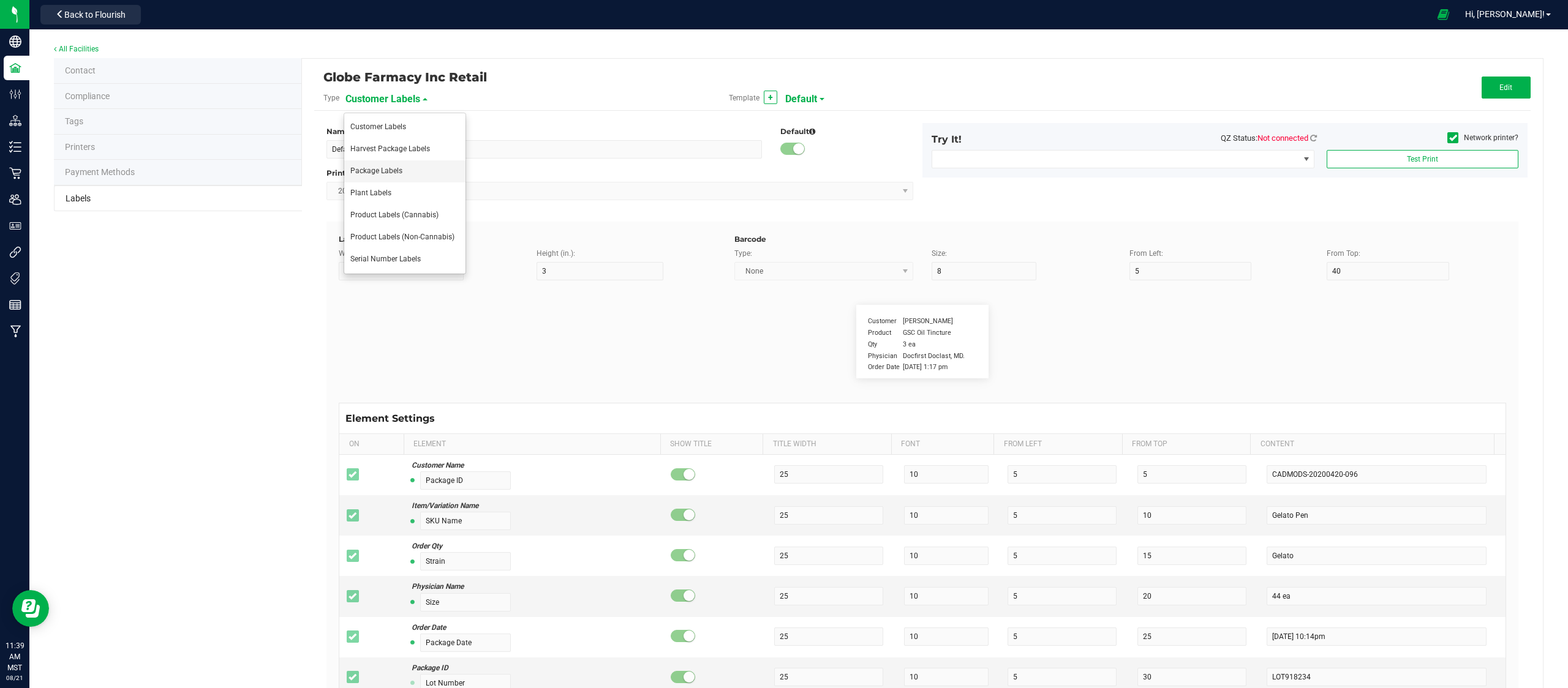
type input "Tree Nuts, Soy, Wheat"
type input "Feel"
type input "25"
type input "10"
type input "35"
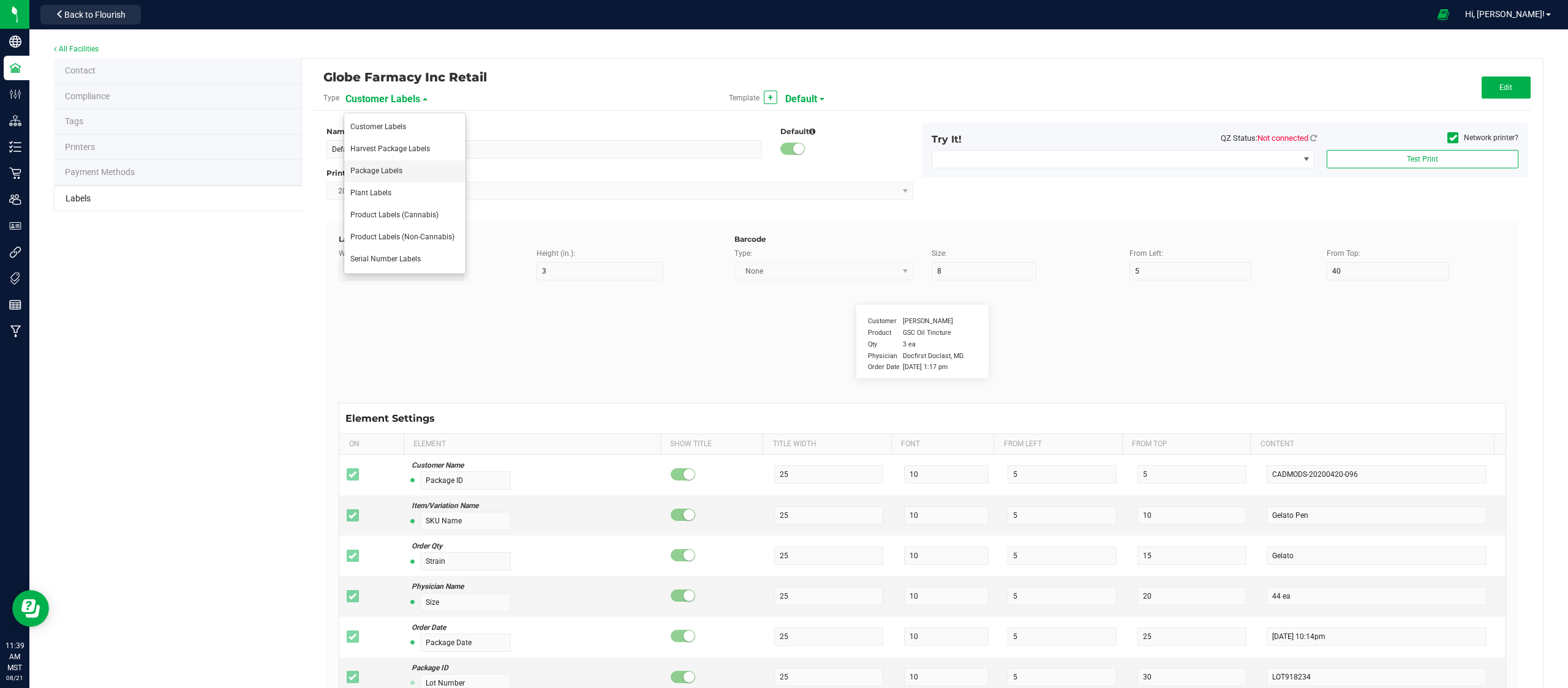
type input "Relaxed"
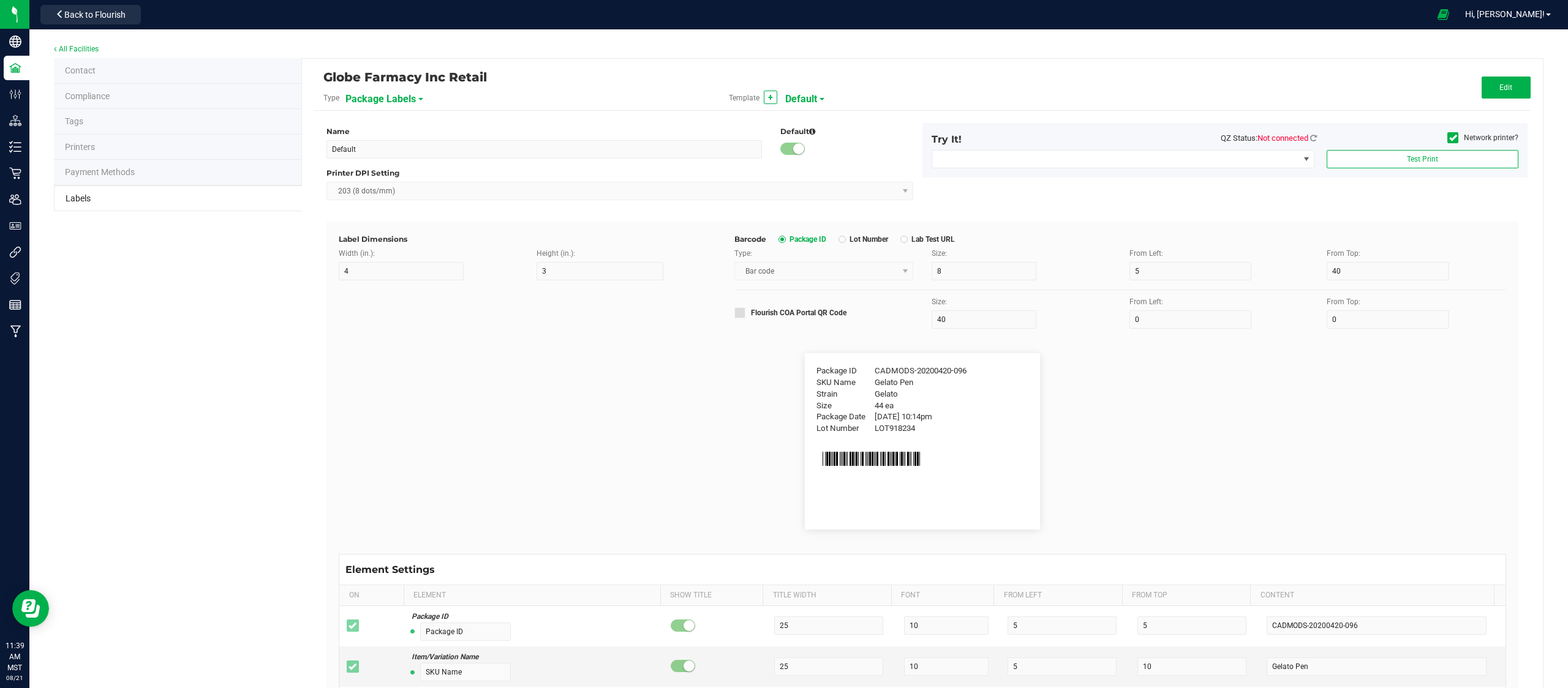
click at [524, 159] on div "Name Default Default Printer DPI Setting 203 (8 dots/mm)" at bounding box center [619, 166] width 605 height 86
click at [404, 100] on span "Package Labels" at bounding box center [381, 99] width 71 height 21
drag, startPoint x: 405, startPoint y: 128, endPoint x: 412, endPoint y: 167, distance: 39.6
click at [412, 167] on ul "Customer Labels Harvest Package Labels Package Labels Plant Labels Product Labe…" at bounding box center [405, 194] width 122 height 162
click at [396, 96] on span "Package Labels" at bounding box center [381, 99] width 71 height 21
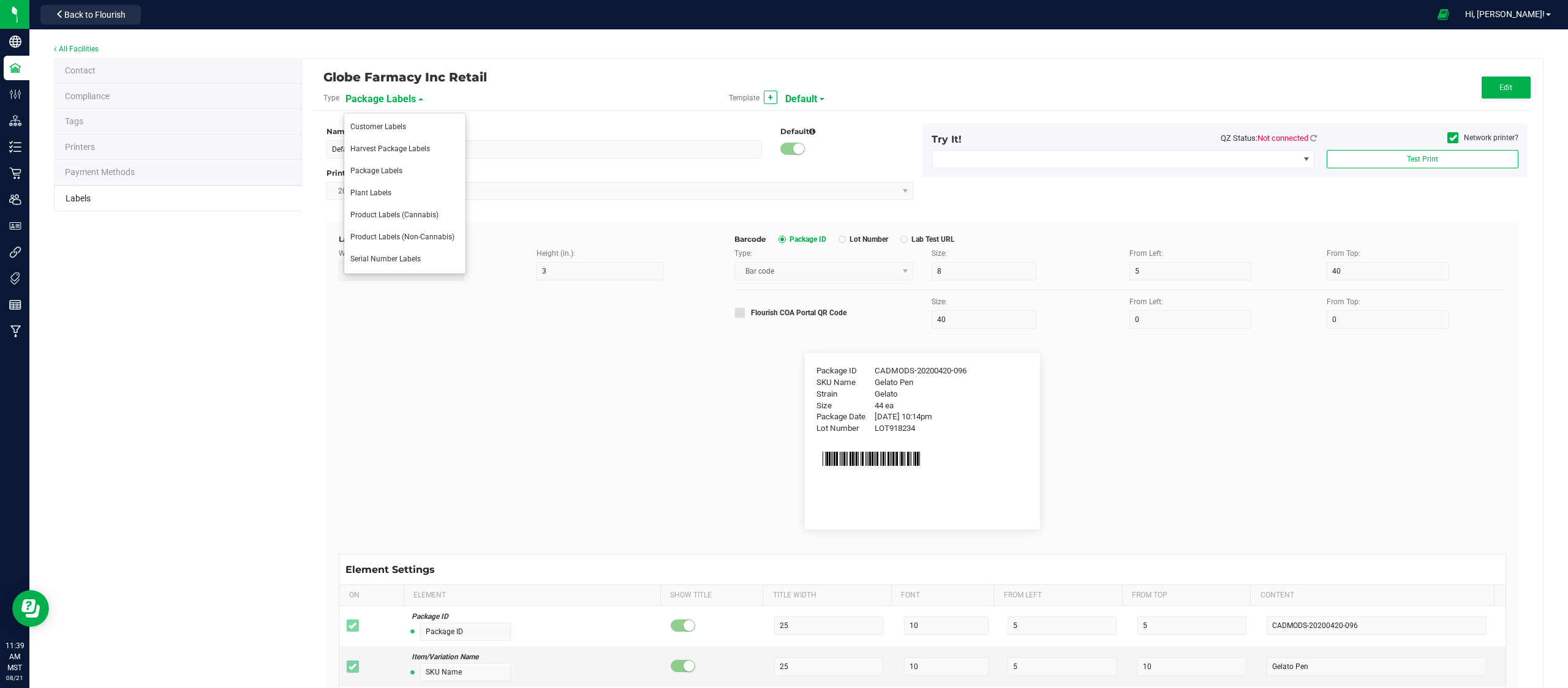
click at [610, 90] on div "Type Package Labels" at bounding box center [517, 98] width 405 height 21
click at [382, 98] on span "Package Labels" at bounding box center [381, 99] width 71 height 21
click at [409, 97] on span "Package Labels" at bounding box center [381, 99] width 71 height 21
click at [807, 118] on div "Name Default Default Printer DPI Setting 203 (8 dots/mm) Try It! QZ Status: Not…" at bounding box center [922, 558] width 1198 height 895
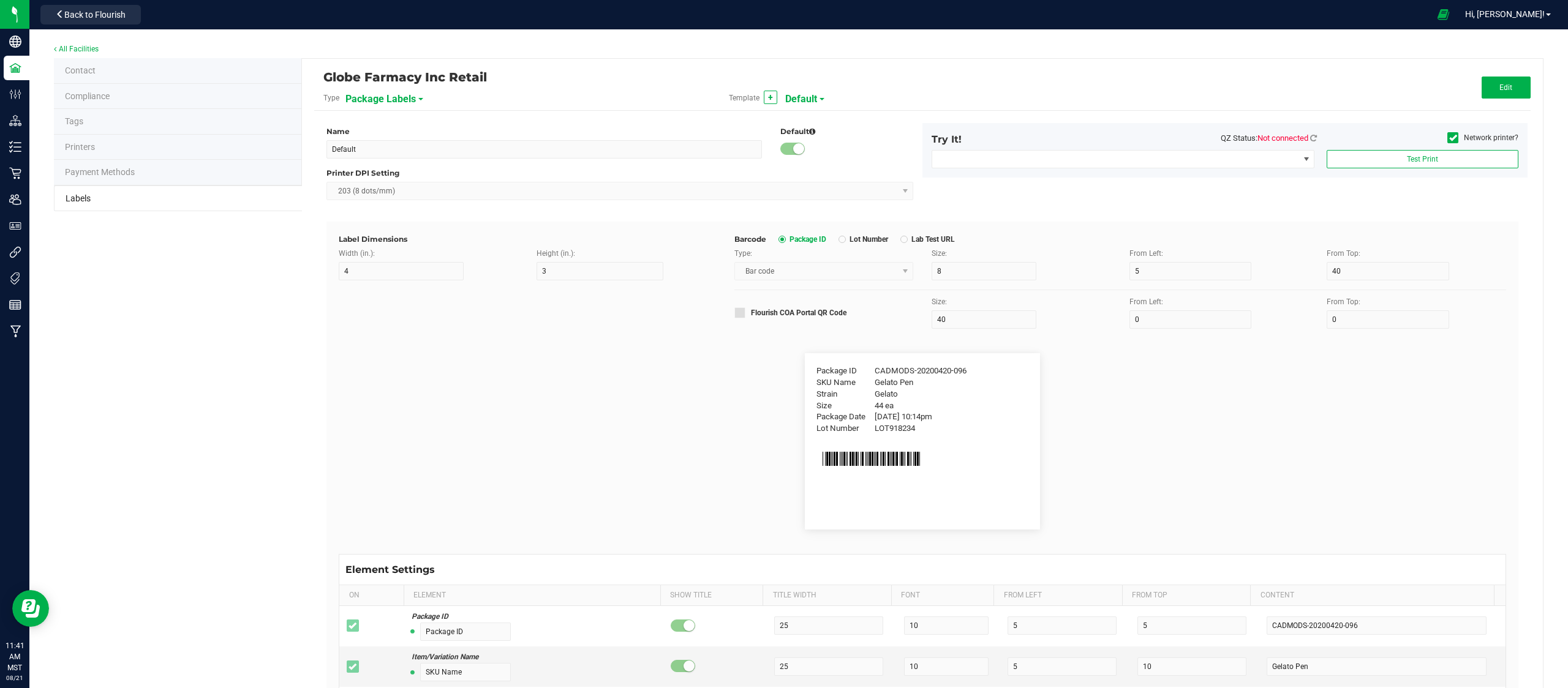
click at [807, 101] on span "Default" at bounding box center [801, 99] width 32 height 21
click at [830, 213] on span "Flower Labels (Small)" at bounding box center [822, 215] width 71 height 9
type input "Flower Labels (Small)"
type input "1.5"
type input "0.5"
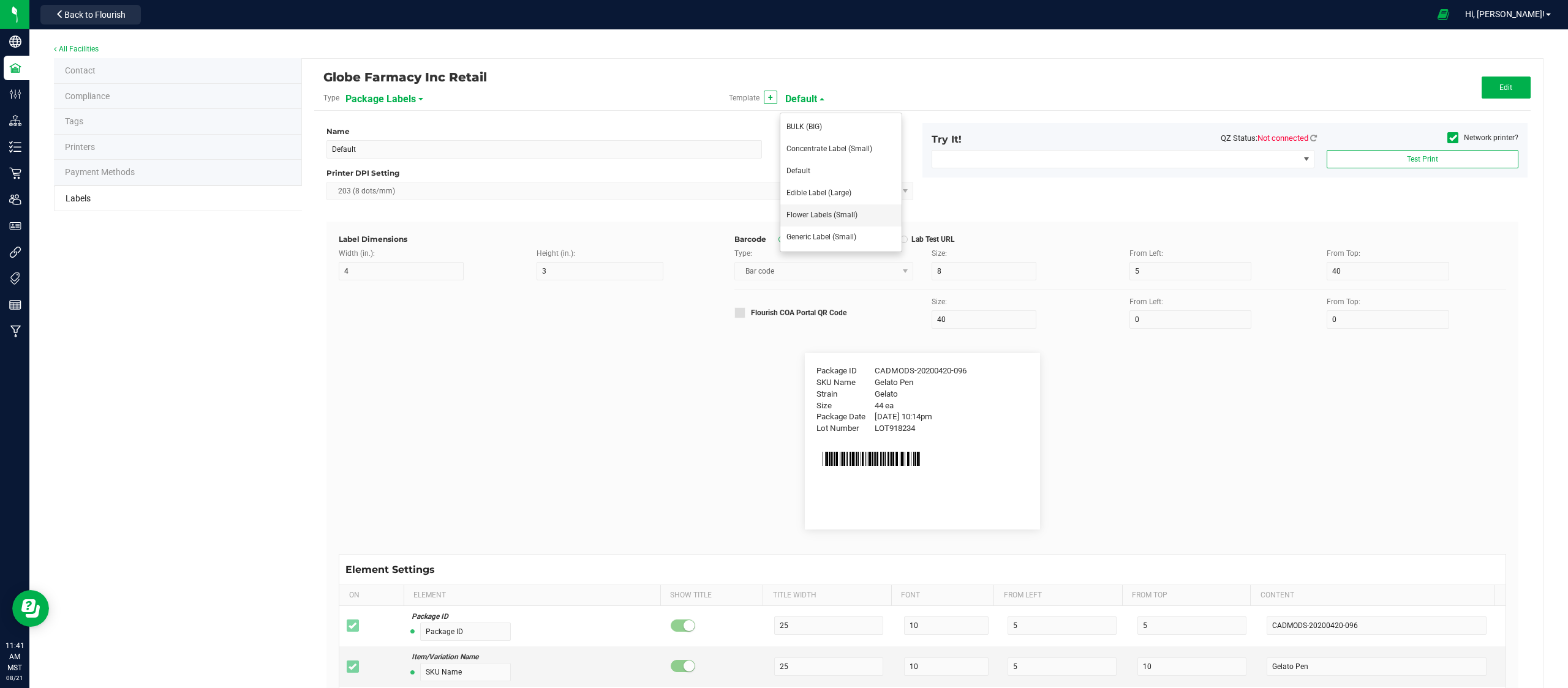
type input "3.5"
type input "13"
type input "8"
type input "5"
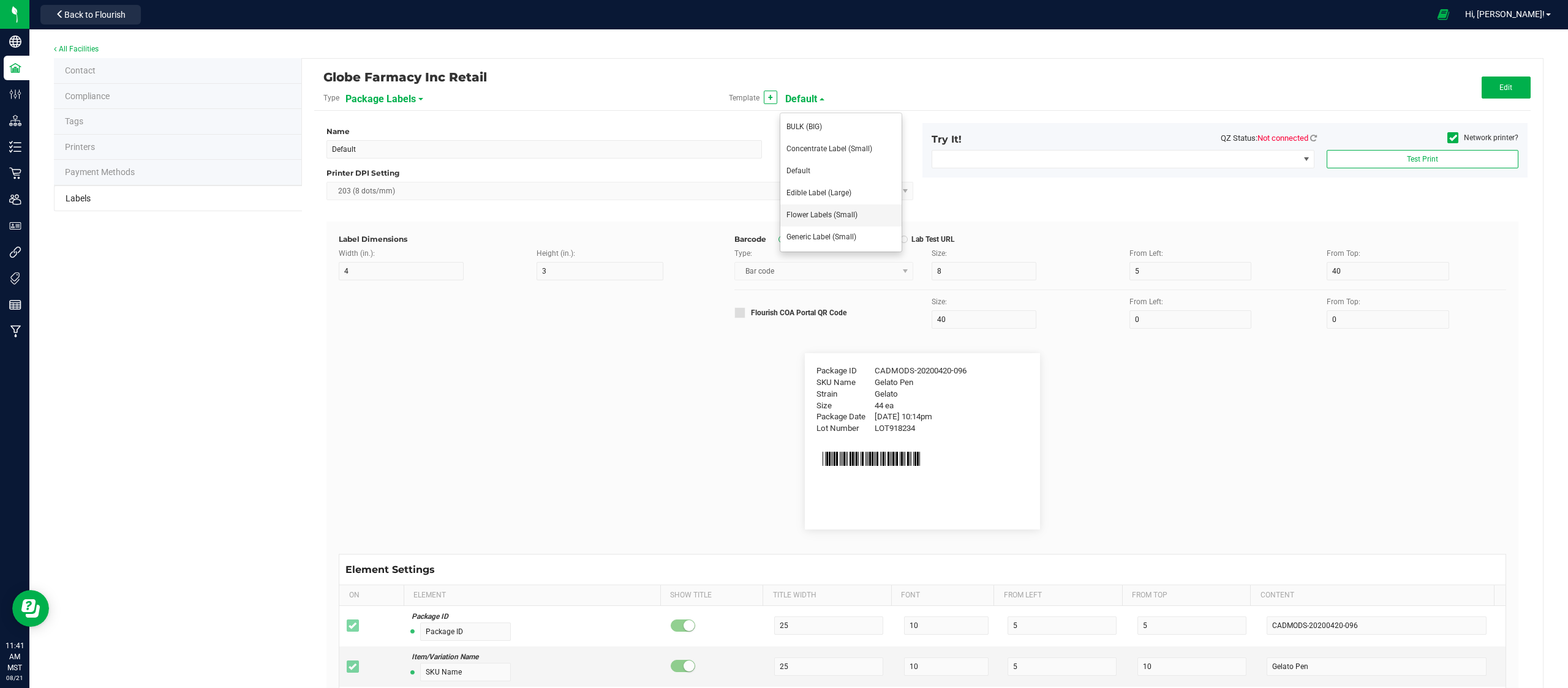
type input "12"
type input "5.6"
type input "CADMODS-20230420-096"
type input "Product"
type input "4"
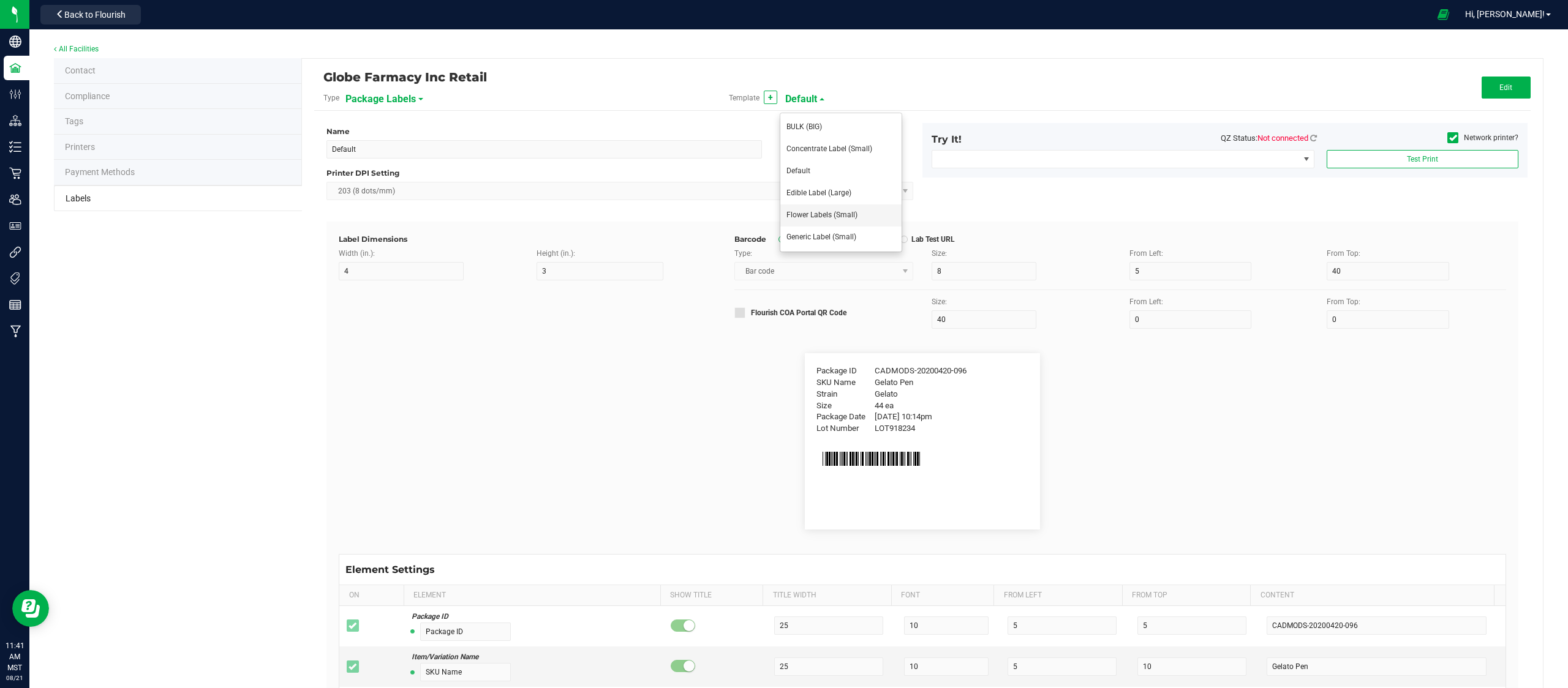
type input "12"
type input "4"
type input "Date of Manufacture"
type input "12"
type input "4"
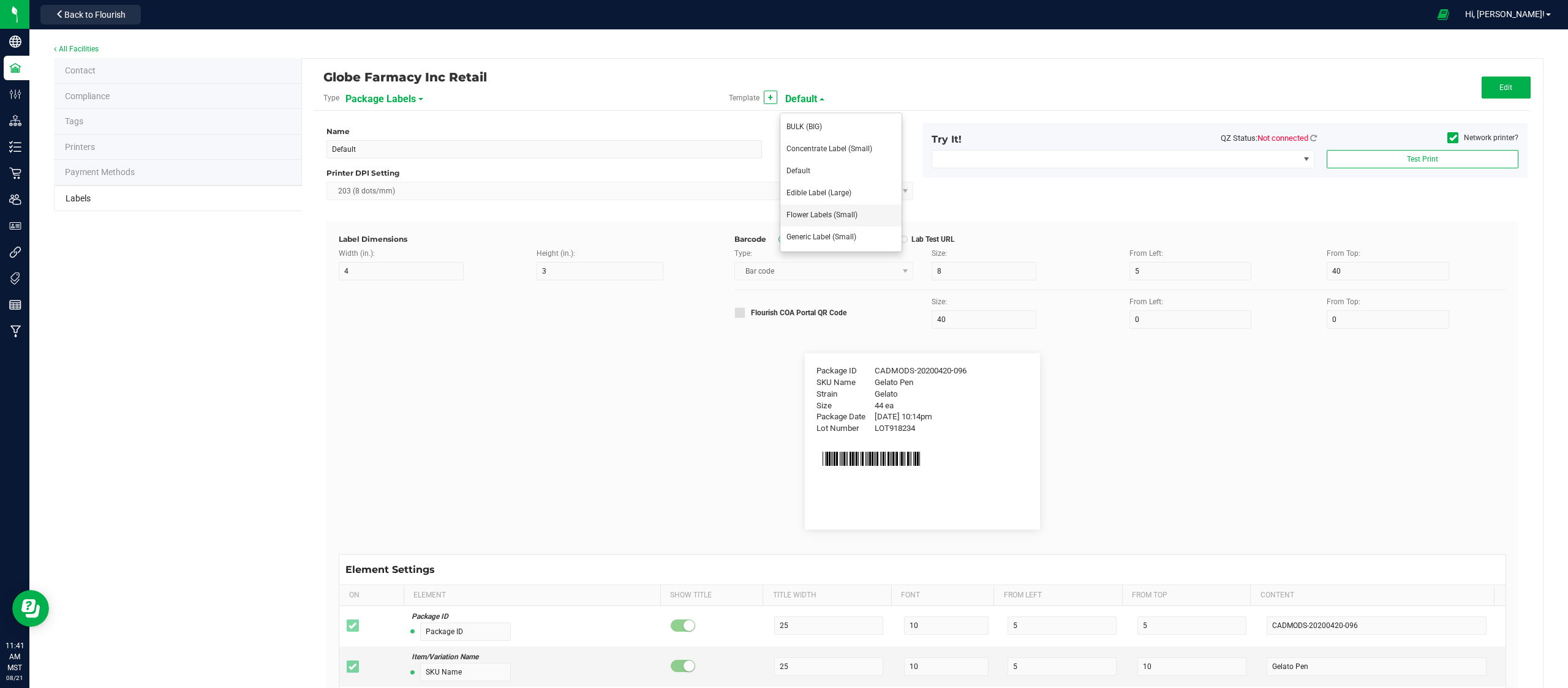
type input "25"
type input "7.5"
type input "[DATE] 10:14pm"
type input "Lot Number"
type input "4"
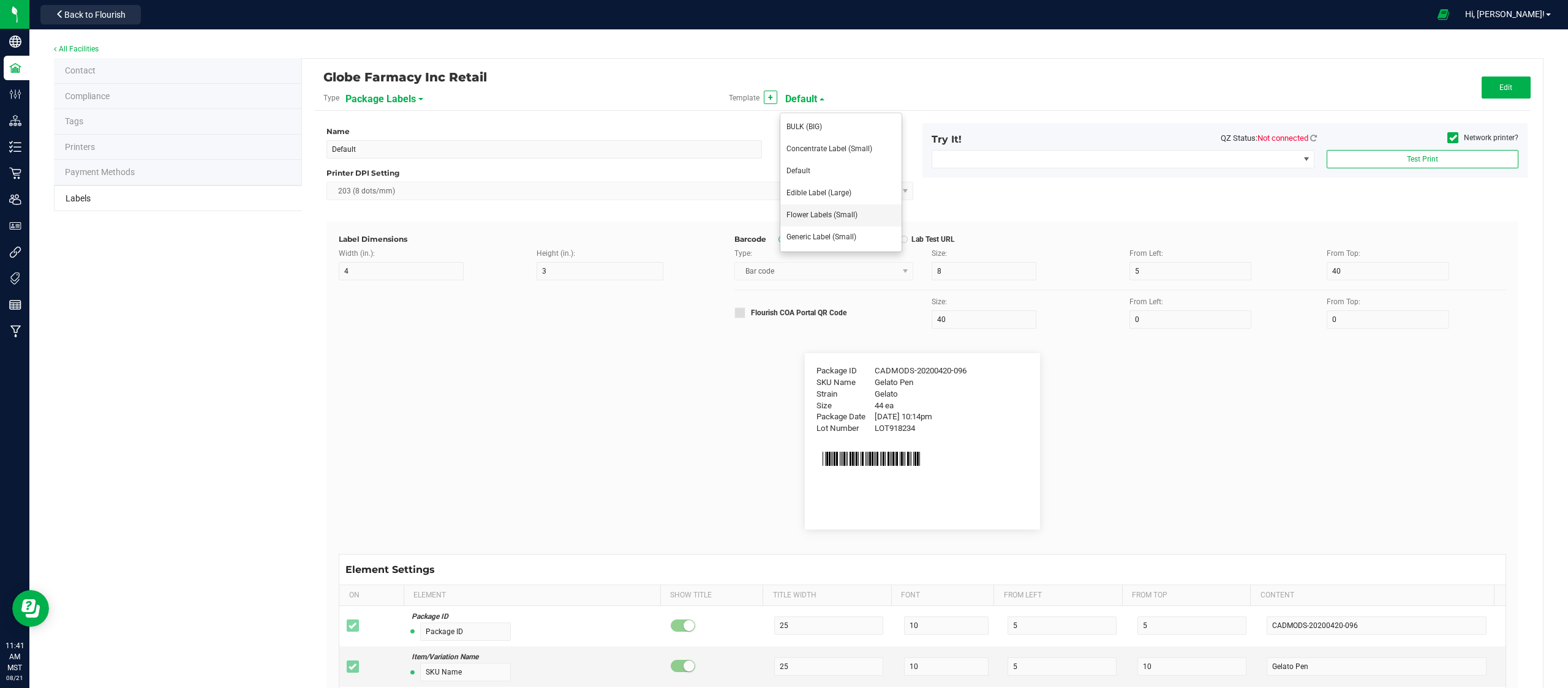
type input "12"
type input "7.5"
type input "LOT918234"
type input "Dispensary ID:"
type input "6.5"
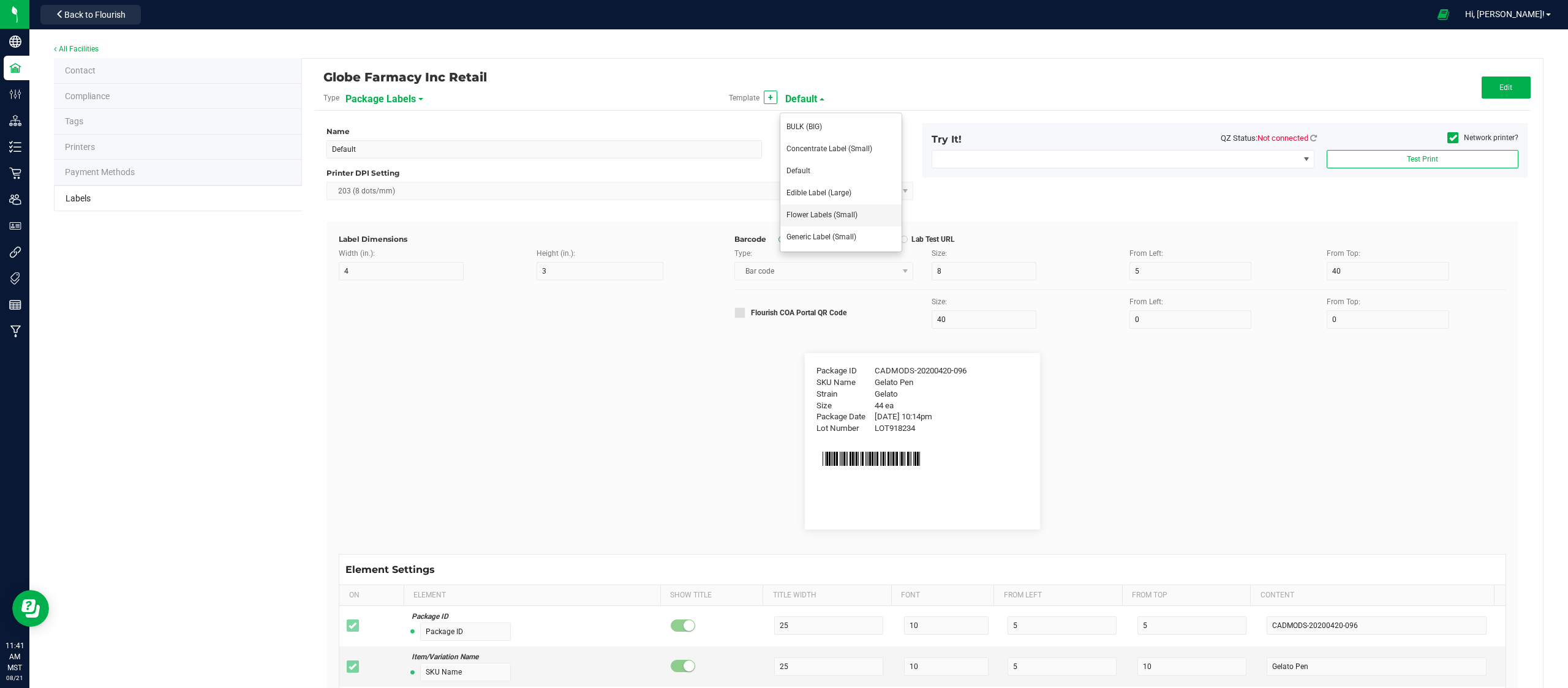
type input "3"
type input "12"
type input "2.5"
type input "00000045DCYU00647140"
type input "Type:"
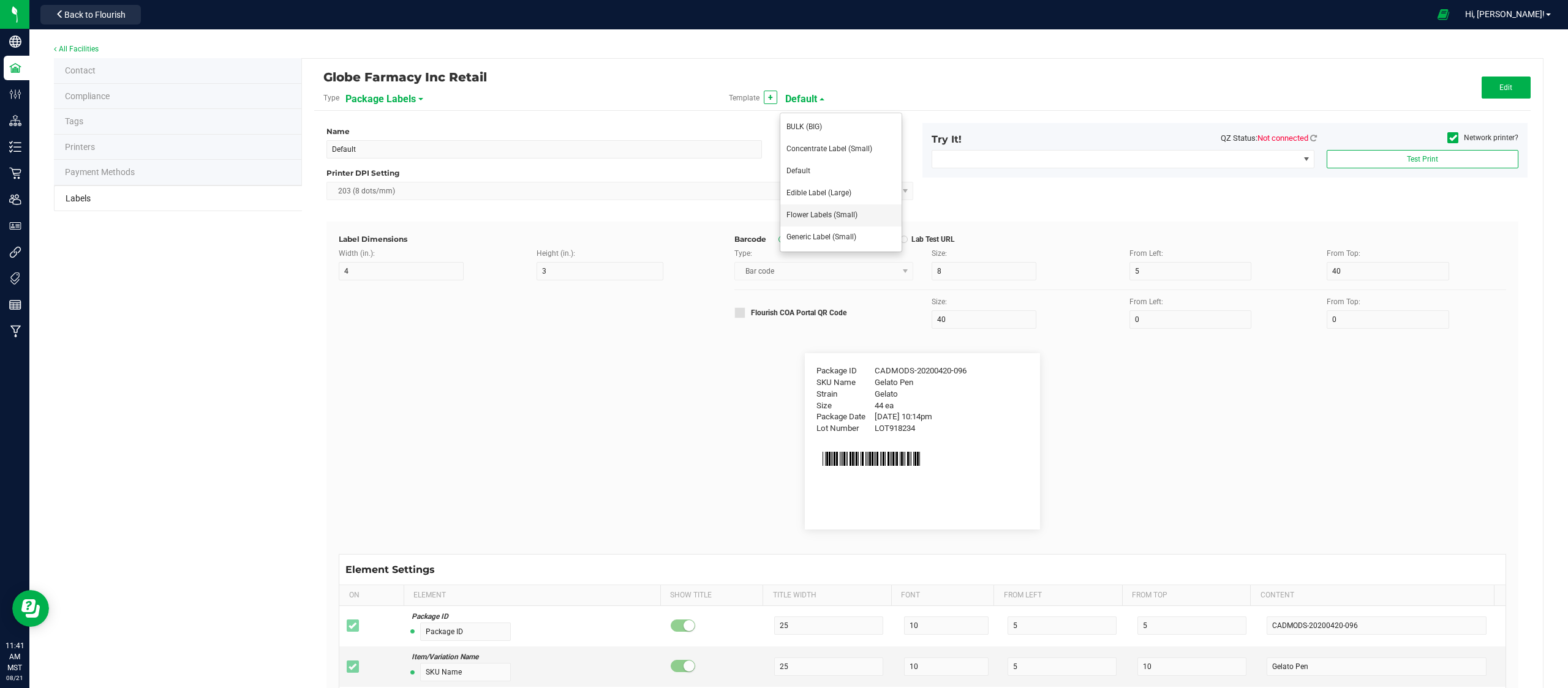
type input "6.5"
type input "4"
type input "12"
type input "10"
type input "Flower"
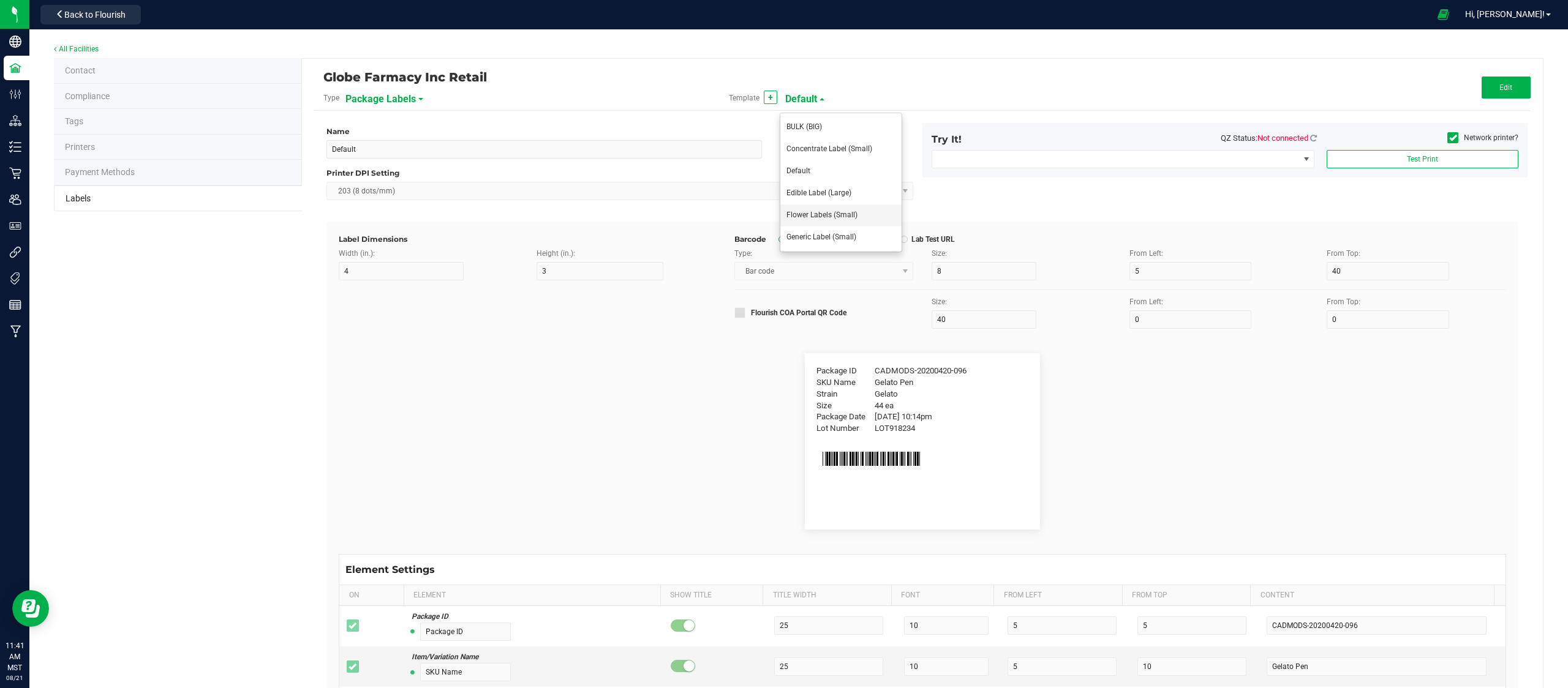
type input "THC %"
type input "5"
type input "3"
type input "30"
type input "9"
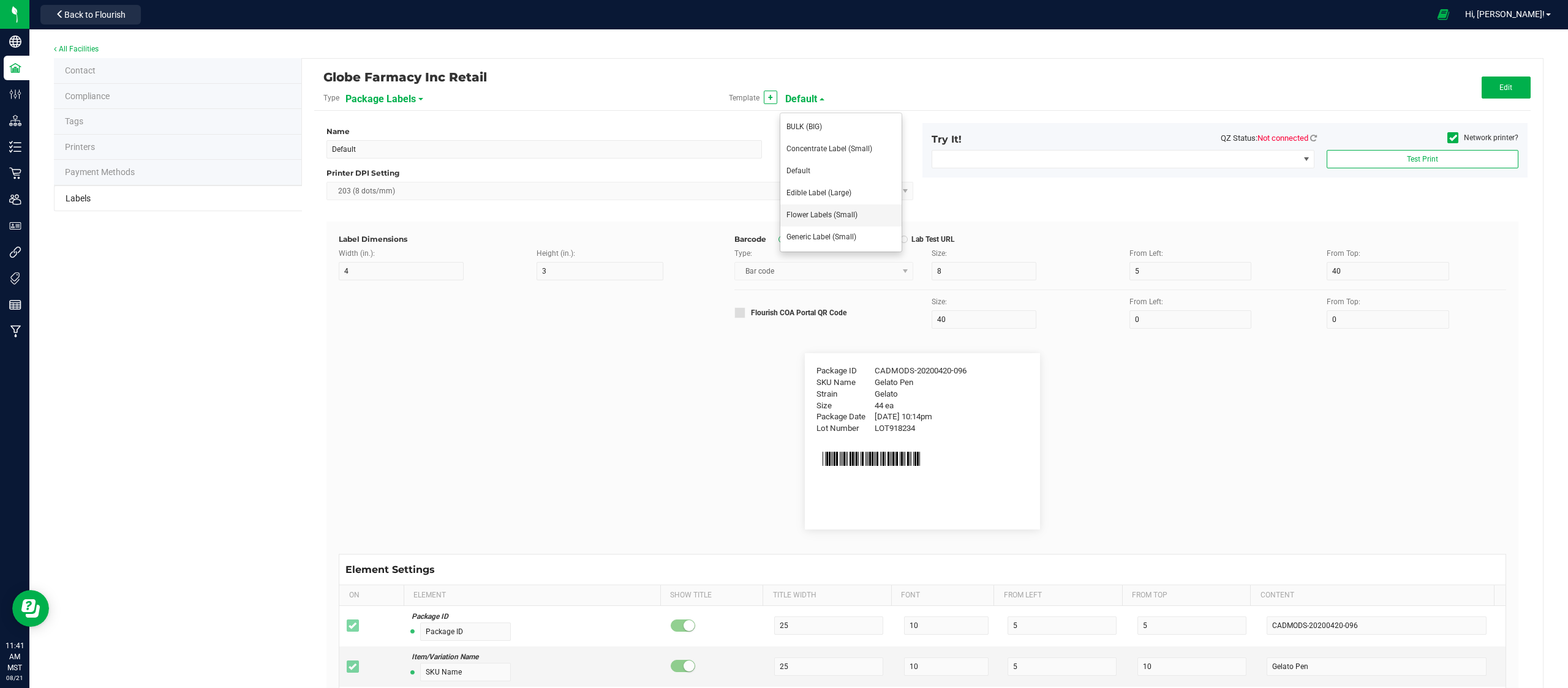
type input "28.03 %"
type input "CBD %"
type input "5"
type input "3"
type input "30"
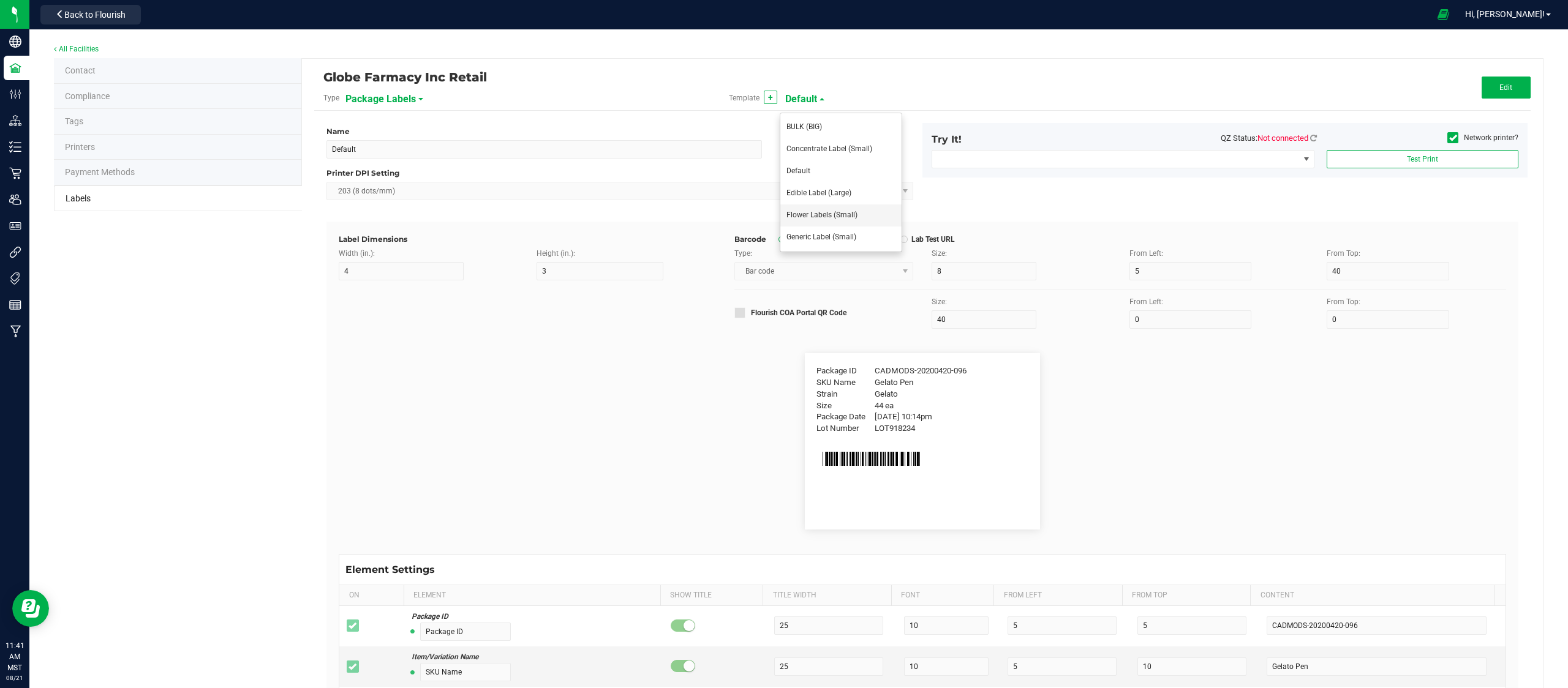
type input "10.5"
type input "27.43 %"
type input "Strain"
type input "15"
type input "Gelato"
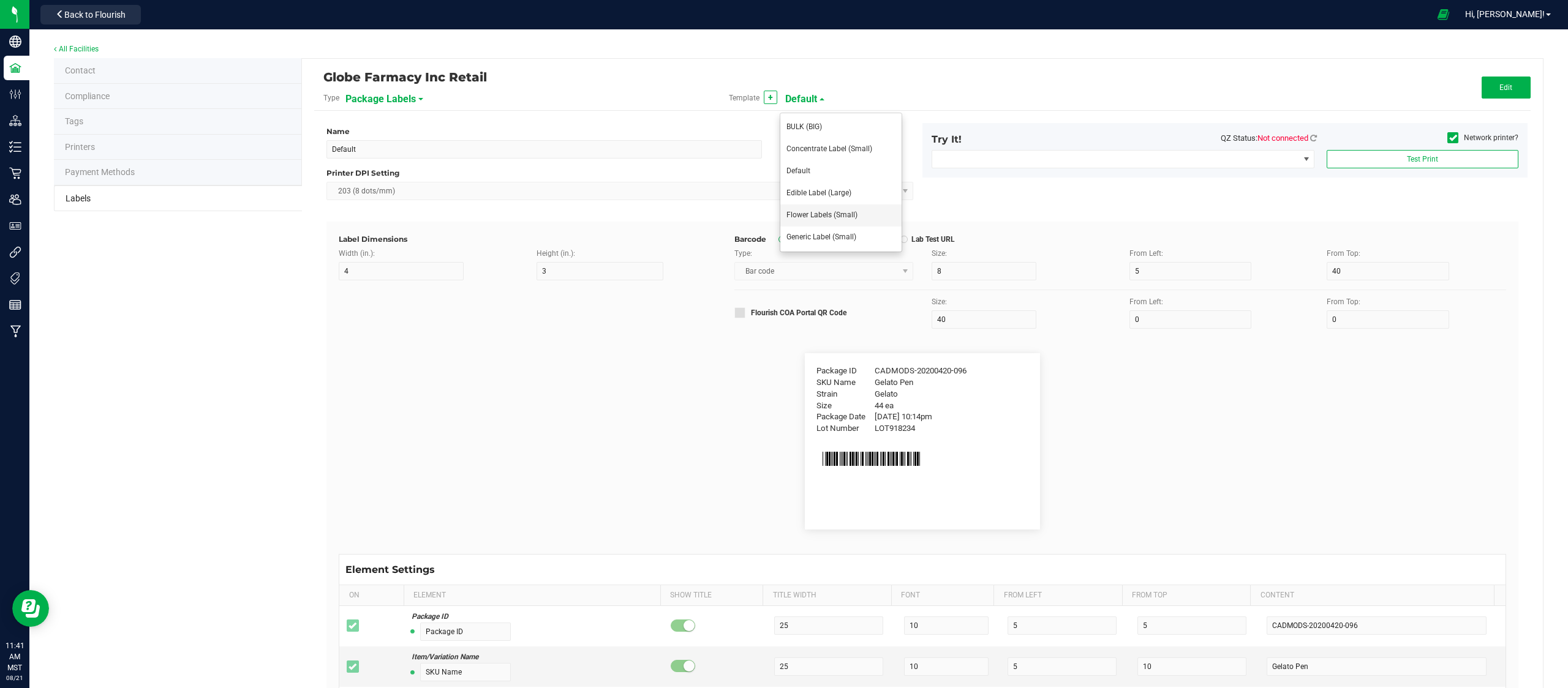
type input "Size"
type input "20"
type input "44 ea"
type input "SKU"
type input "30"
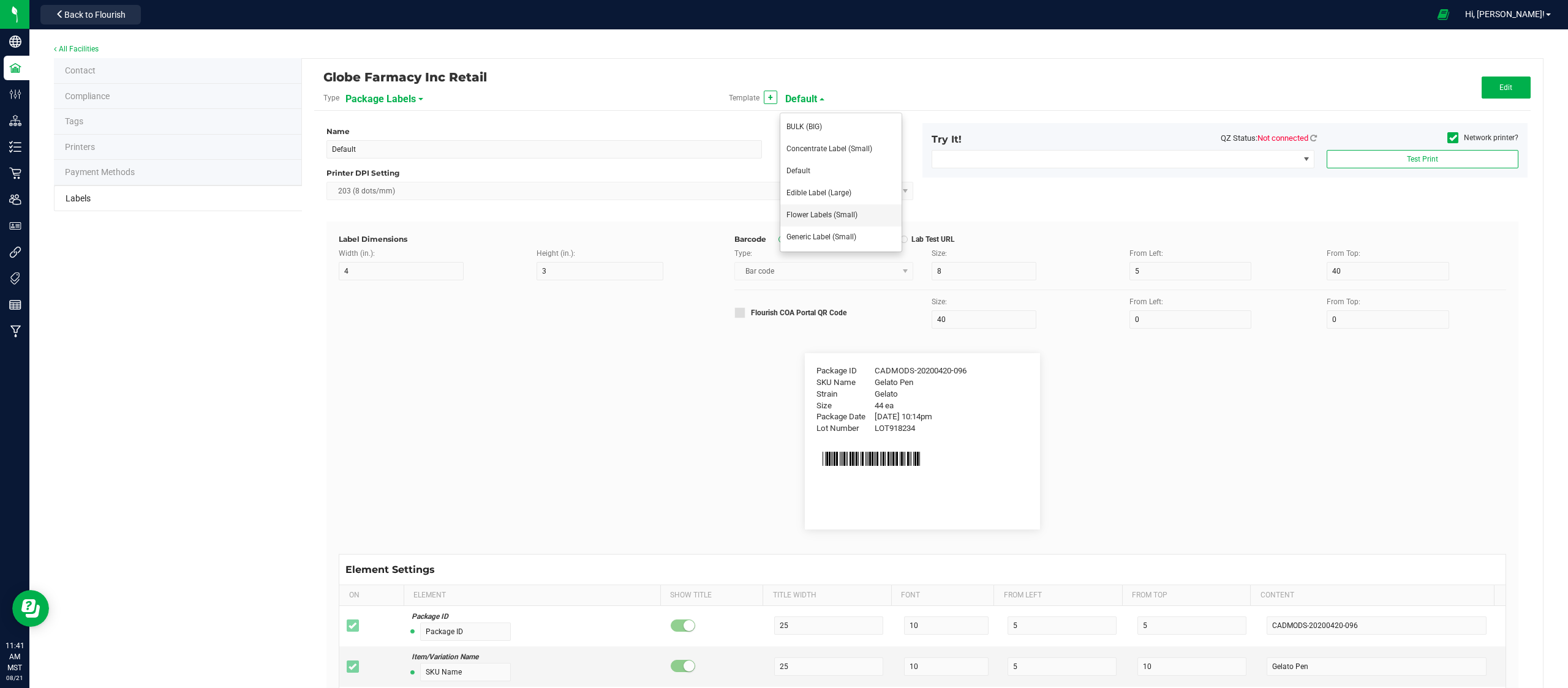
type input "42P017"
type input "Ref Field 1"
type input "Ref Field 1 Value"
type input "Ref Field 2"
type input "Ref Field 2 Value"
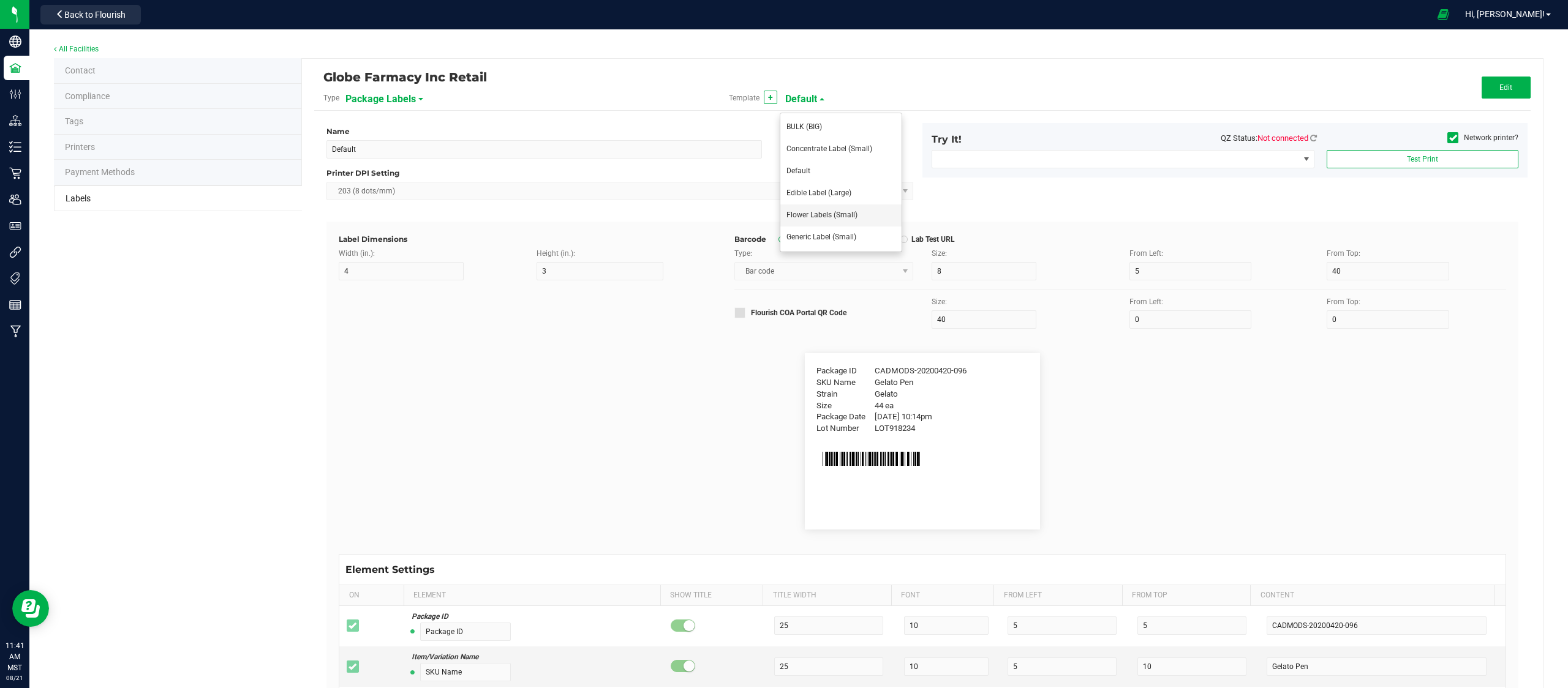
type input "Ref Field 3"
type input "Ref Field 3 Value"
type input "Item Ref Field 1"
type input "Item Ref Field 1 Value"
type input "Item Ref Field 2"
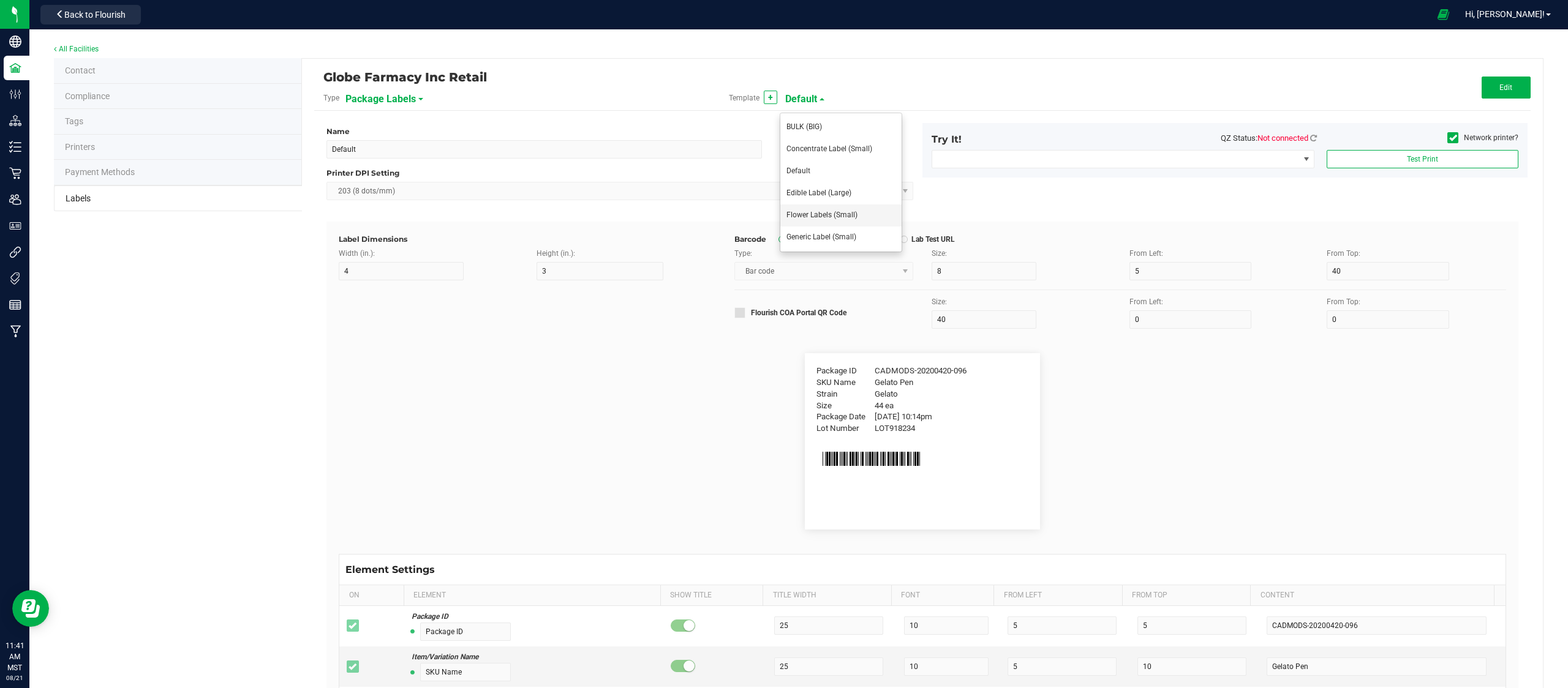
type input "Item Ref Field 2 Value"
type input "Item Ref Field 3"
type input "Item Ref Field 3 Value"
type input "Item Ref Field 4"
type input "Item Ref Field 4 Value"
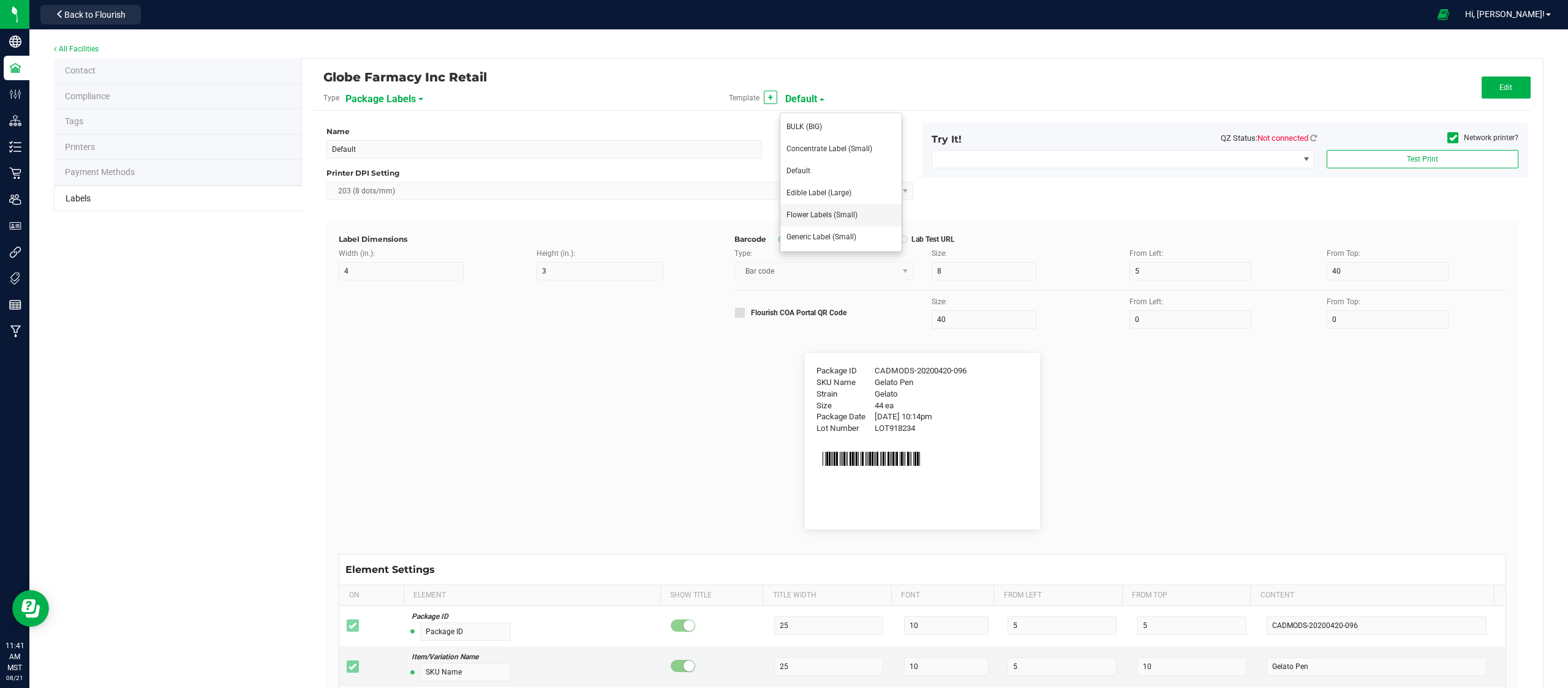
type input "Item Ref Field 5"
type input "Item Ref Field 5 Value"
type input "NDC Number"
type input "[PHONE_NUMBER]"
type input "Number of Servings"
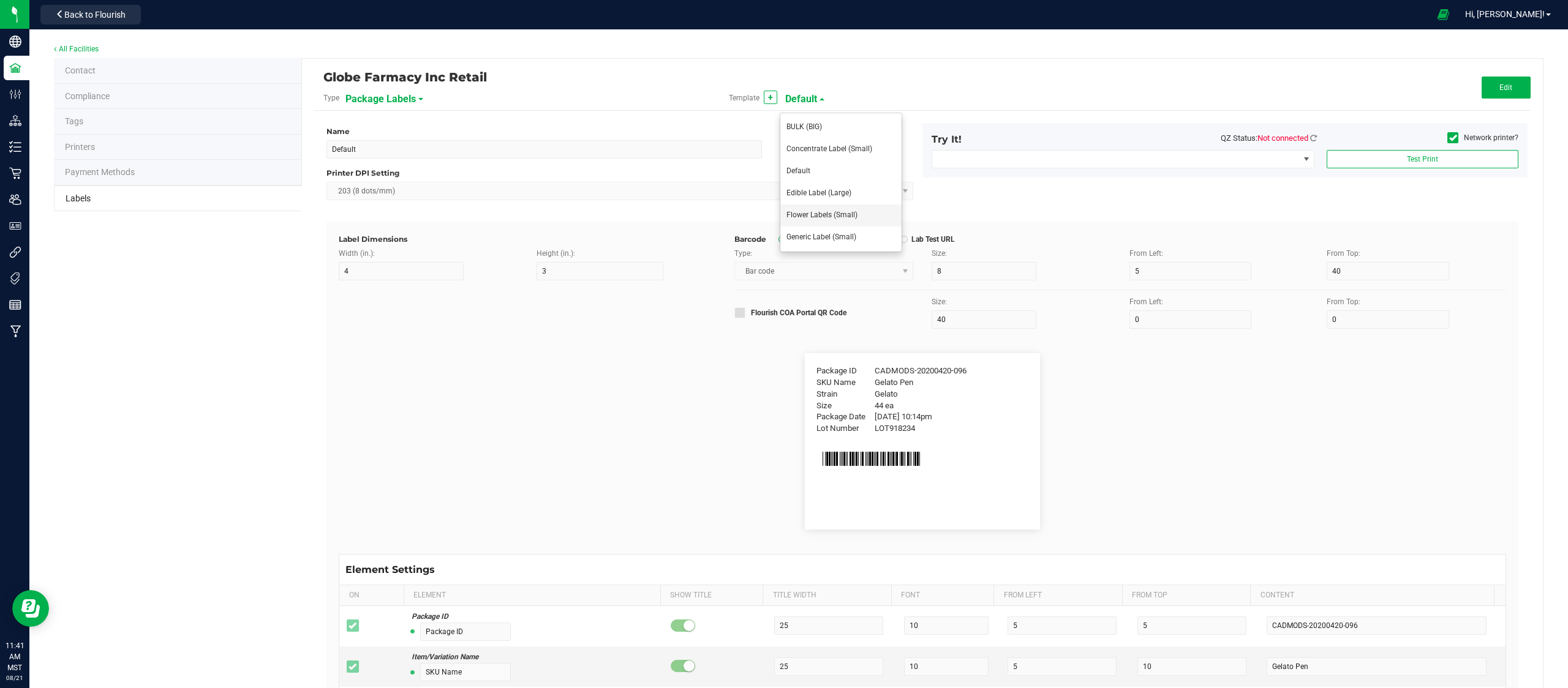
type input "4 servings/item"
type input "Serving Size"
type input "1 cup"
type input "Serving Size (Grams)"
type input "4 g"
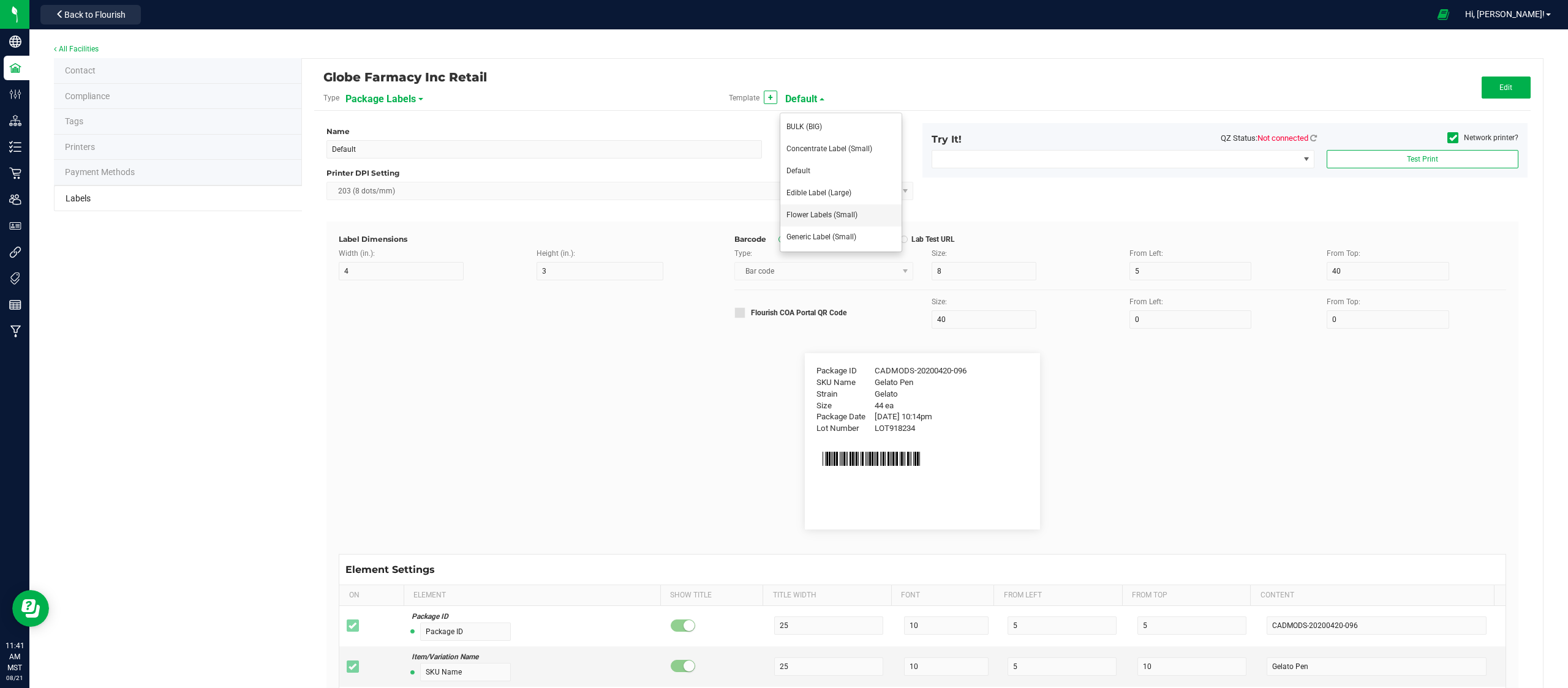
type input "Item Ingredients"
type input "Ingredient one, ingredient two"
type input "Allergens"
type input "Tree Nuts, Soy, Wheat"
type input "Feel"
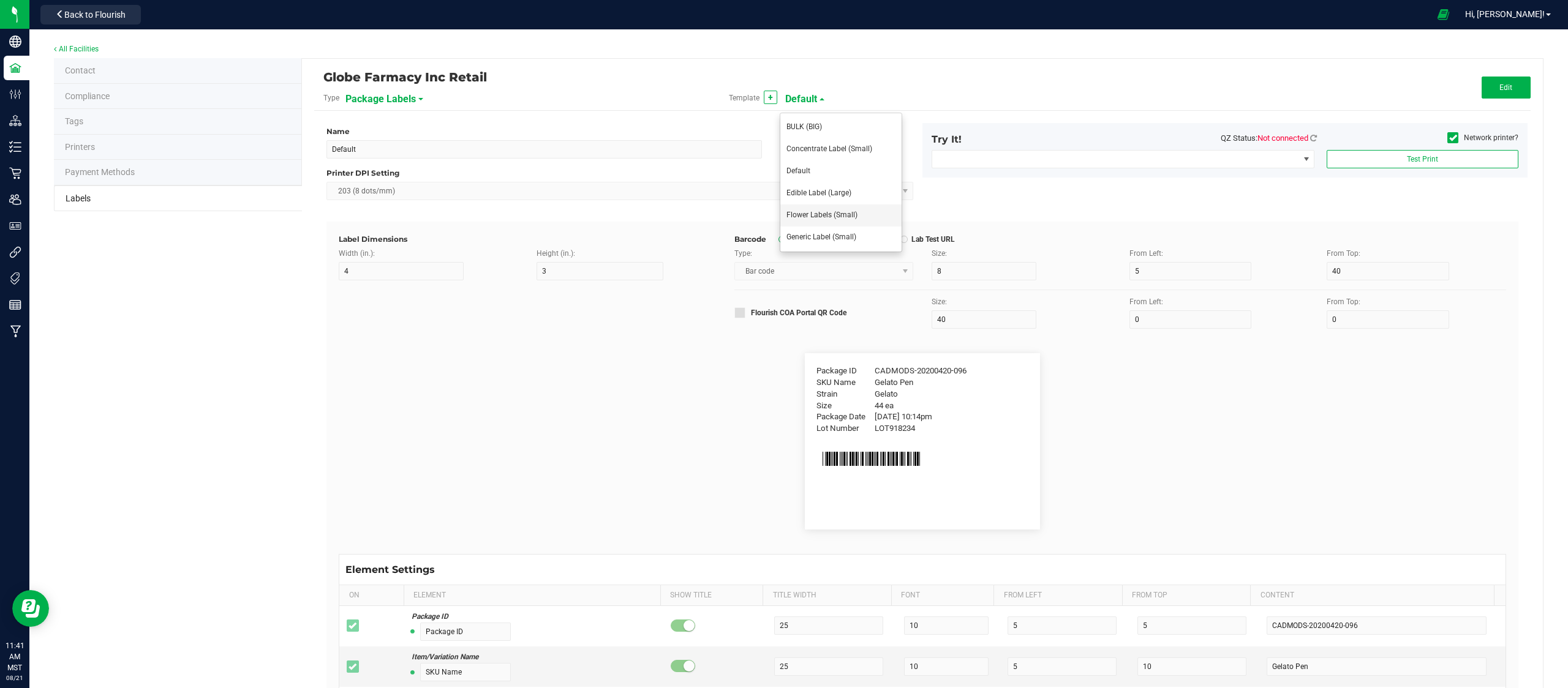
type input "Relaxed"
type input "MMJ Used"
type input "25.73 g"
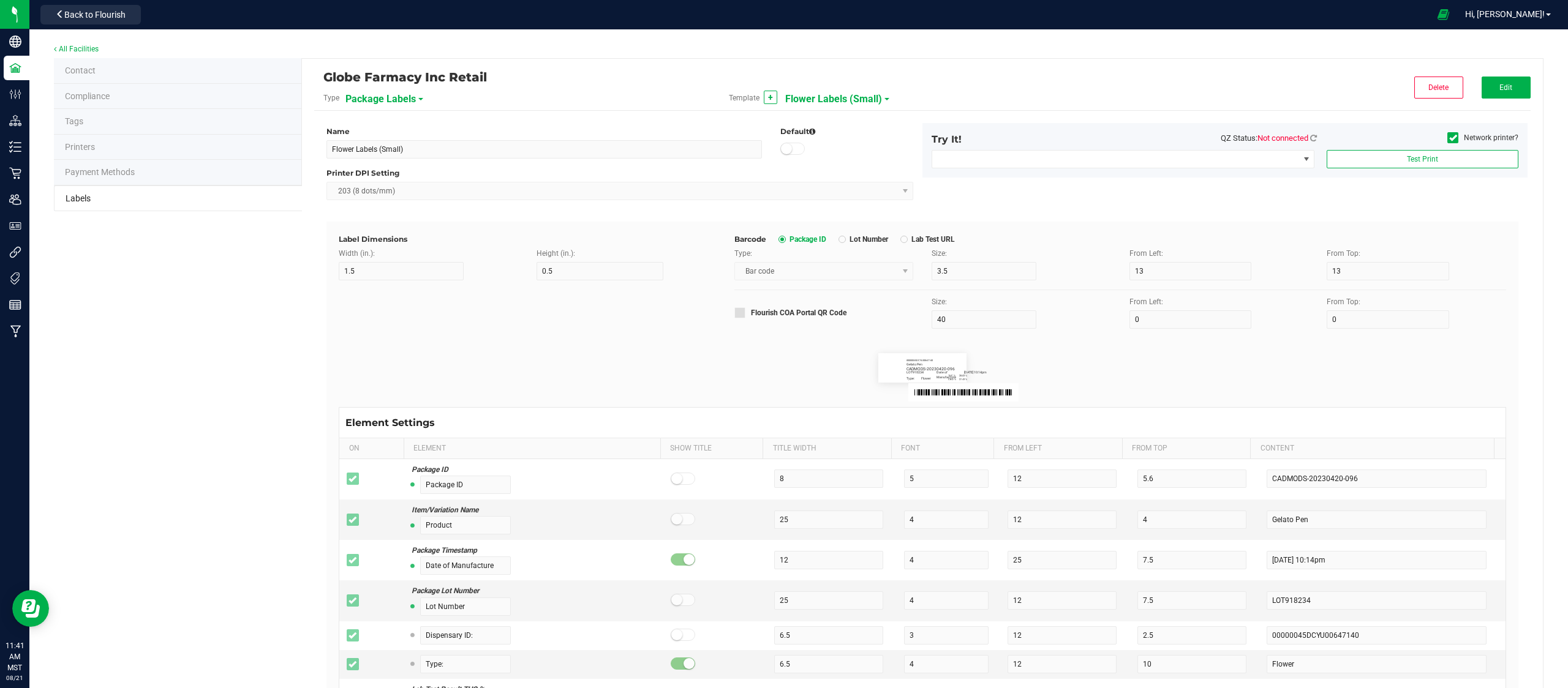
click at [873, 97] on span "Flower Labels (Small)" at bounding box center [833, 99] width 97 height 21
